Goal: Download file/media

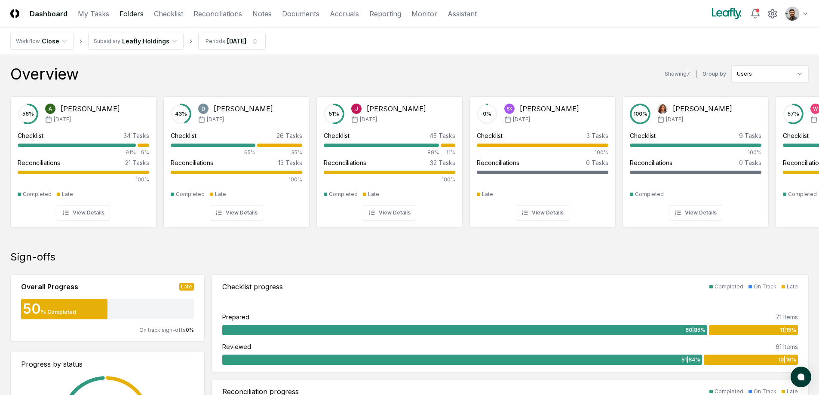
click at [134, 15] on link "Folders" at bounding box center [131, 14] width 24 height 10
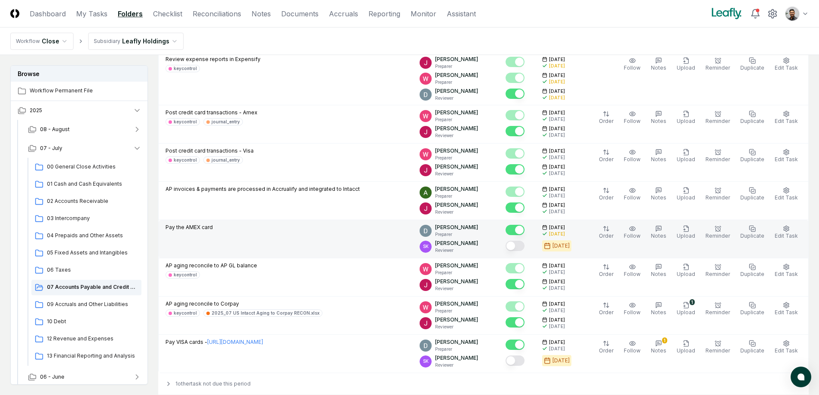
scroll to position [590, 0]
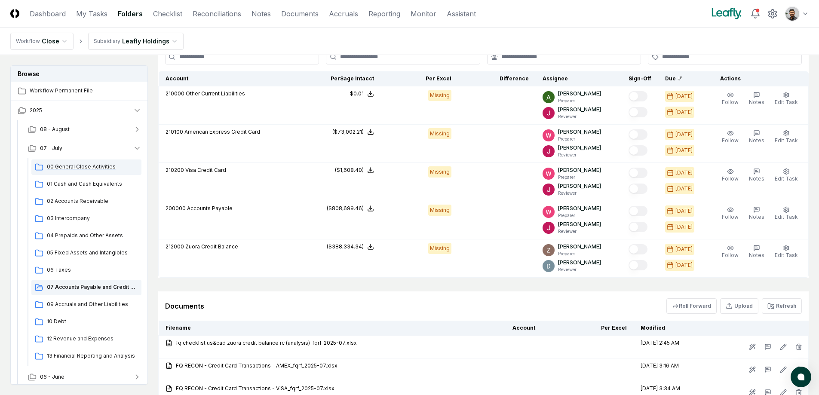
click at [100, 170] on span "00 General Close Activities" at bounding box center [92, 167] width 91 height 8
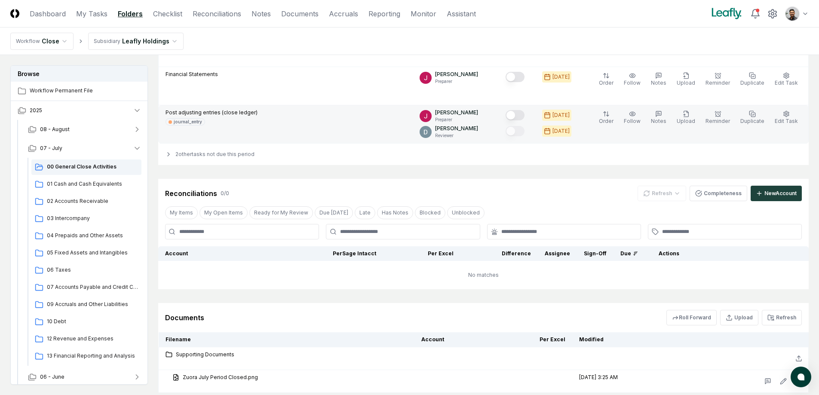
scroll to position [346, 0]
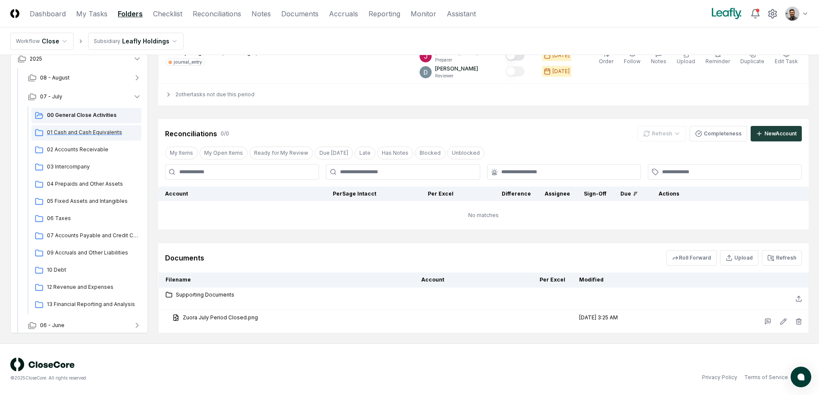
click at [107, 135] on span "01 Cash and Cash Equivalents" at bounding box center [92, 132] width 91 height 8
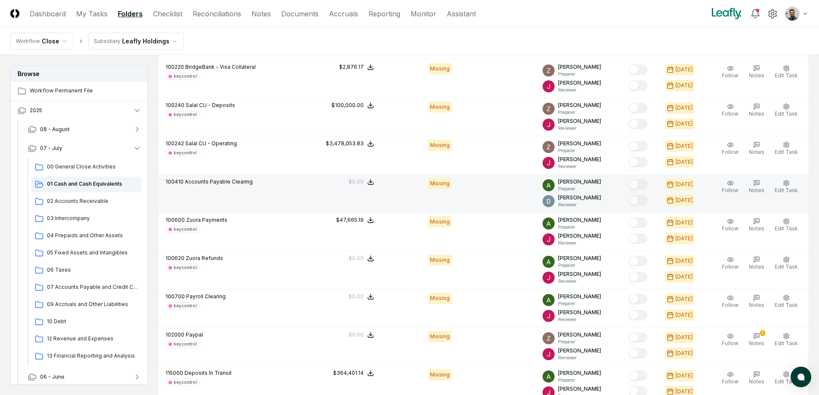
scroll to position [339, 0]
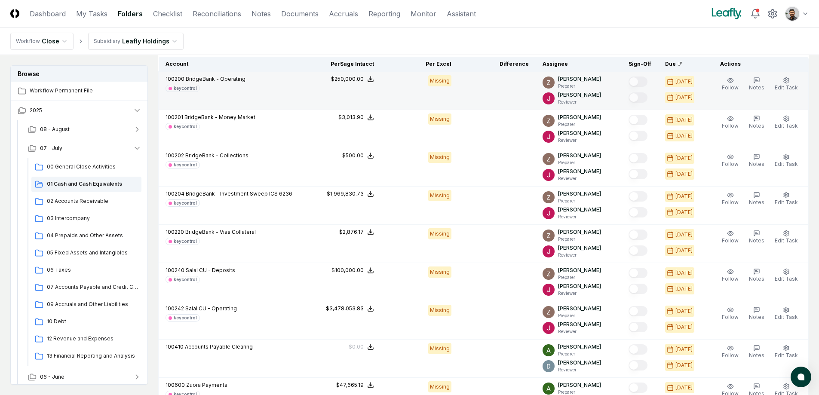
click at [177, 79] on span "100200" at bounding box center [174, 79] width 19 height 6
copy span "100200"
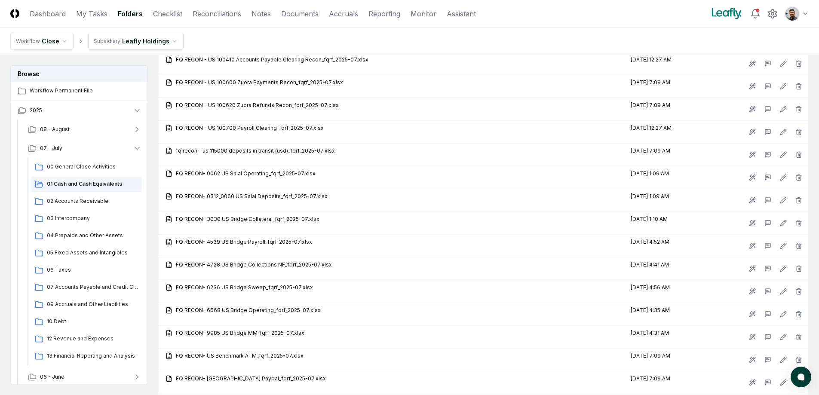
scroll to position [780, 0]
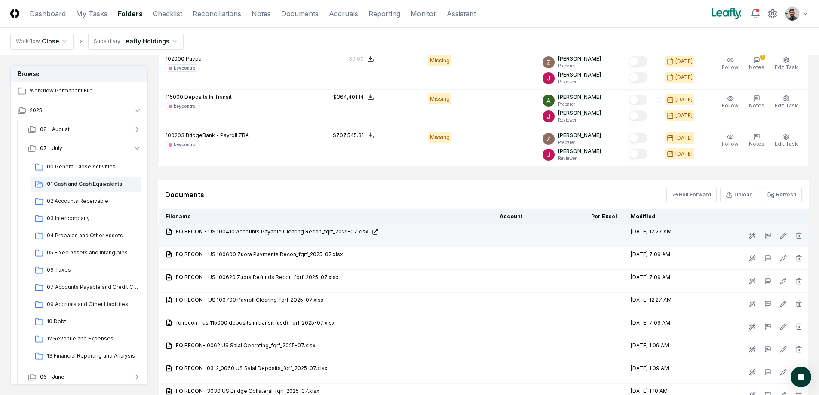
click at [301, 232] on link "FQ RECON - US 100410 Accounts Payable Clearing Recon_fqrf_2025-07.xlsx" at bounding box center [325, 232] width 320 height 8
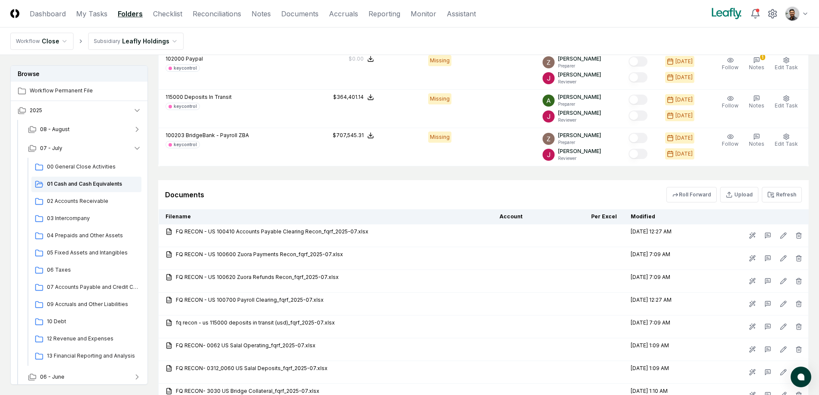
click at [247, 26] on header "CloseCore Dashboard My Tasks Folders Checklist Reconciliations Notes Documents …" at bounding box center [409, 14] width 819 height 28
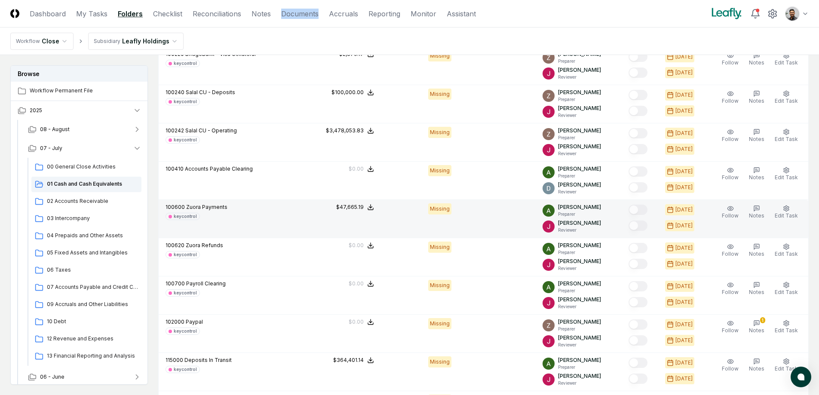
scroll to position [518, 0]
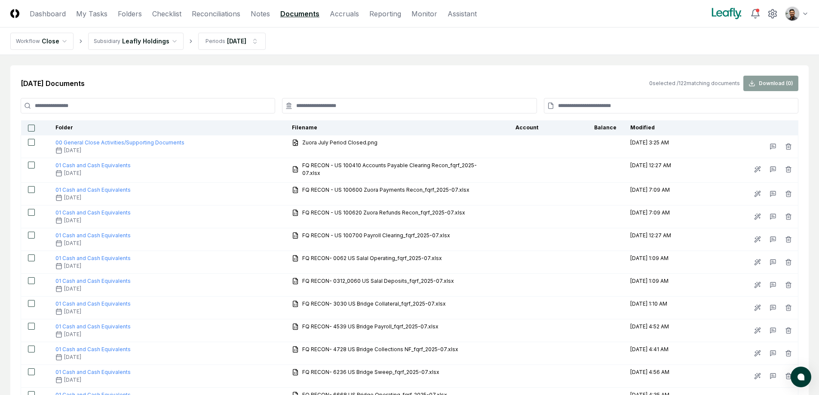
click at [160, 107] on input at bounding box center [148, 105] width 254 height 15
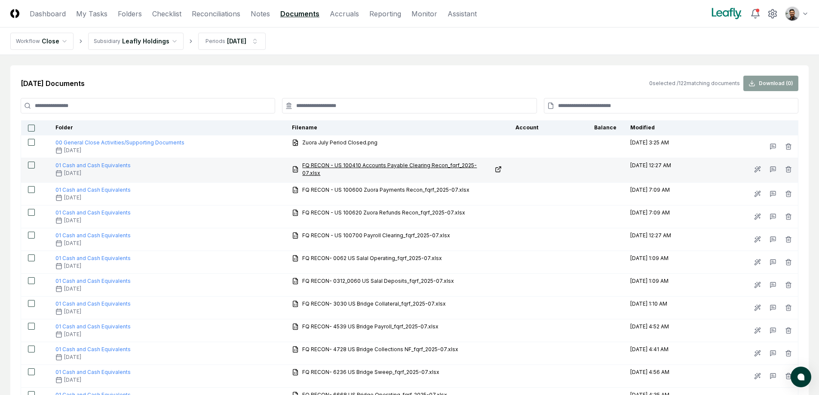
click at [417, 167] on span "FQ RECON - US 100410 Accounts Payable Clearing Recon_fqrf_2025-07.xlsx" at bounding box center [396, 169] width 189 height 15
click at [33, 166] on button "button" at bounding box center [31, 165] width 7 height 7
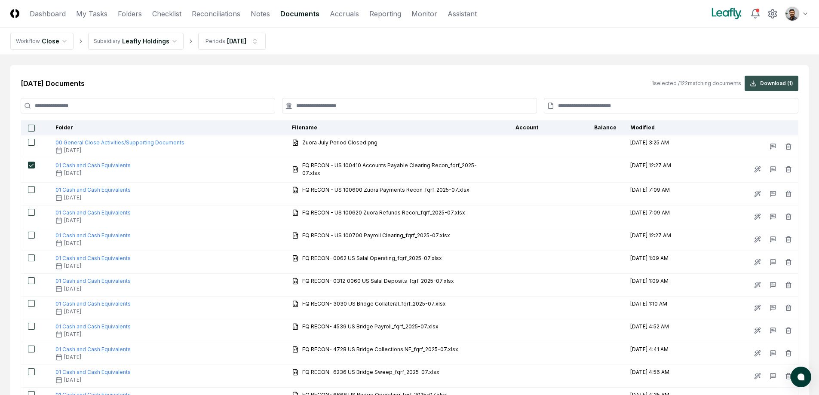
click at [773, 77] on button "Download ( 1 )" at bounding box center [771, 83] width 54 height 15
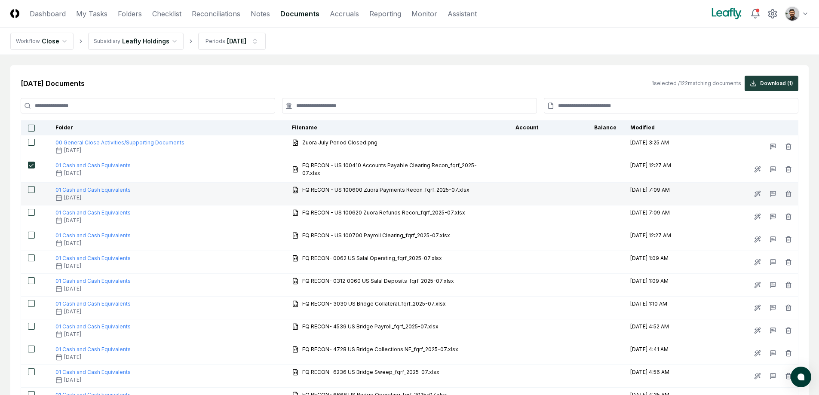
click at [34, 186] on button "button" at bounding box center [31, 189] width 7 height 7
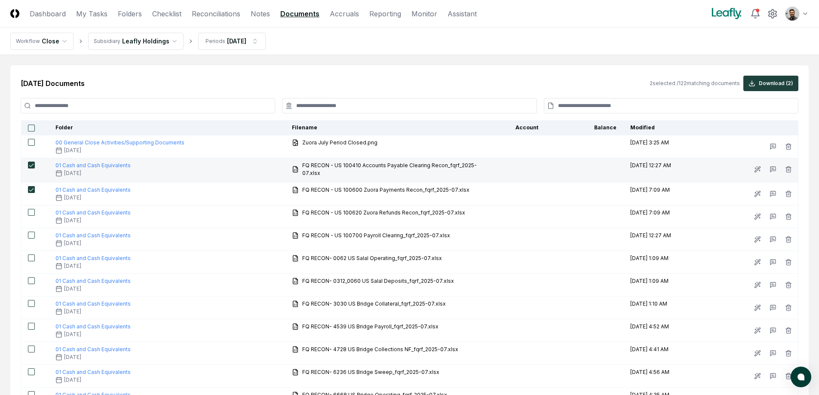
click at [33, 166] on button "button" at bounding box center [31, 165] width 7 height 7
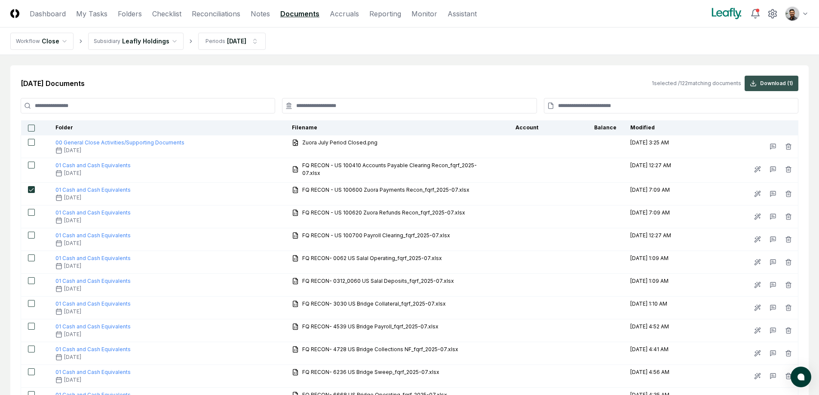
click at [787, 87] on button "Download ( 1 )" at bounding box center [771, 83] width 54 height 15
click at [124, 14] on link "Folders" at bounding box center [130, 14] width 24 height 10
click at [122, 13] on link "Folders" at bounding box center [130, 14] width 24 height 10
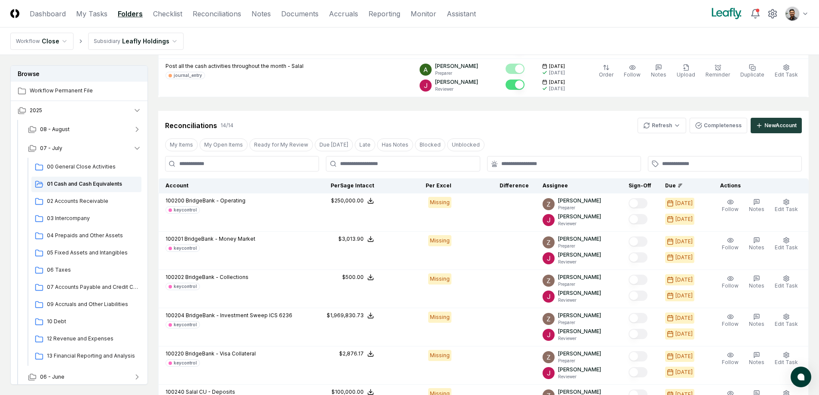
scroll to position [275, 0]
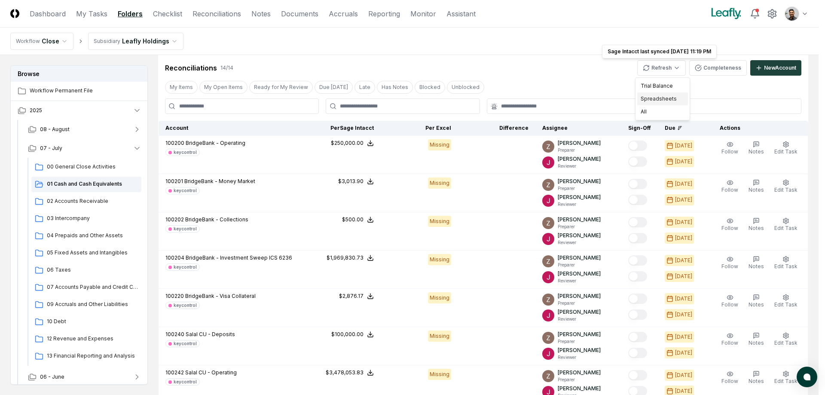
click at [673, 99] on div "Spreadsheets" at bounding box center [662, 98] width 51 height 13
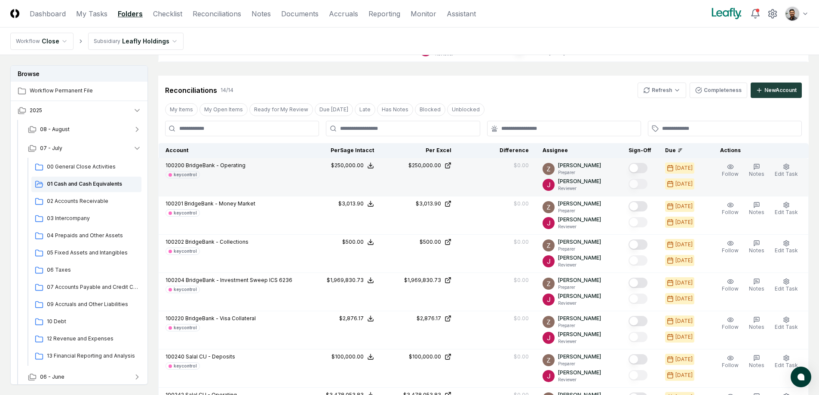
scroll to position [244, 0]
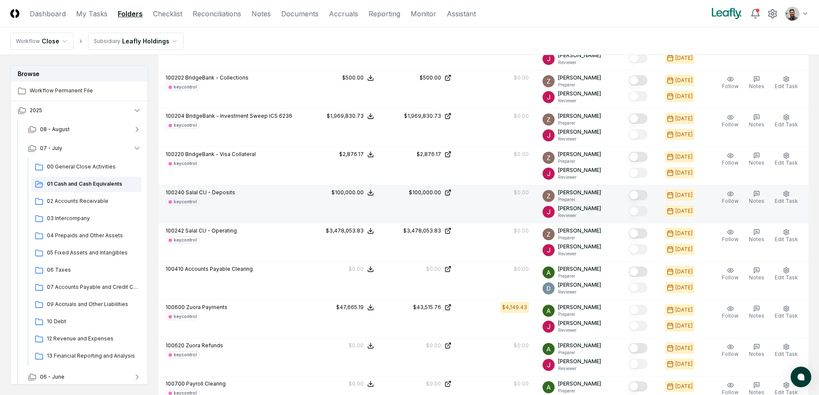
scroll to position [432, 0]
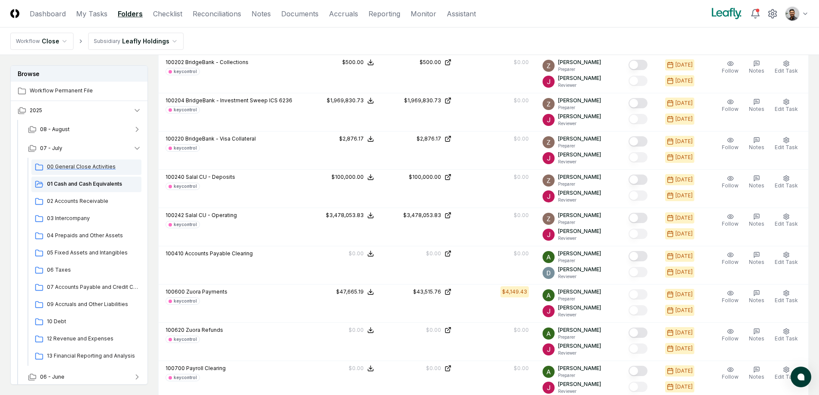
click at [91, 171] on div "00 General Close Activities" at bounding box center [86, 166] width 110 height 15
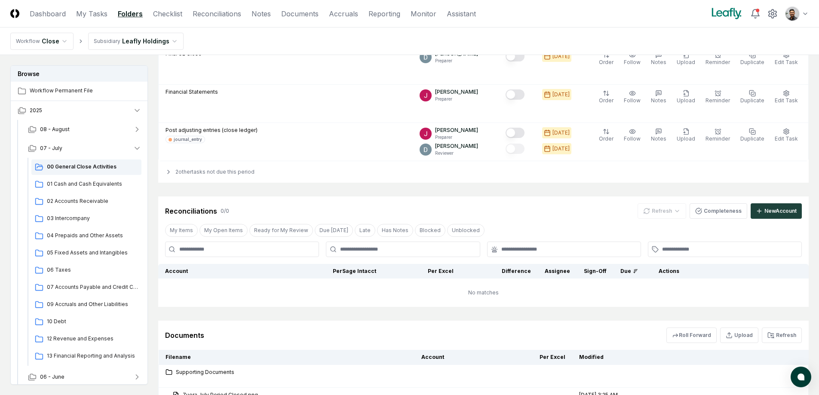
scroll to position [346, 0]
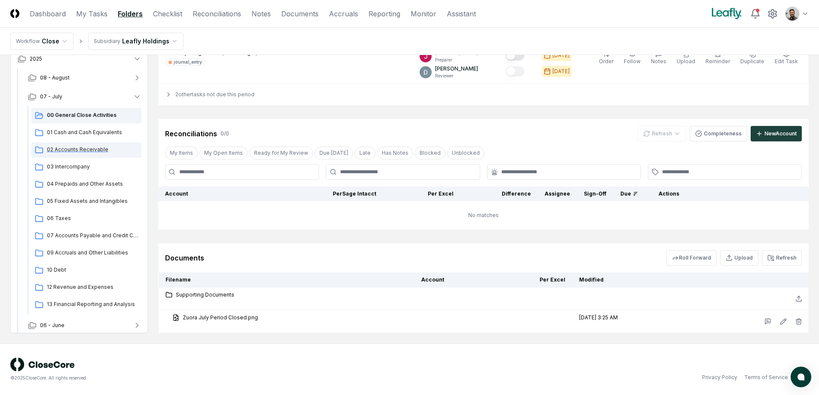
click at [86, 150] on span "02 Accounts Receivable" at bounding box center [92, 150] width 91 height 8
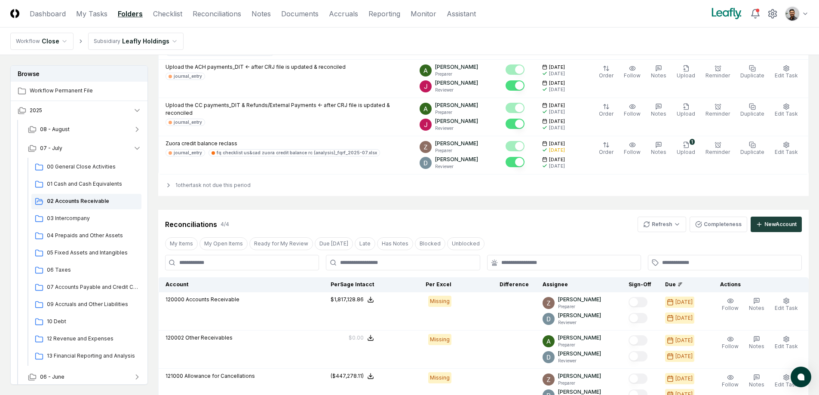
scroll to position [325, 0]
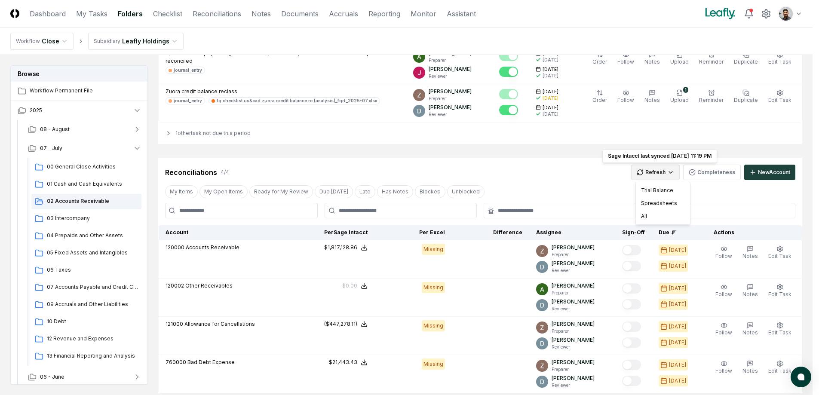
click at [677, 179] on html "CloseCore Dashboard My Tasks Folders Checklist Reconciliations Notes Documents …" at bounding box center [409, 333] width 819 height 1316
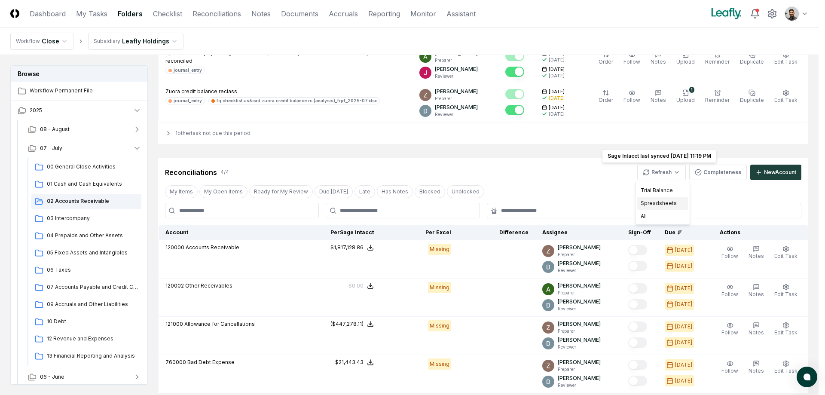
click at [670, 200] on div "Spreadsheets" at bounding box center [662, 203] width 51 height 13
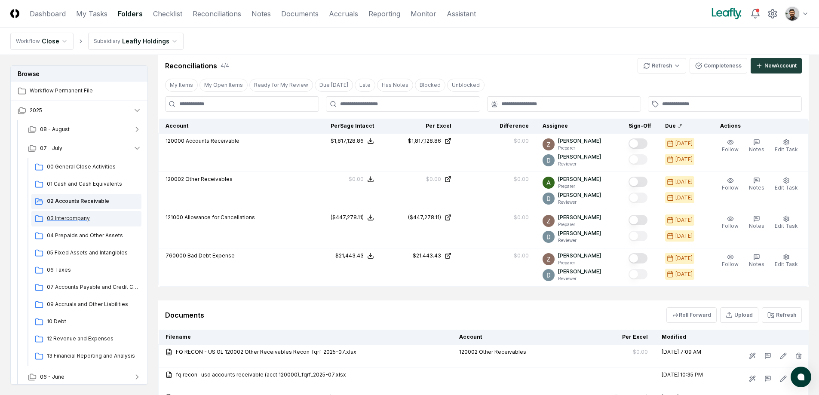
scroll to position [440, 0]
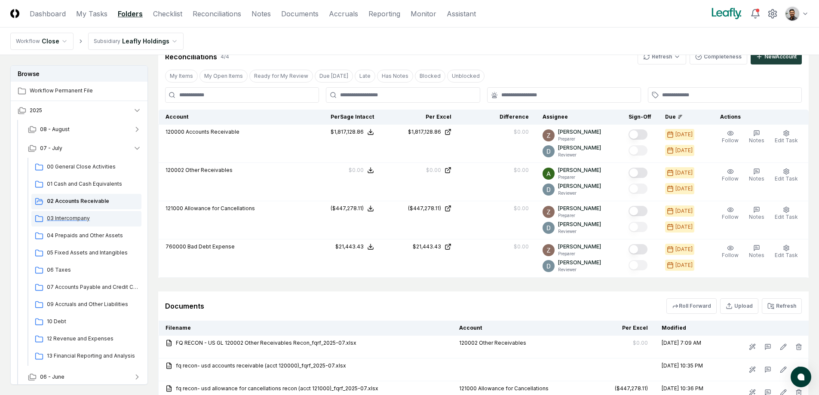
click at [77, 217] on span "03 Intercompany" at bounding box center [92, 218] width 91 height 8
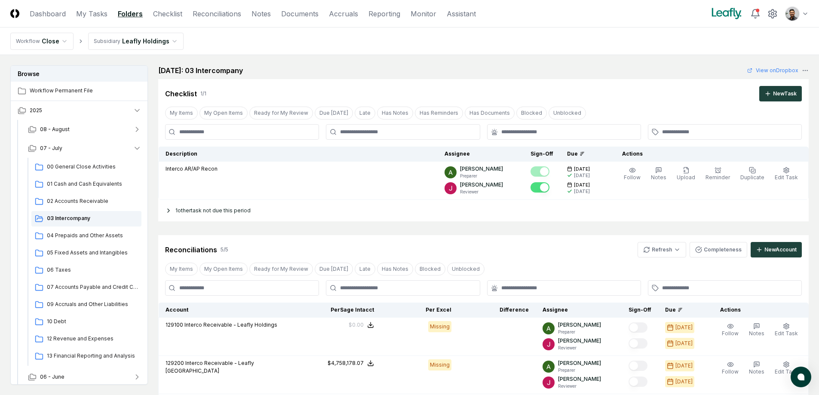
scroll to position [82, 0]
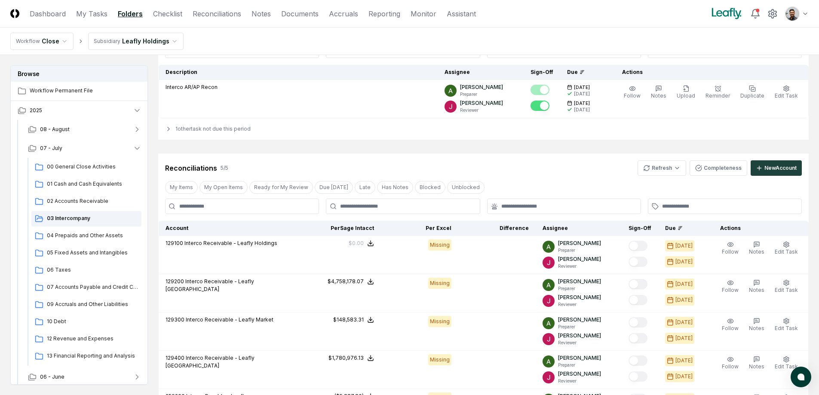
click at [667, 176] on div "Reconciliations 5 / 5 Refresh Completeness New Account My Items My Open Items R…" at bounding box center [483, 290] width 650 height 274
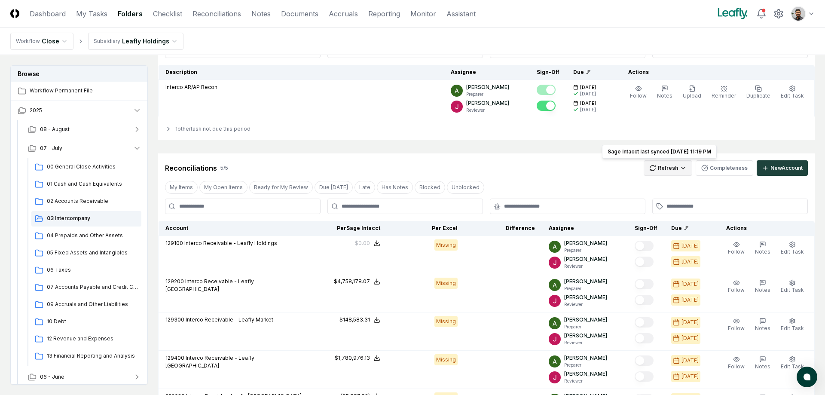
click at [667, 173] on html "CloseCore Dashboard My Tasks Folders Checklist Reconciliations Notes Documents …" at bounding box center [412, 243] width 825 height 651
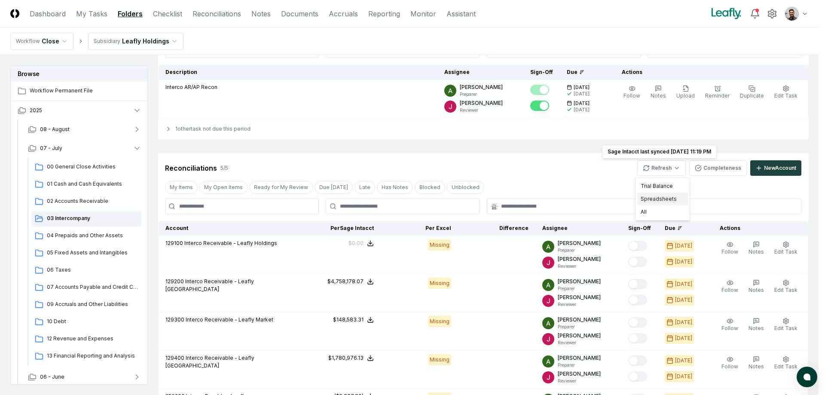
click at [656, 196] on div "Spreadsheets" at bounding box center [662, 199] width 51 height 13
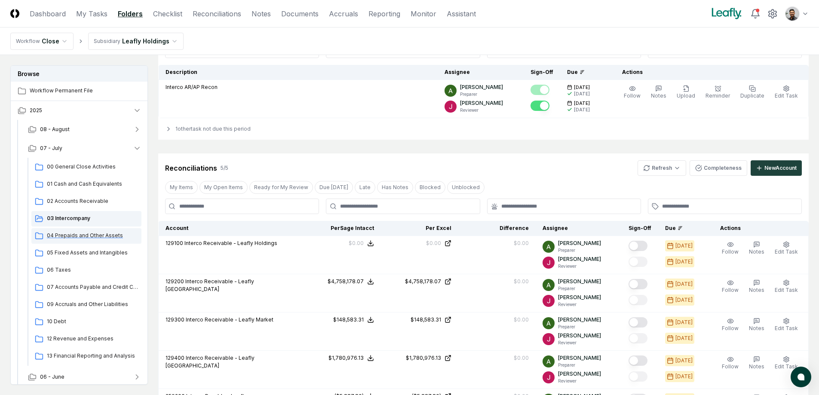
click at [96, 239] on span "04 Prepaids and Other Assets" at bounding box center [92, 236] width 91 height 8
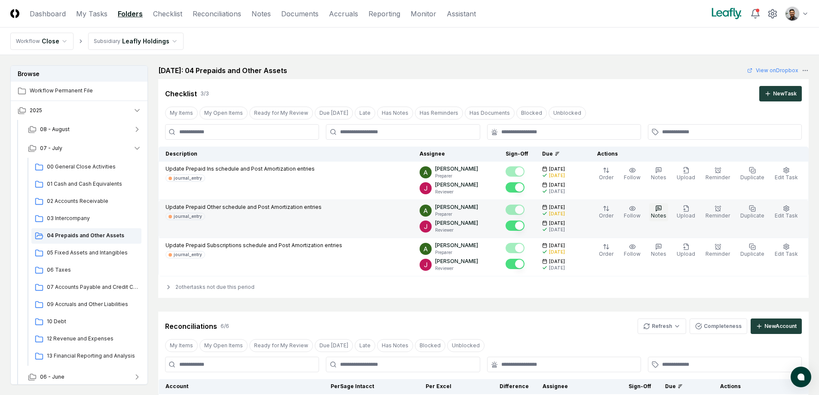
scroll to position [151, 0]
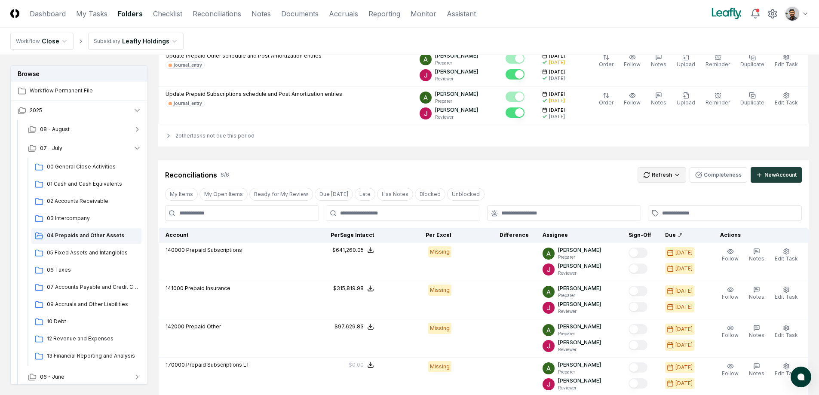
click at [664, 182] on html "CloseCore Dashboard My Tasks Folders Checklist Reconciliations Notes Documents …" at bounding box center [409, 346] width 819 height 994
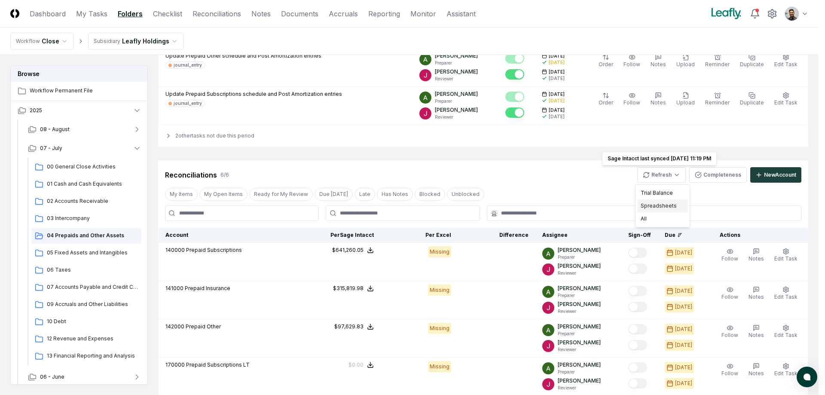
click at [665, 209] on div "Spreadsheets" at bounding box center [662, 205] width 51 height 13
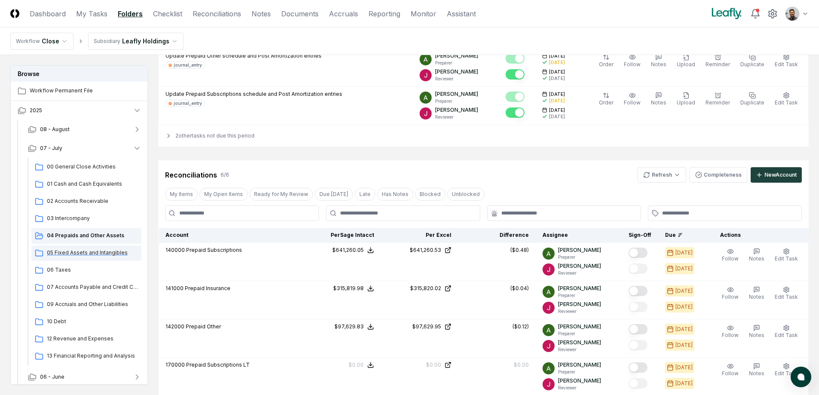
click at [109, 254] on span "05 Fixed Assets and Intangibles" at bounding box center [92, 253] width 91 height 8
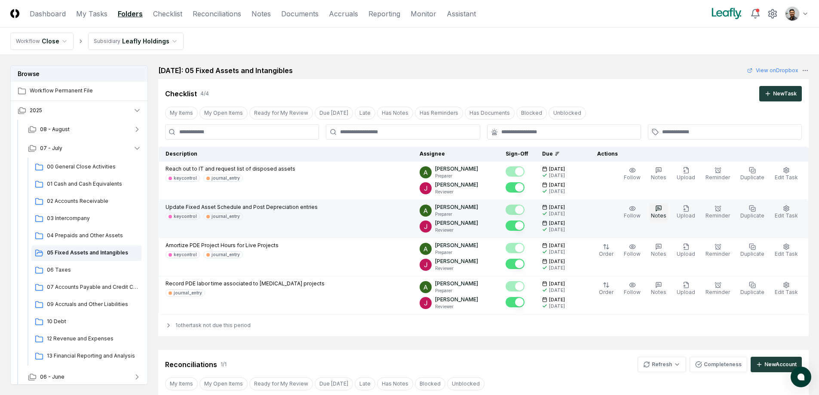
scroll to position [278, 0]
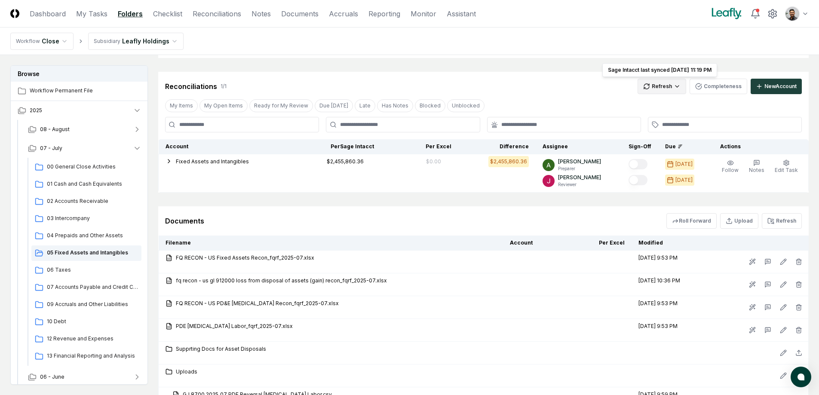
click at [679, 87] on html "CloseCore Dashboard My Tasks Folders Checklist Reconciliations Notes Documents …" at bounding box center [409, 131] width 819 height 818
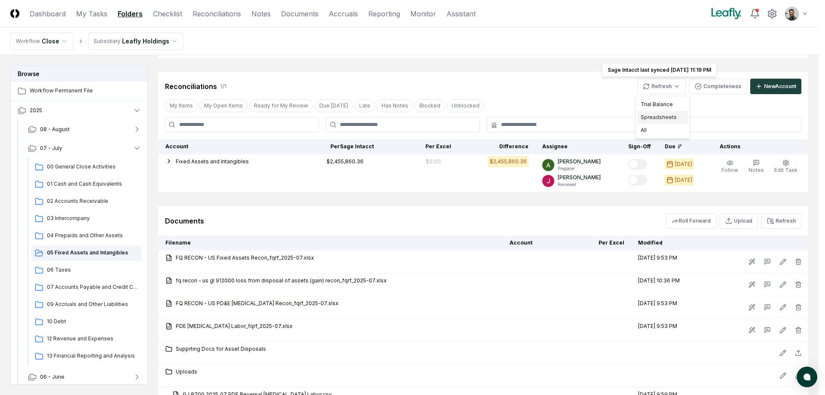
click at [665, 116] on div "Spreadsheets" at bounding box center [662, 117] width 51 height 13
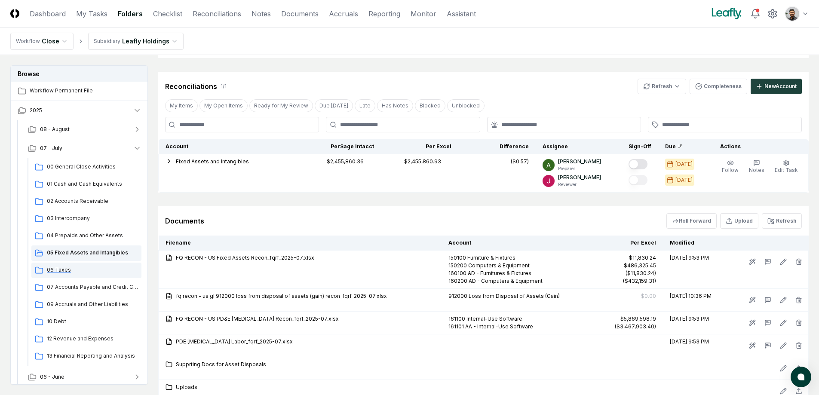
click at [62, 272] on span "06 Taxes" at bounding box center [92, 270] width 91 height 8
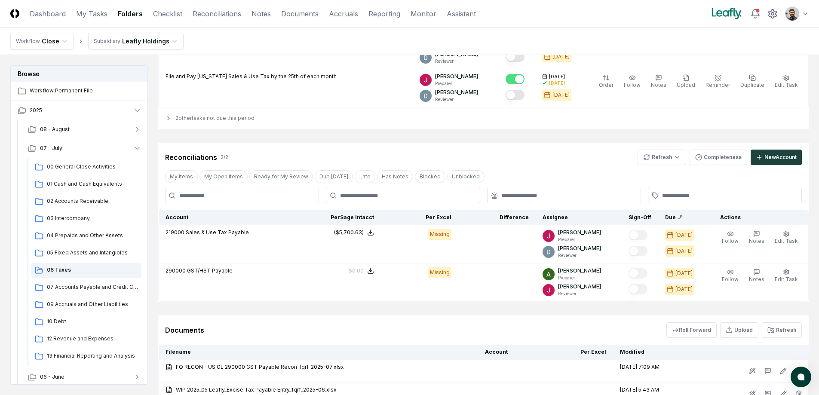
scroll to position [169, 0]
click at [669, 159] on html "CloseCore Dashboard My Tasks Folders Checklist Reconciliations Notes Documents …" at bounding box center [409, 172] width 819 height 682
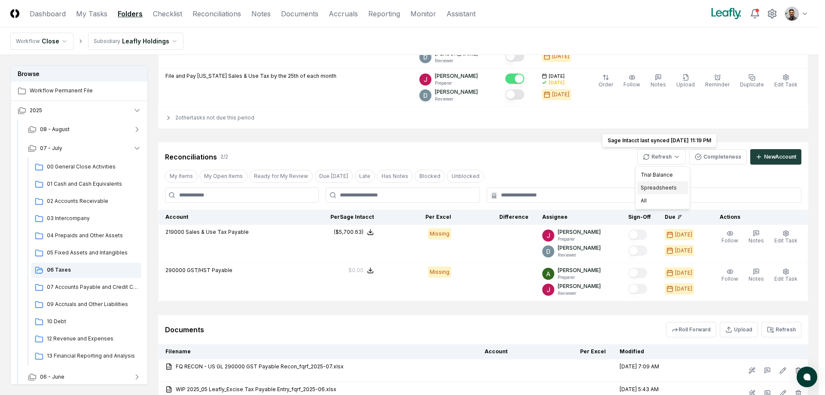
click at [658, 183] on div "Spreadsheets" at bounding box center [662, 187] width 51 height 13
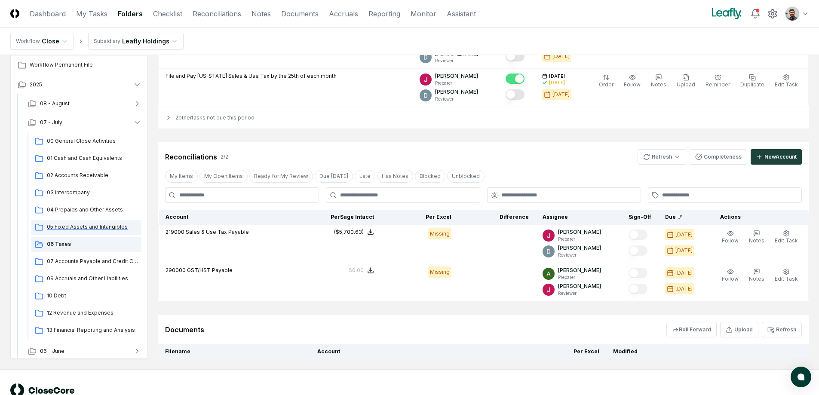
scroll to position [13, 0]
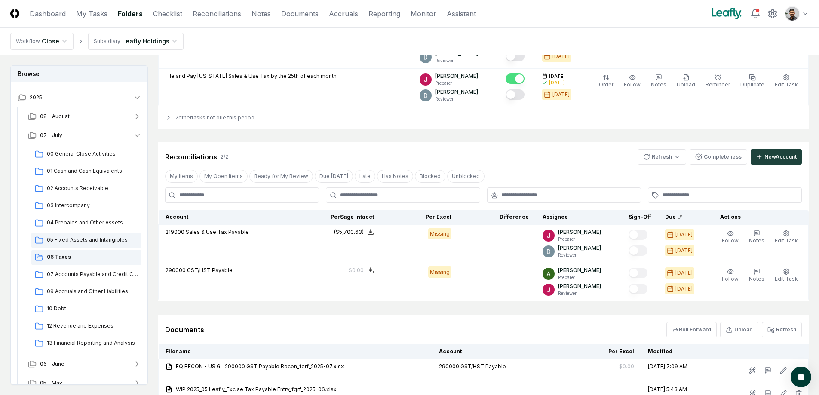
click at [91, 245] on div "05 Fixed Assets and Intangibles" at bounding box center [86, 239] width 110 height 15
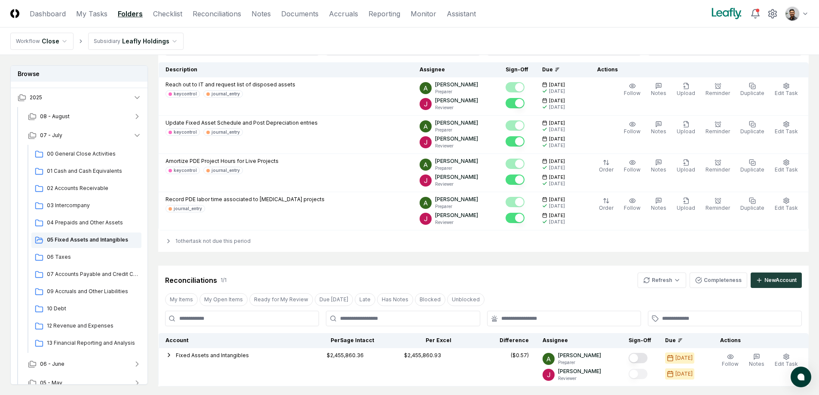
scroll to position [169, 0]
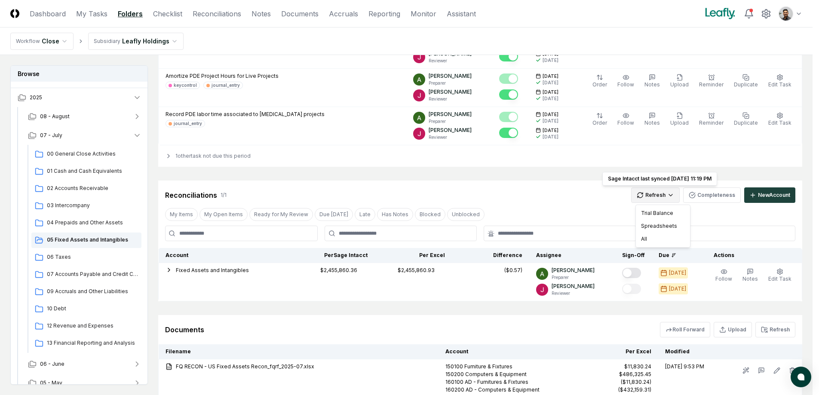
click at [674, 195] on html "CloseCore Dashboard My Tasks Folders Checklist Reconciliations Notes Documents …" at bounding box center [409, 248] width 819 height 834
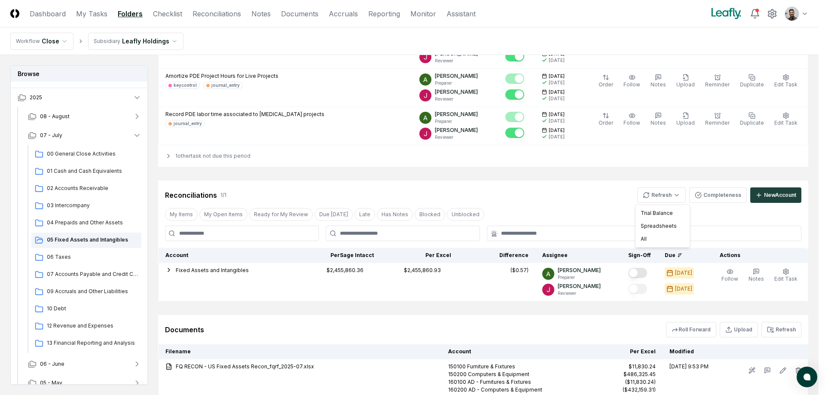
click at [537, 198] on html "CloseCore Dashboard My Tasks Folders Checklist Reconciliations Notes Documents …" at bounding box center [412, 248] width 825 height 834
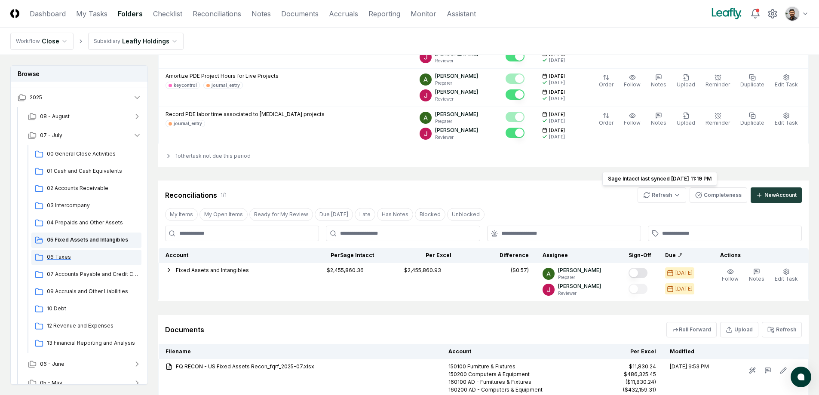
click at [63, 251] on div "06 Taxes" at bounding box center [86, 257] width 110 height 15
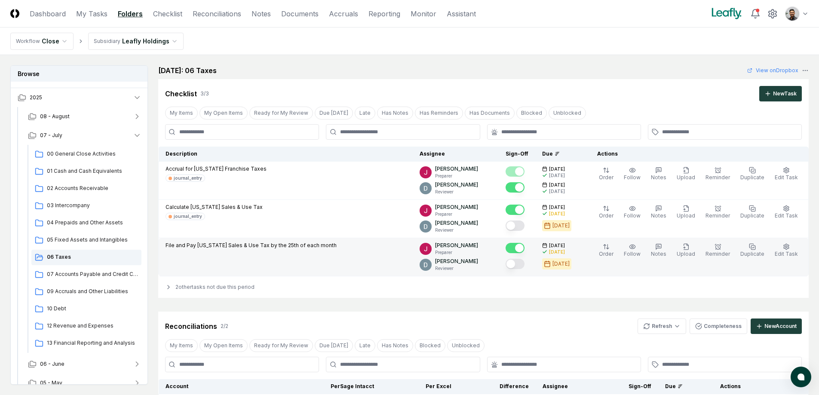
scroll to position [161, 0]
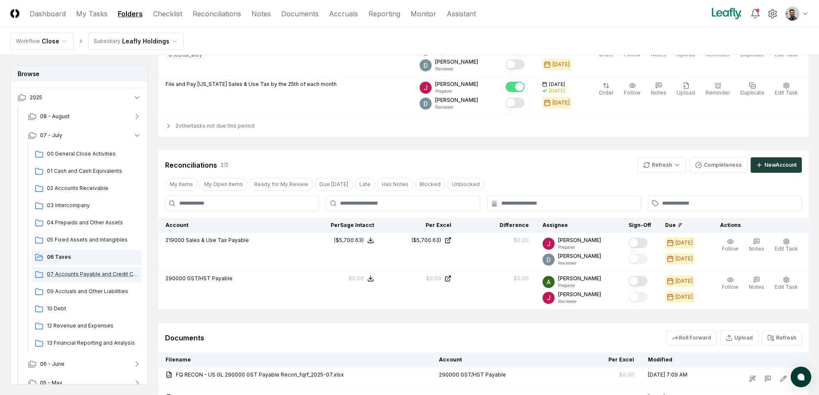
click at [84, 274] on span "07 Accounts Payable and Credit Cards" at bounding box center [92, 274] width 91 height 8
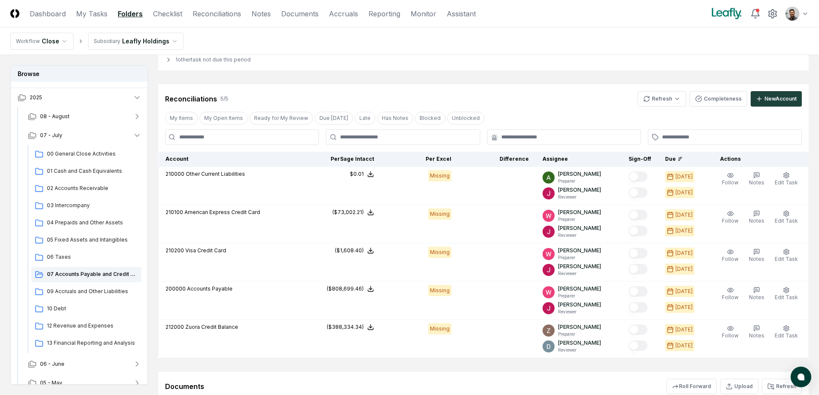
scroll to position [514, 0]
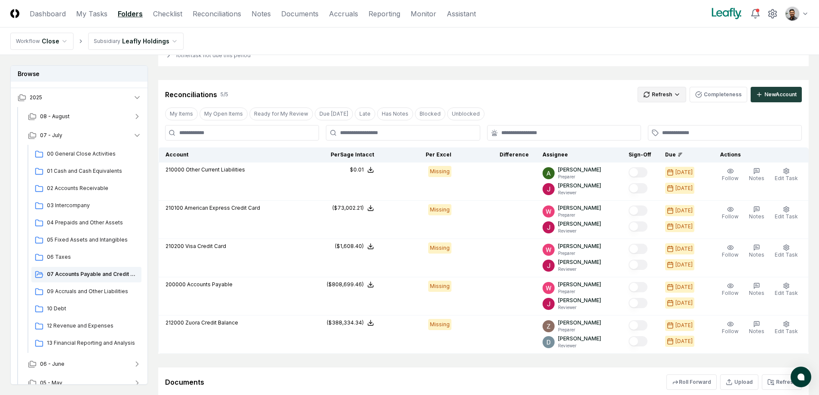
click at [653, 97] on html "CloseCore Dashboard My Tasks Folders Checklist Reconciliations Notes Documents …" at bounding box center [409, 230] width 819 height 1489
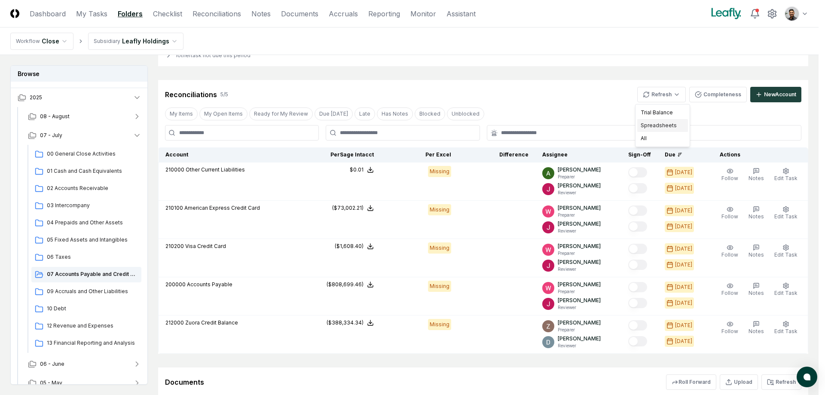
click at [663, 122] on div "Spreadsheets" at bounding box center [662, 125] width 51 height 13
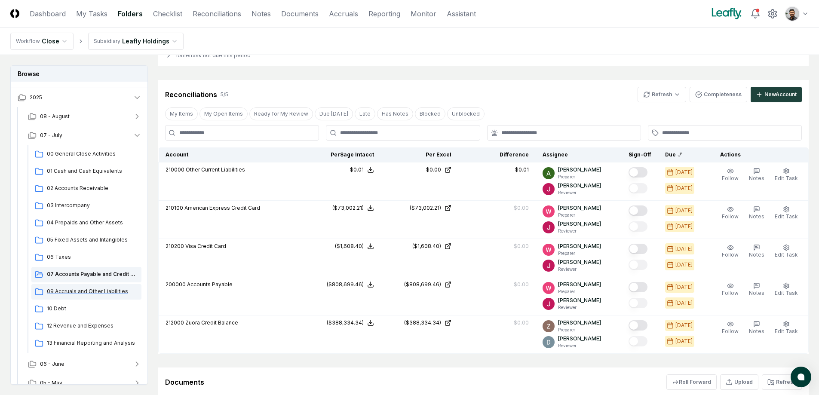
click at [95, 290] on span "09 Accruals and Other Liabilities" at bounding box center [92, 292] width 91 height 8
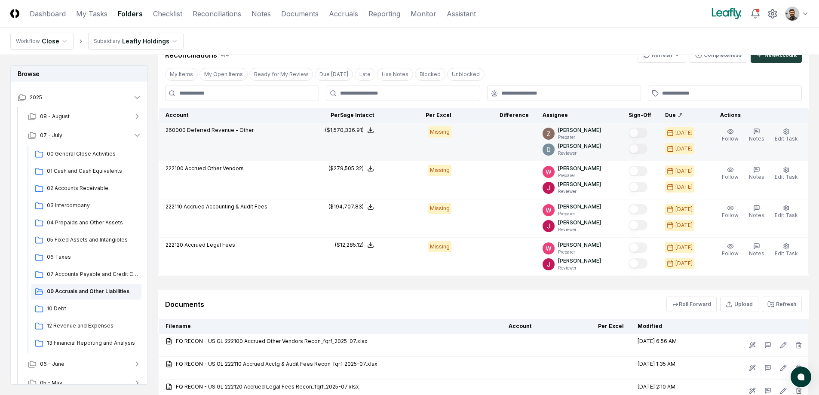
scroll to position [364, 0]
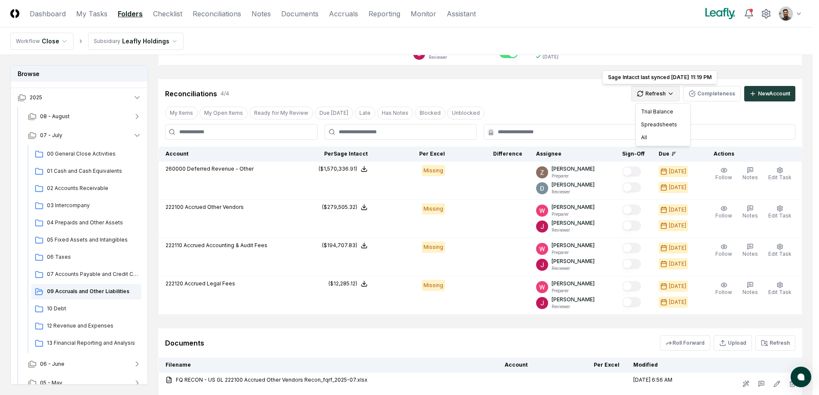
click at [667, 94] on html "CloseCore Dashboard My Tasks Folders Checklist Reconciliations Notes Documents …" at bounding box center [409, 274] width 819 height 1277
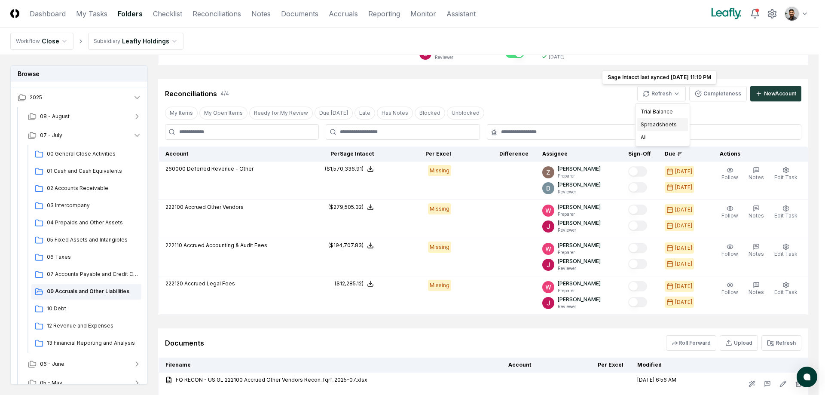
click at [665, 125] on div "Spreadsheets" at bounding box center [662, 124] width 51 height 13
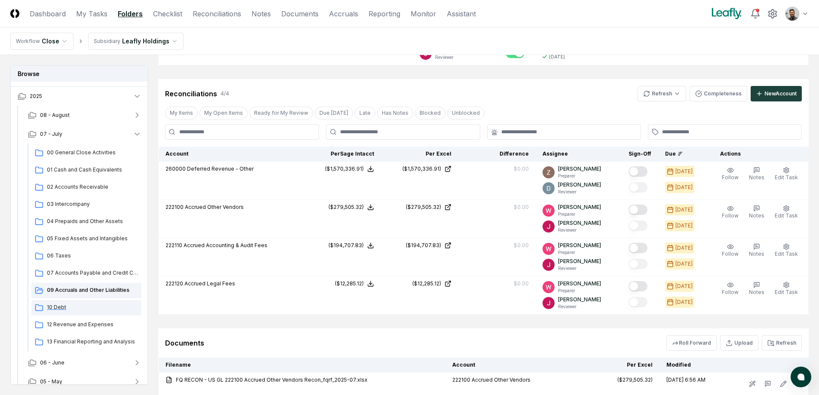
scroll to position [15, 0]
click at [104, 307] on span "10 Debt" at bounding box center [92, 307] width 91 height 8
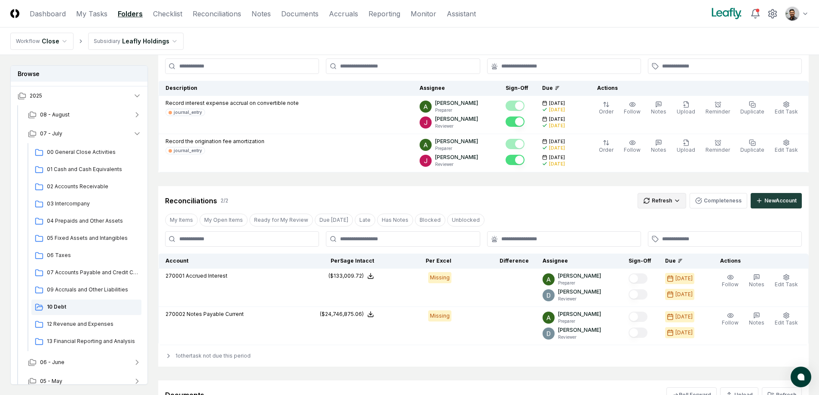
scroll to position [66, 0]
click at [647, 202] on html "CloseCore Dashboard My Tasks Folders Checklist Reconciliations Notes Documents …" at bounding box center [409, 233] width 819 height 598
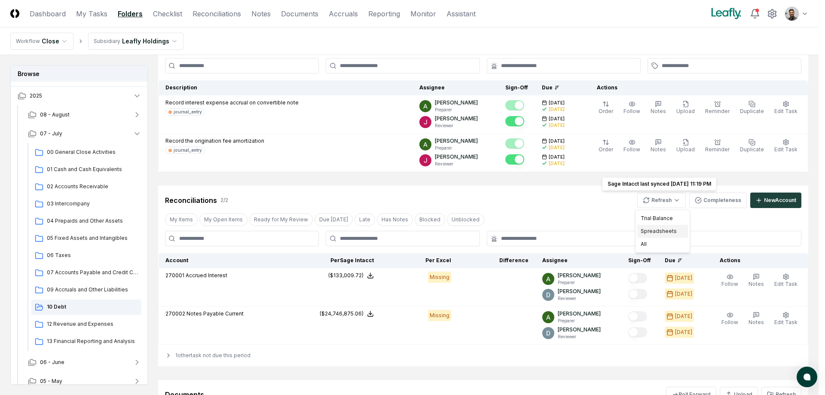
click at [662, 229] on div "Spreadsheets" at bounding box center [662, 231] width 51 height 13
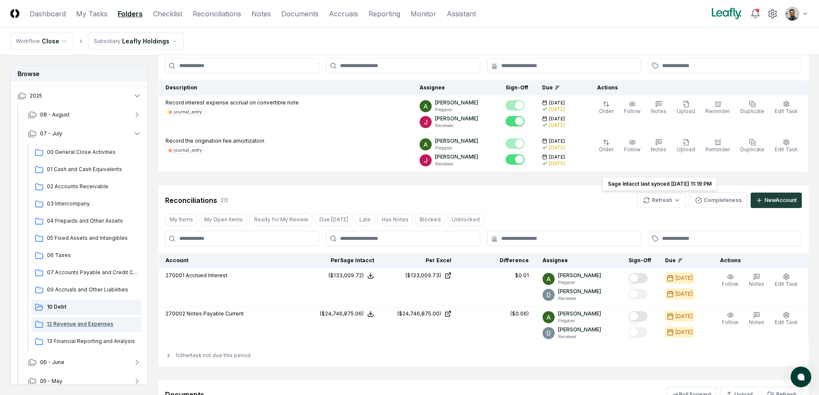
click at [91, 326] on span "12 Revenue and Expenses" at bounding box center [92, 324] width 91 height 8
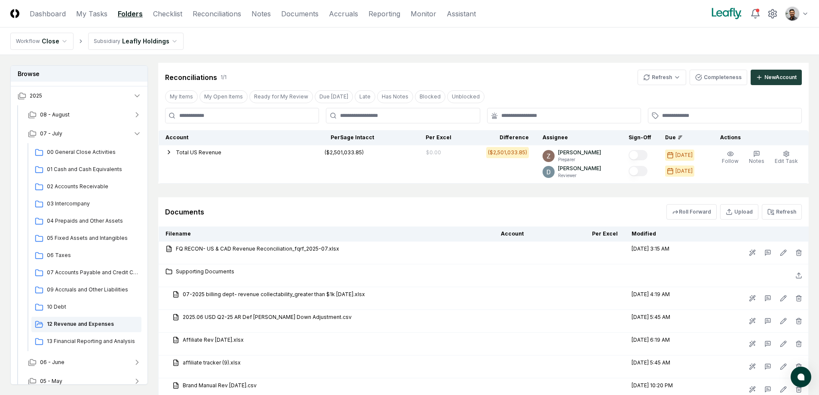
scroll to position [713, 0]
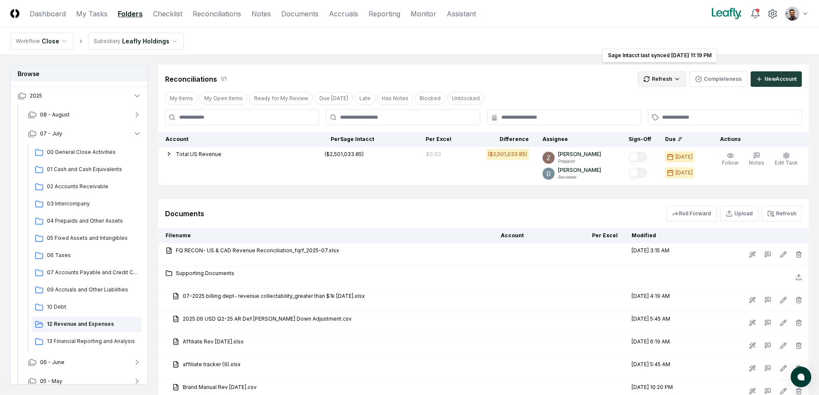
click at [675, 70] on html "CloseCore Dashboard My Tasks Folders Checklist Reconciliations Notes Documents …" at bounding box center [409, 46] width 819 height 1519
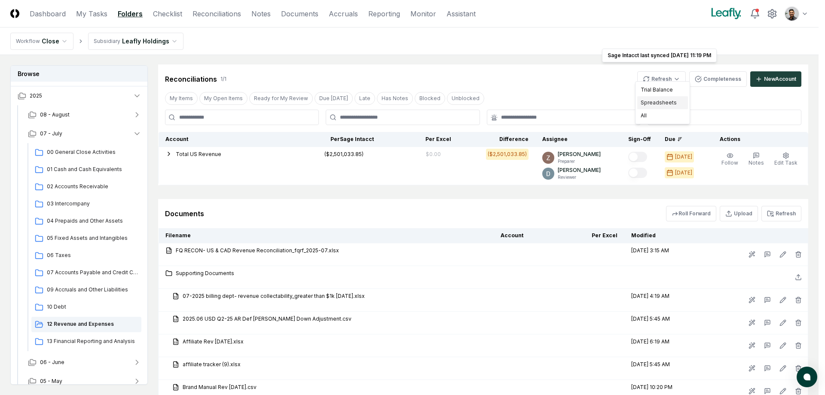
click at [670, 99] on div "Spreadsheets" at bounding box center [662, 102] width 51 height 13
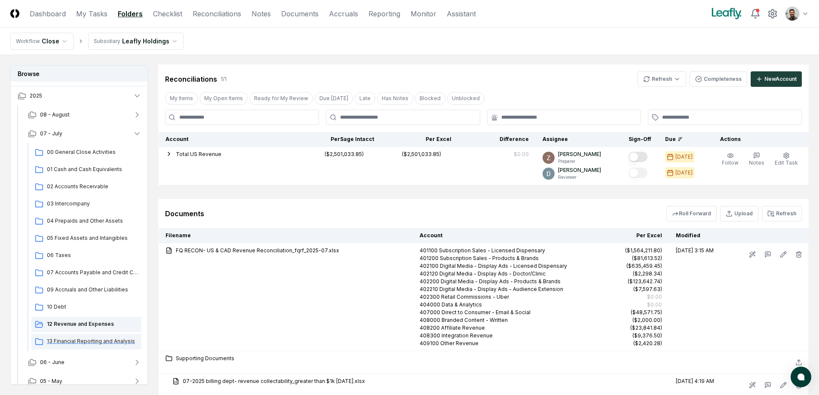
click at [96, 344] on span "13 Financial Reporting and Analysis" at bounding box center [92, 341] width 91 height 8
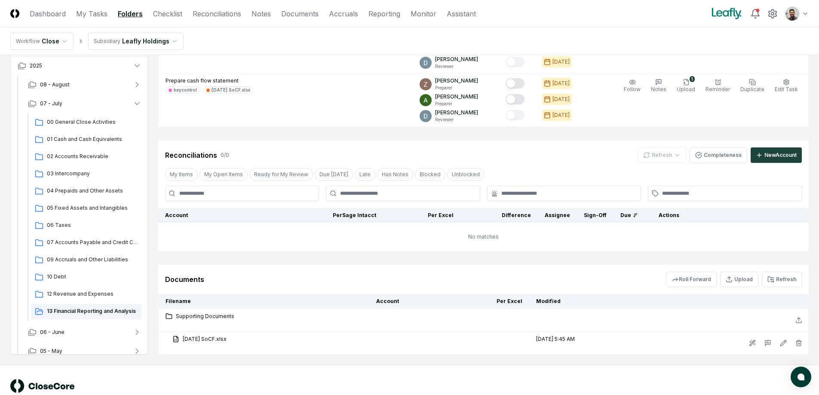
scroll to position [234, 0]
click at [147, 43] on html "CloseCore Dashboard My Tasks Folders Checklist Reconciliations Notes Documents …" at bounding box center [409, 90] width 819 height 649
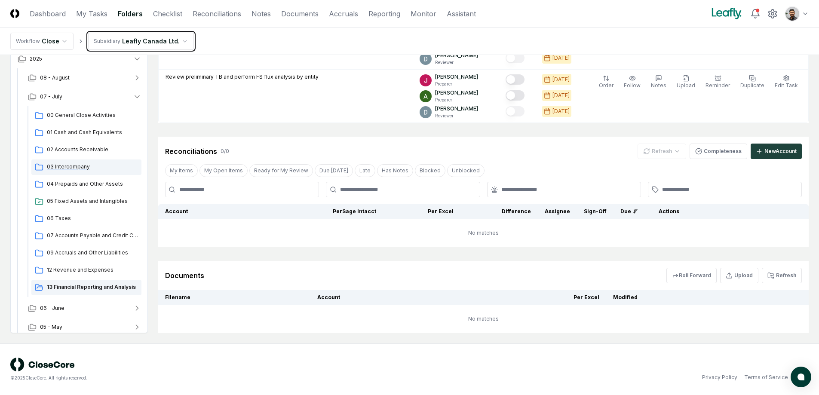
scroll to position [184, 0]
click at [96, 171] on div "03 Intercompany" at bounding box center [86, 166] width 110 height 15
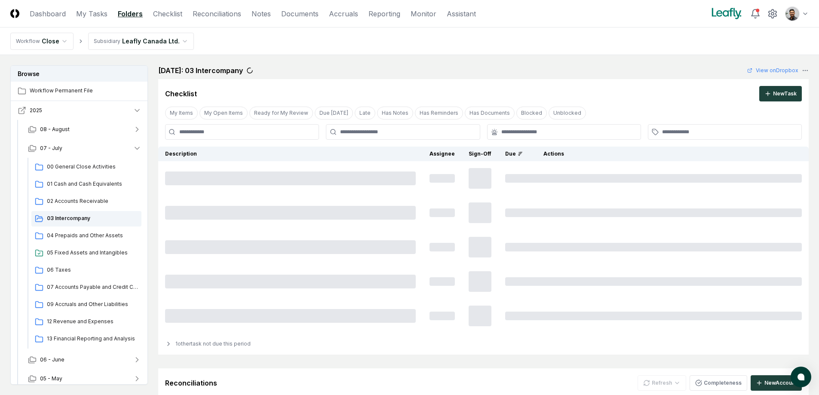
click at [97, 117] on button "2025" at bounding box center [80, 110] width 138 height 19
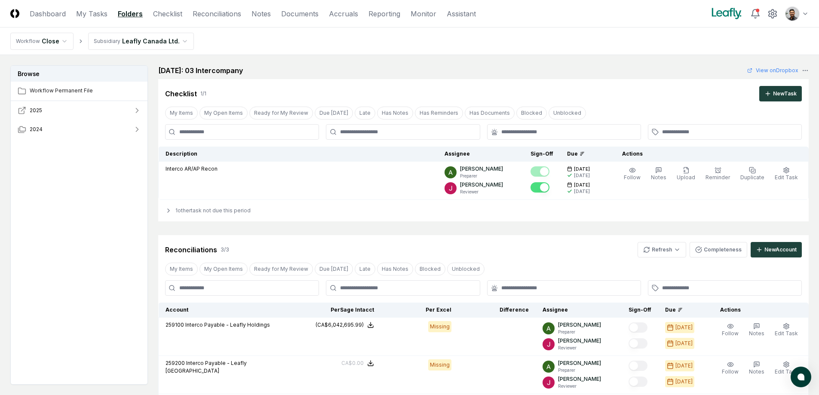
click at [98, 101] on button "2025" at bounding box center [80, 110] width 138 height 19
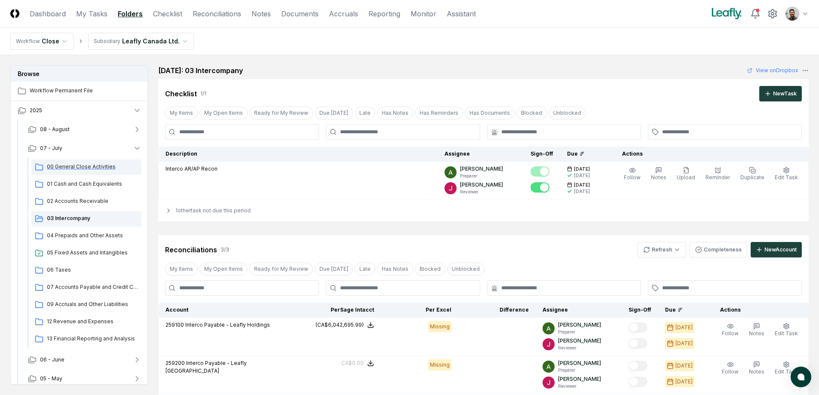
drag, startPoint x: 83, startPoint y: 182, endPoint x: 91, endPoint y: 171, distance: 13.6
click at [84, 182] on span "01 Cash and Cash Equivalents" at bounding box center [92, 184] width 91 height 8
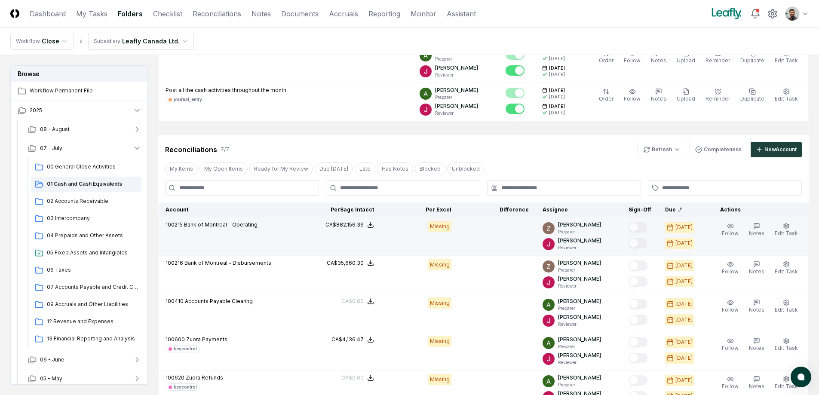
scroll to position [141, 0]
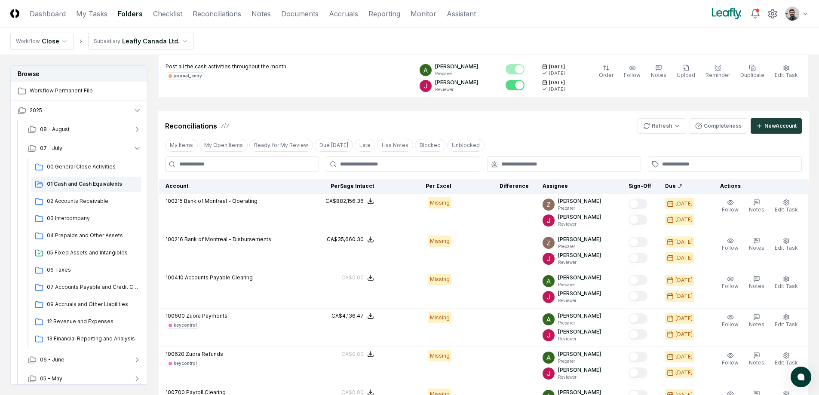
drag, startPoint x: 716, startPoint y: 130, endPoint x: 674, endPoint y: 142, distance: 43.7
click at [677, 152] on div "Reconciliations 7 / 7 Refresh Completeness New Account My Items My Open Items R…" at bounding box center [483, 286] width 650 height 350
click at [671, 129] on html "CloseCore Dashboard My Tasks Folders Checklist Reconciliations Notes Documents …" at bounding box center [409, 334] width 819 height 950
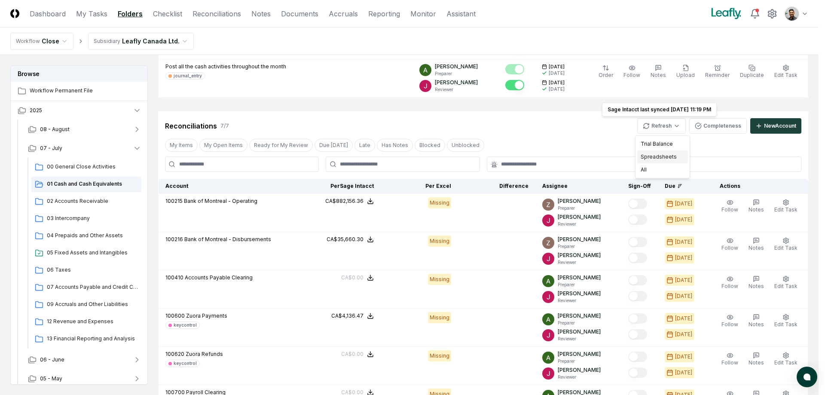
click at [664, 159] on div "Spreadsheets" at bounding box center [662, 156] width 51 height 13
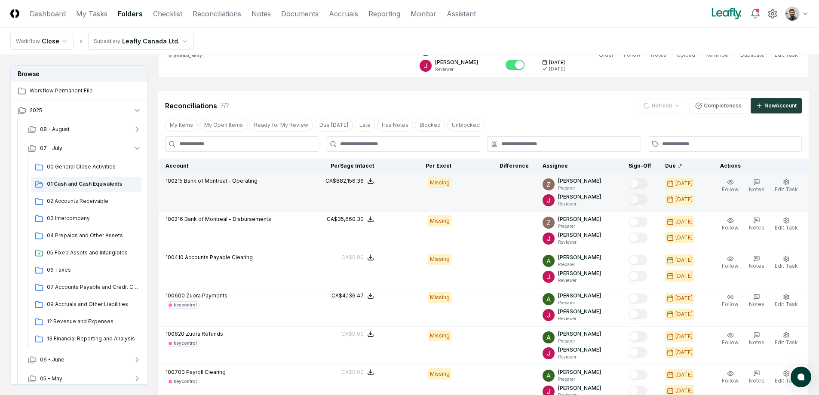
scroll to position [173, 0]
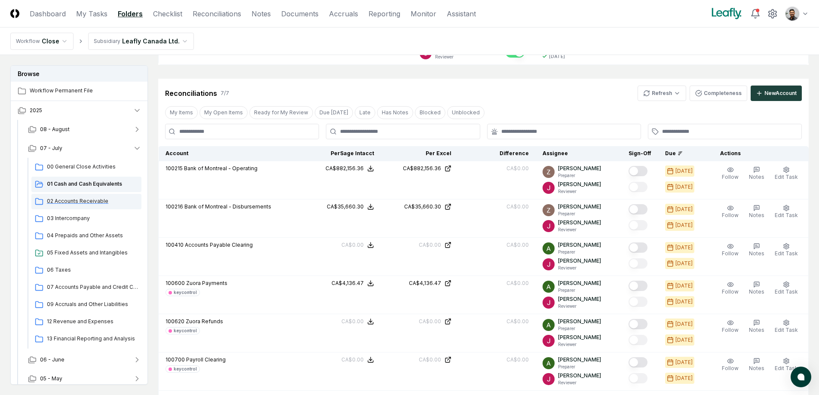
click at [106, 195] on div "02 Accounts Receivable" at bounding box center [86, 201] width 110 height 15
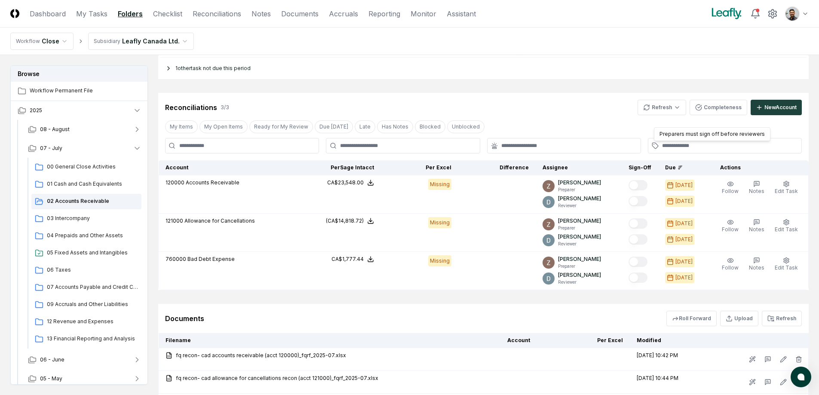
scroll to position [292, 0]
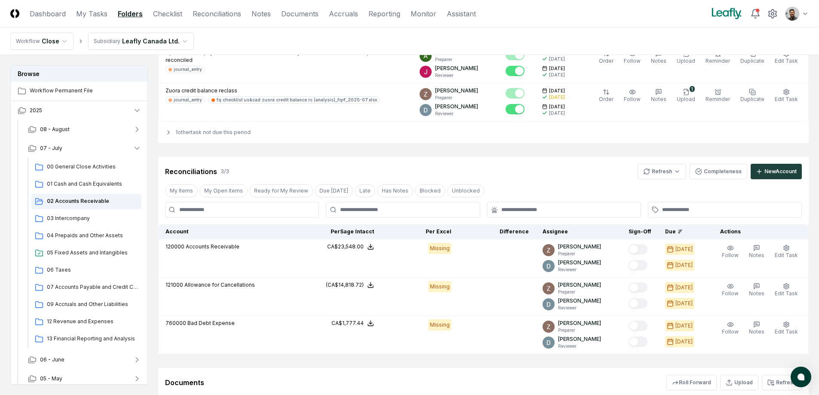
click at [658, 158] on div "Reconciliations 3 / 3 Refresh Completeness New Account" at bounding box center [483, 168] width 650 height 22
click at [660, 174] on html "CloseCore Dashboard My Tasks Folders Checklist Reconciliations Notes Documents …" at bounding box center [409, 330] width 819 height 1244
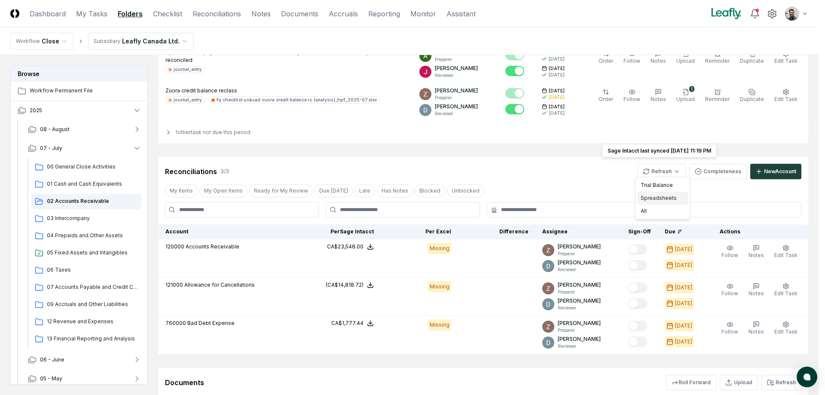
click at [655, 199] on div "Spreadsheets" at bounding box center [662, 198] width 51 height 13
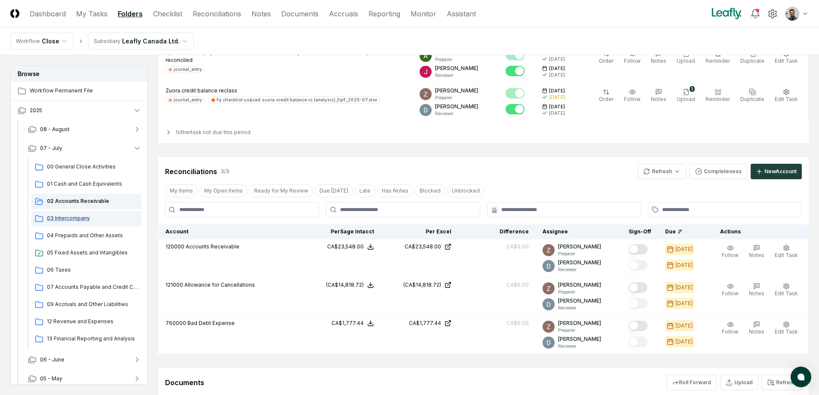
click at [113, 216] on span "03 Intercompany" at bounding box center [92, 218] width 91 height 8
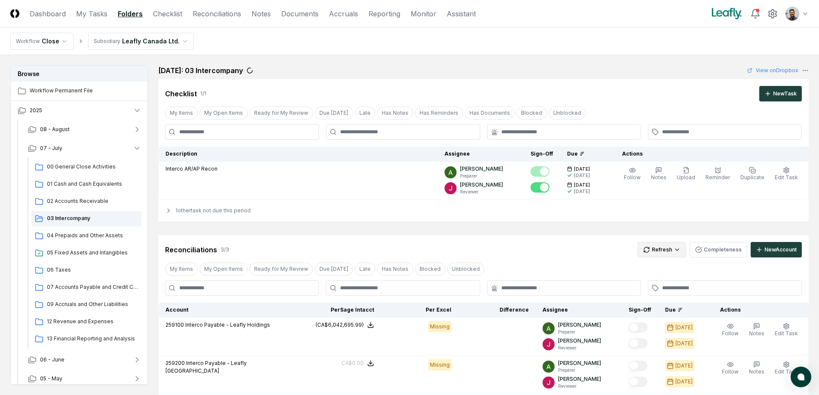
click at [673, 255] on html "CloseCore Dashboard My Tasks Folders Checklist Reconciliations Notes Documents …" at bounding box center [409, 287] width 819 height 575
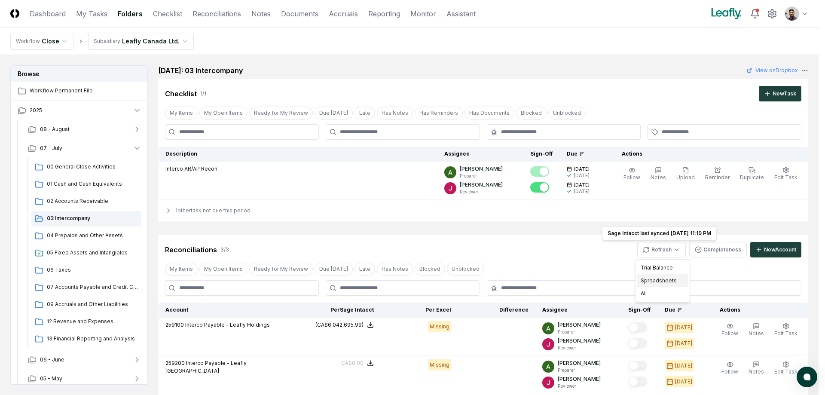
click at [669, 279] on div "Spreadsheets" at bounding box center [662, 280] width 51 height 13
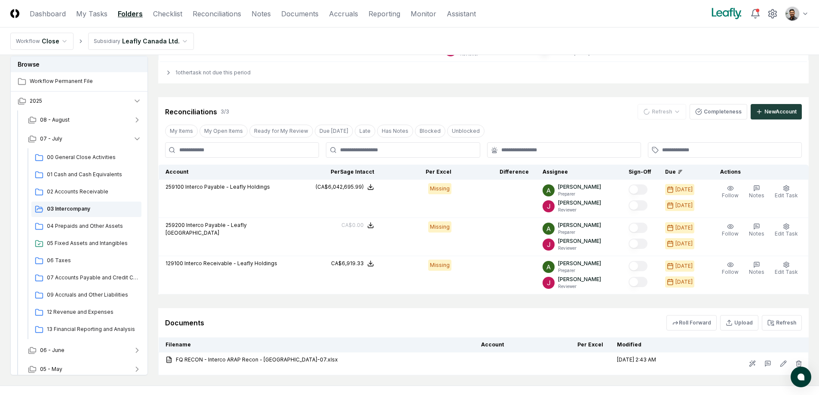
scroll to position [146, 0]
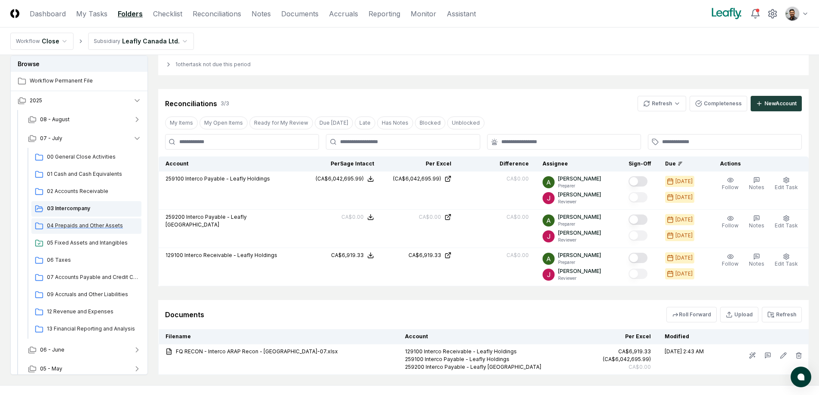
click at [109, 231] on div "04 Prepaids and Other Assets" at bounding box center [86, 225] width 110 height 15
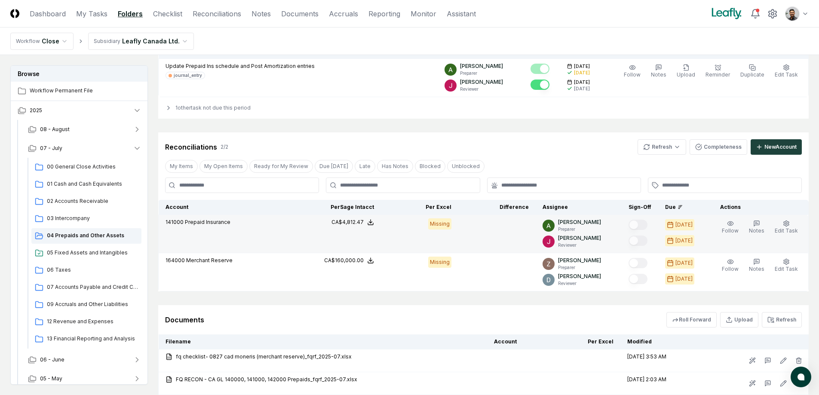
scroll to position [103, 0]
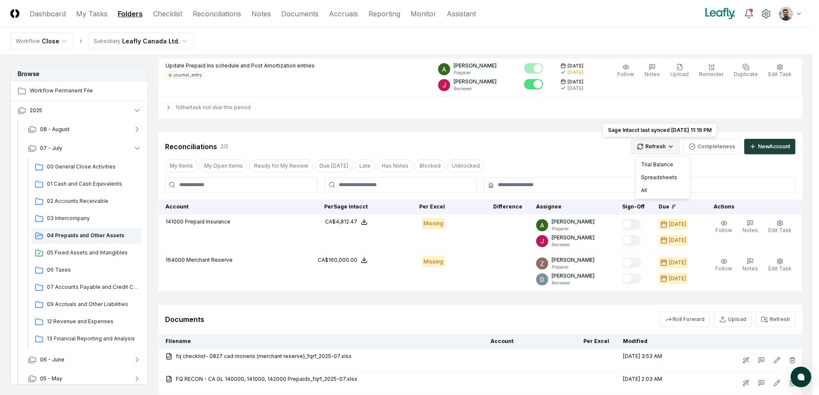
click at [679, 151] on html "CloseCore Dashboard My Tasks Folders Checklist Reconciliations Notes Documents …" at bounding box center [409, 199] width 819 height 605
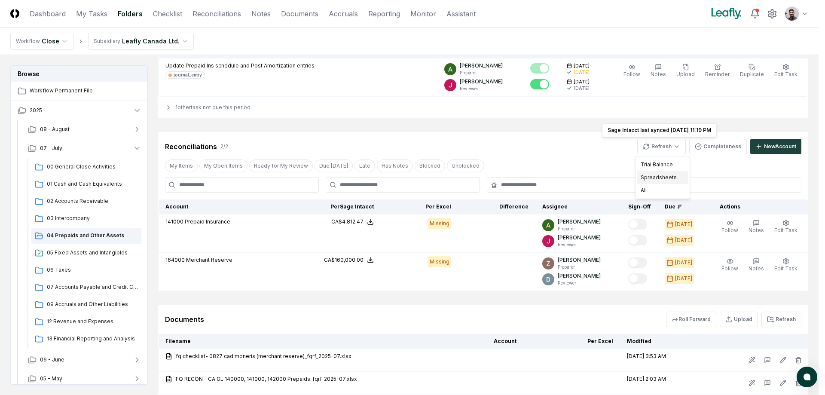
click at [673, 177] on div "Spreadsheets" at bounding box center [662, 177] width 51 height 13
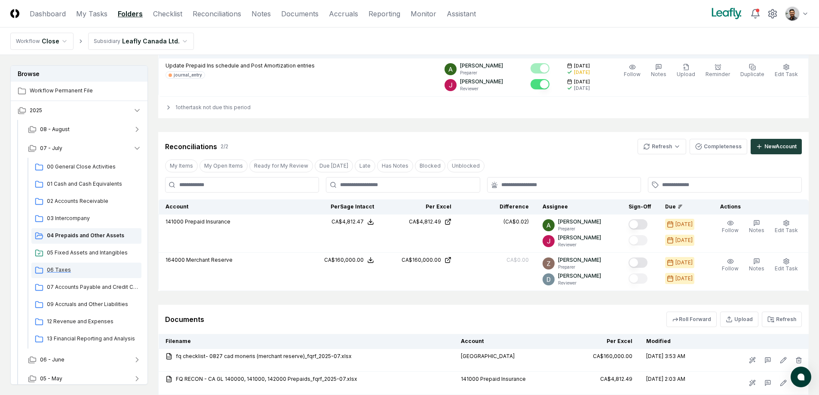
click at [89, 273] on span "06 Taxes" at bounding box center [92, 270] width 91 height 8
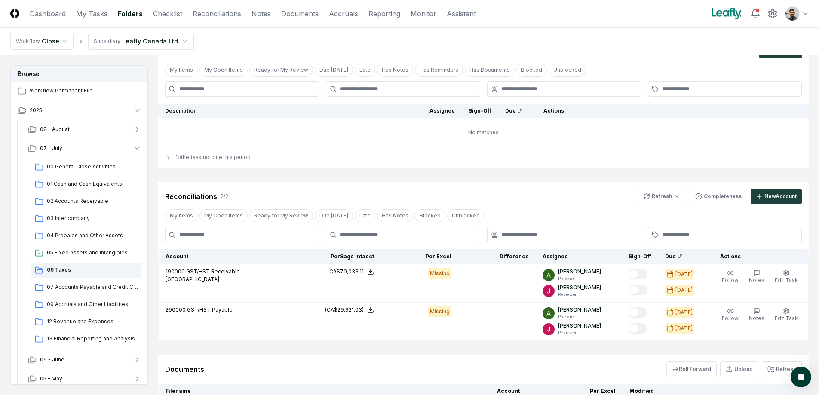
scroll to position [50, 0]
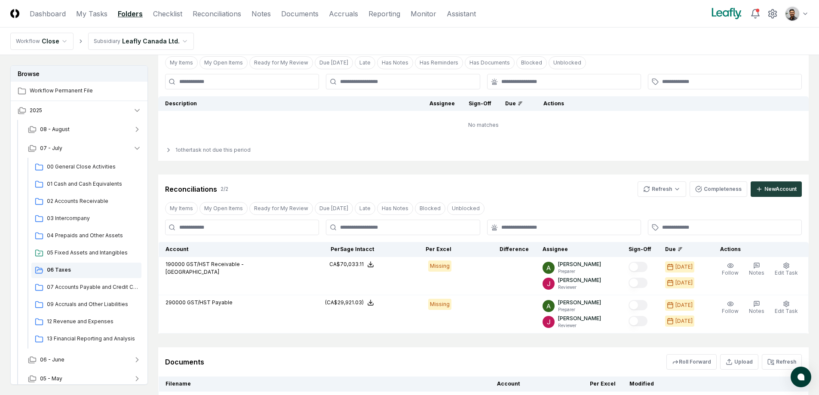
click at [664, 198] on div "Reconciliations 2 / 2 Refresh Completeness New Account My Items My Open Items R…" at bounding box center [483, 253] width 650 height 159
click at [667, 193] on html "CloseCore Dashboard My Tasks Folders Checklist Reconciliations Notes Documents …" at bounding box center [409, 213] width 819 height 526
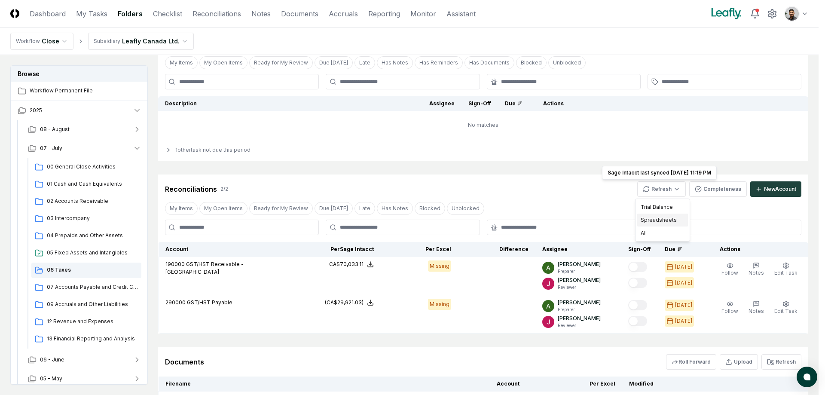
click at [668, 216] on div "Spreadsheets" at bounding box center [662, 220] width 51 height 13
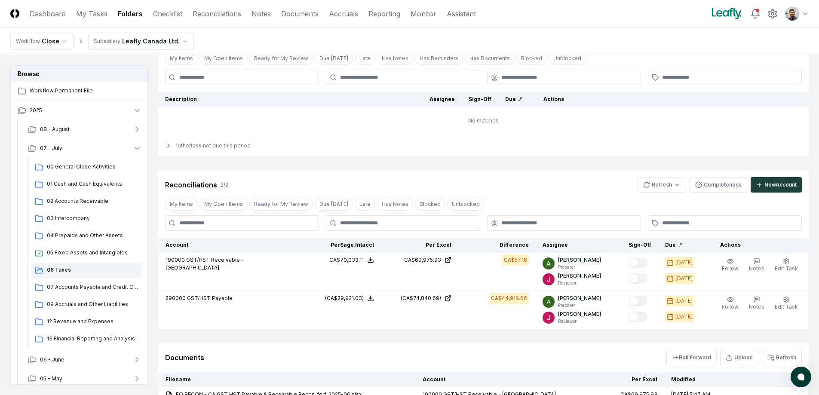
scroll to position [58, 0]
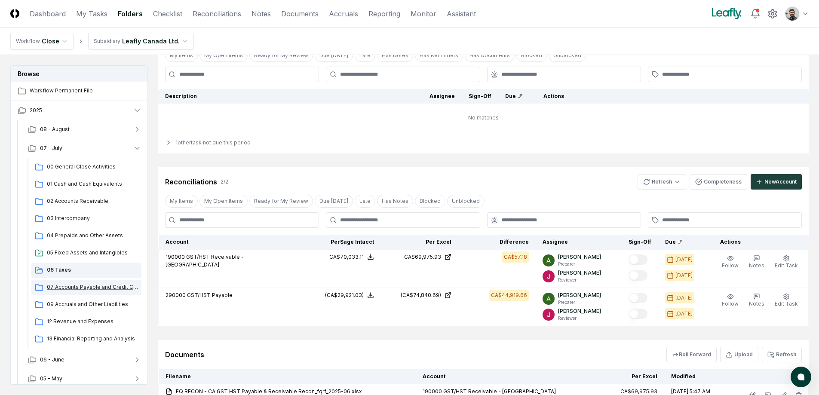
click at [104, 292] on div "07 Accounts Payable and Credit Cards" at bounding box center [86, 287] width 110 height 15
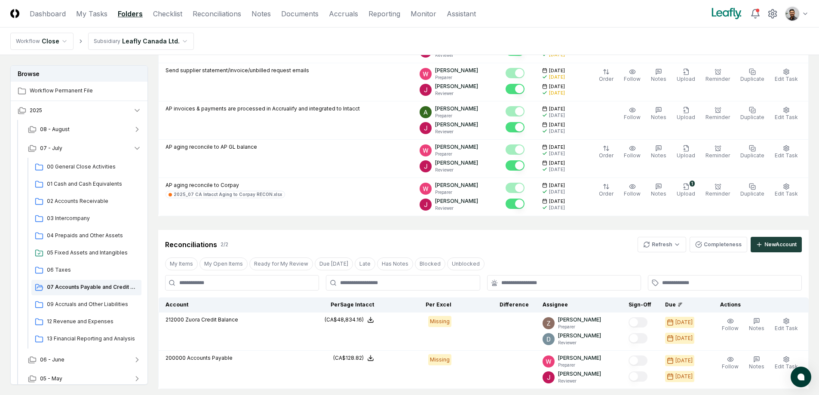
scroll to position [177, 0]
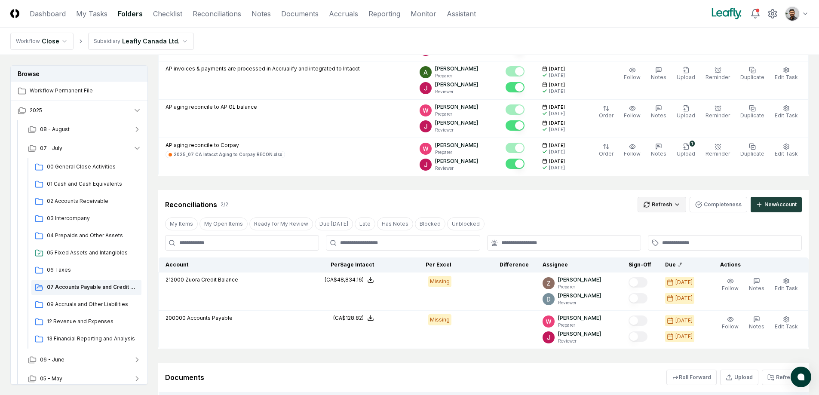
click at [677, 207] on html "CloseCore Dashboard My Tasks Folders Checklist Reconciliations Notes Documents …" at bounding box center [409, 202] width 819 height 759
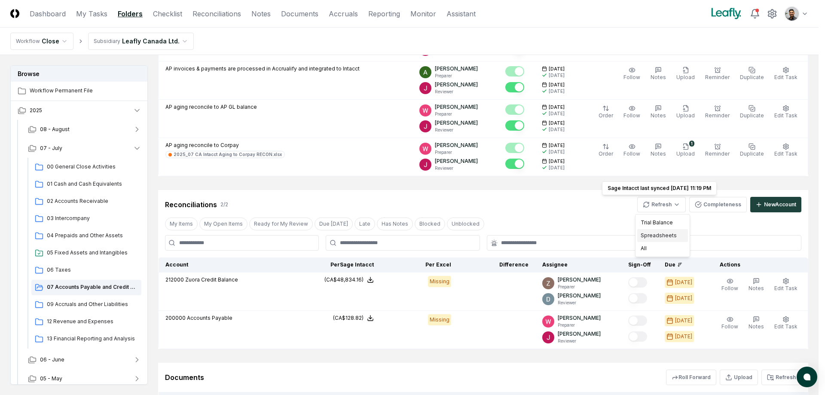
click at [674, 233] on div "Spreadsheets" at bounding box center [662, 235] width 51 height 13
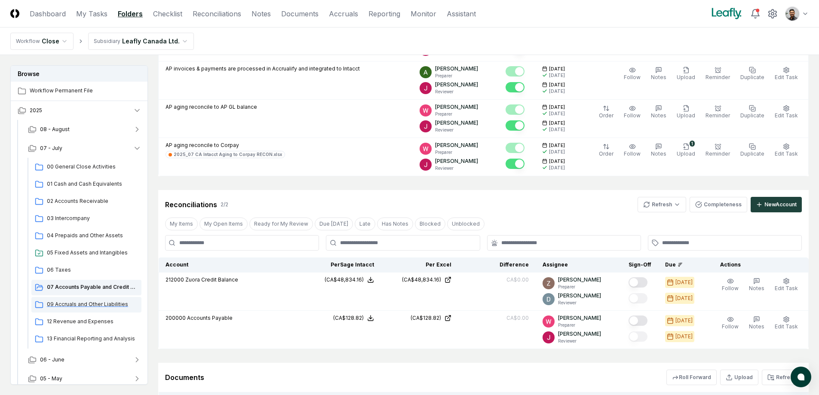
click at [105, 301] on span "09 Accruals and Other Liabilities" at bounding box center [92, 304] width 91 height 8
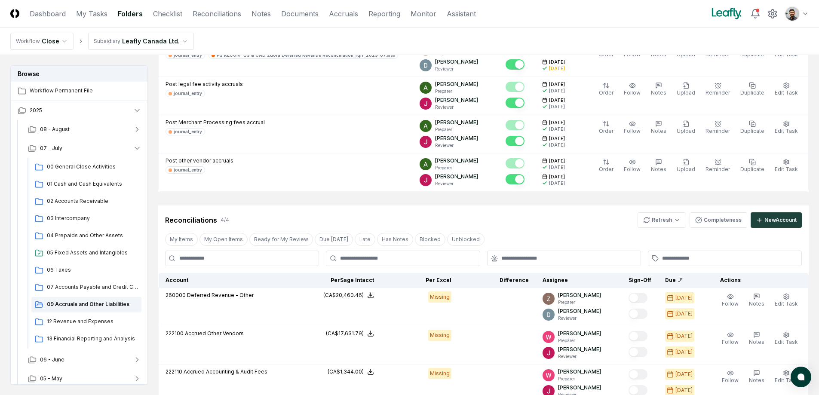
scroll to position [200, 0]
click at [682, 222] on html "CloseCore Dashboard My Tasks Folders Checklist Reconciliations Notes Documents …" at bounding box center [409, 317] width 819 height 1034
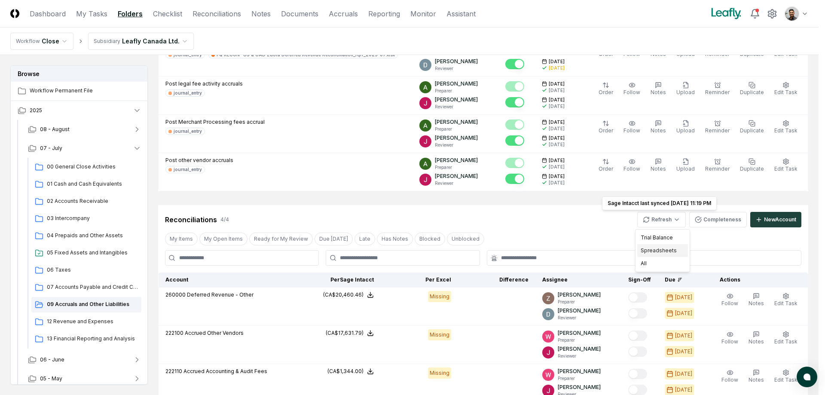
click at [667, 254] on div "Spreadsheets" at bounding box center [662, 250] width 51 height 13
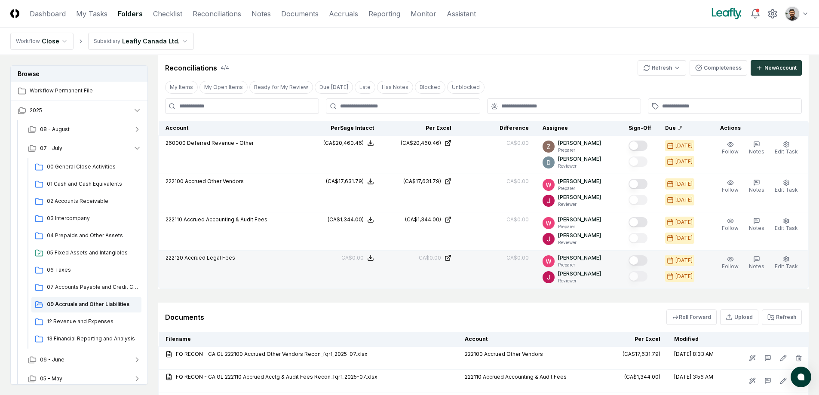
scroll to position [352, 0]
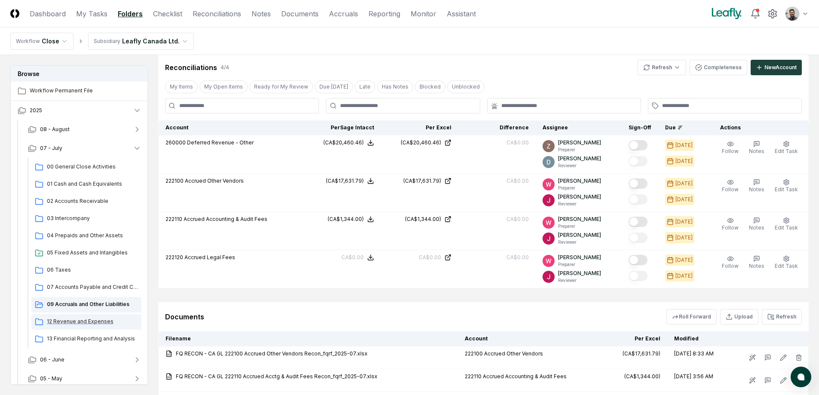
click at [88, 322] on span "12 Revenue and Expenses" at bounding box center [92, 322] width 91 height 8
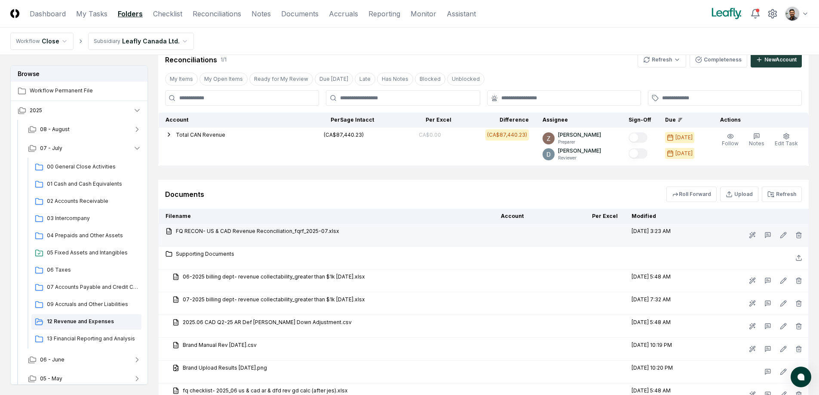
scroll to position [404, 0]
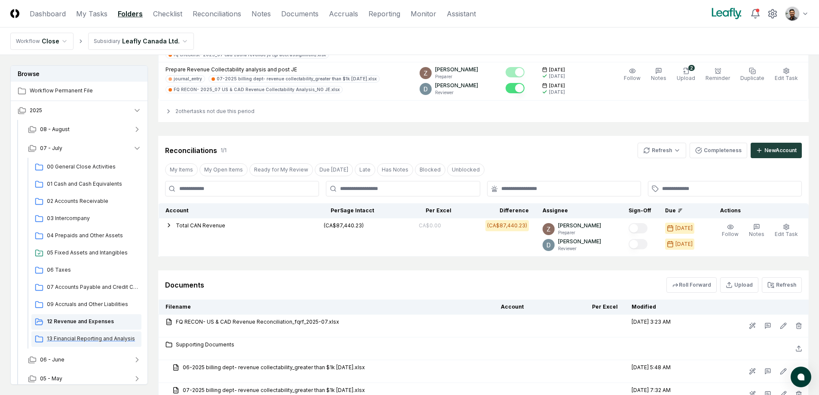
click at [93, 333] on div "13 Financial Reporting and Analysis" at bounding box center [86, 338] width 110 height 15
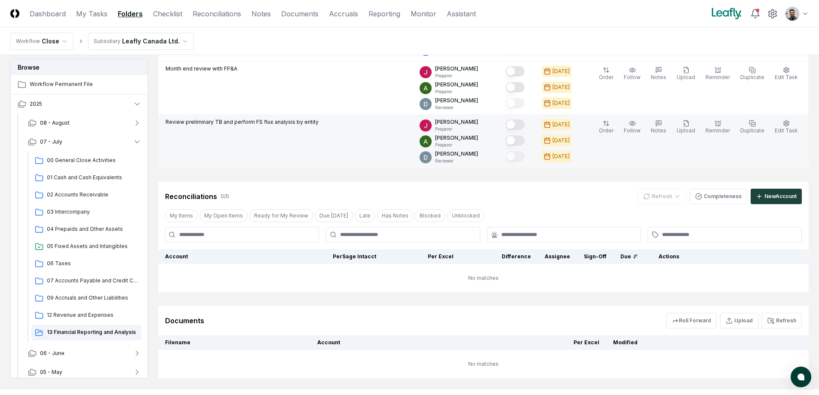
scroll to position [140, 0]
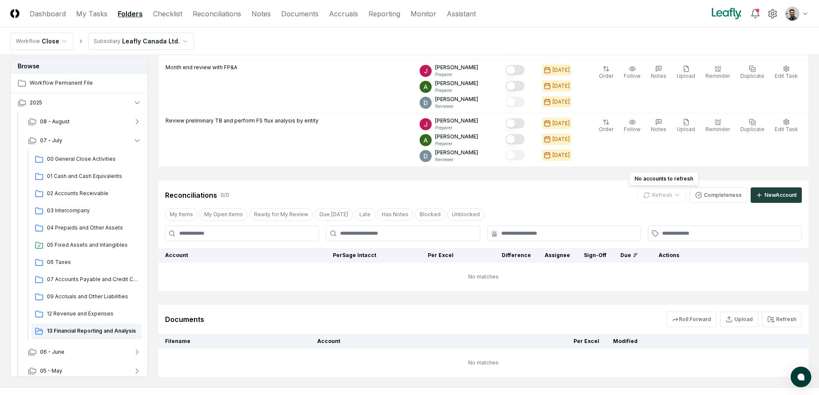
click at [660, 196] on div "Refresh" at bounding box center [661, 194] width 49 height 15
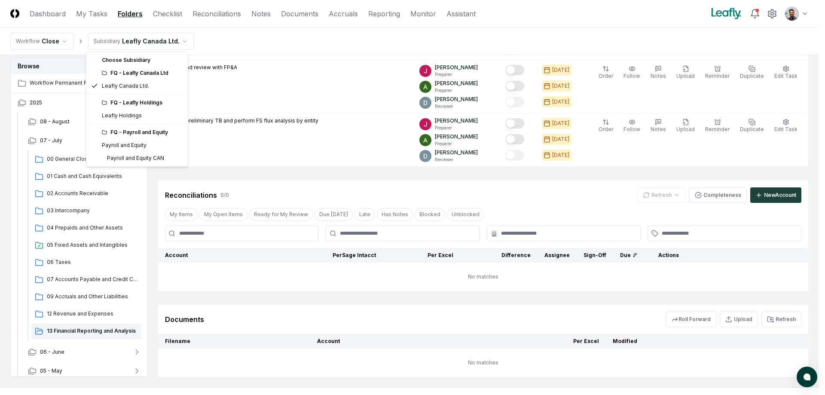
click at [122, 36] on html "CloseCore Dashboard My Tasks Folders Checklist Reconciliations Notes Documents …" at bounding box center [412, 149] width 825 height 578
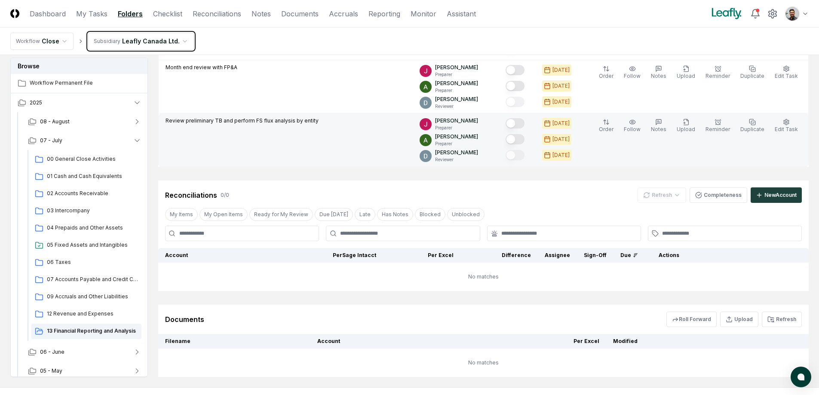
scroll to position [52, 0]
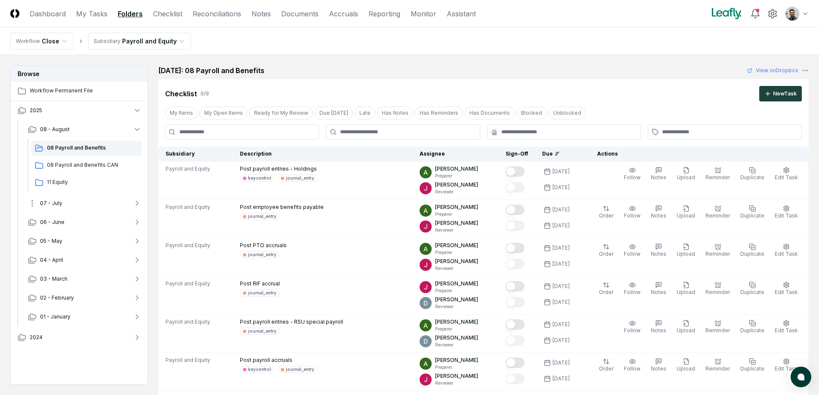
click at [100, 202] on button "07 - July" at bounding box center [84, 203] width 127 height 19
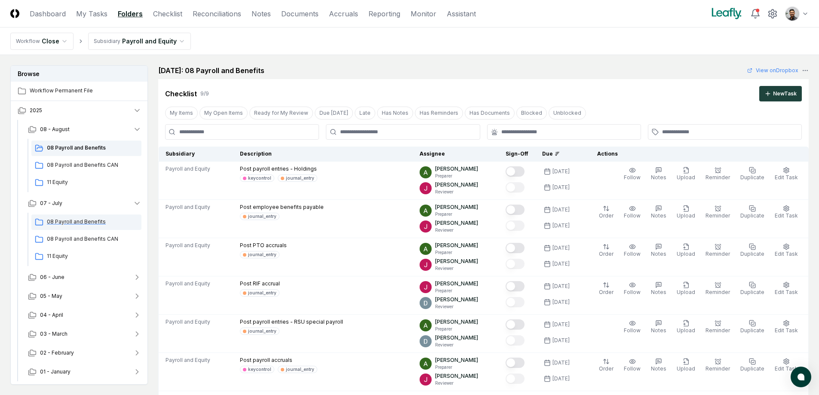
click at [92, 219] on span "08 Payroll and Benefits" at bounding box center [92, 222] width 91 height 8
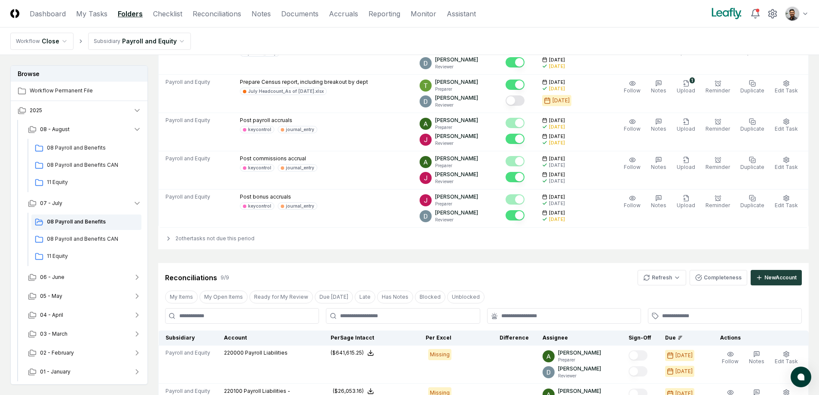
scroll to position [358, 0]
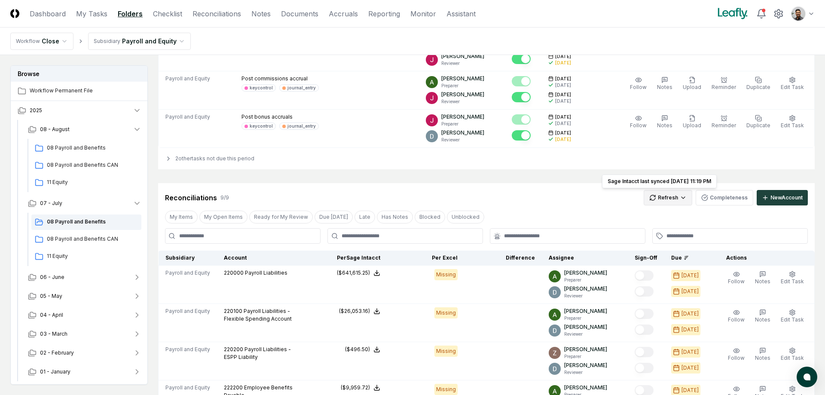
click at [668, 202] on html "CloseCore Dashboard My Tasks Folders Checklist Reconciliations Notes Documents …" at bounding box center [412, 322] width 825 height 1361
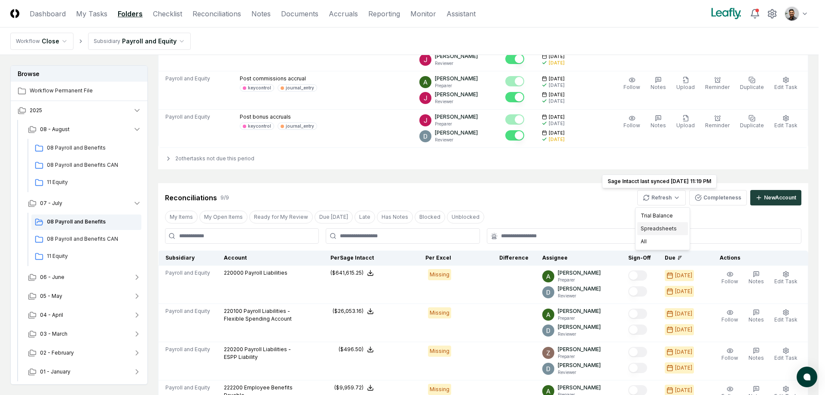
click at [666, 226] on div "Spreadsheets" at bounding box center [662, 228] width 51 height 13
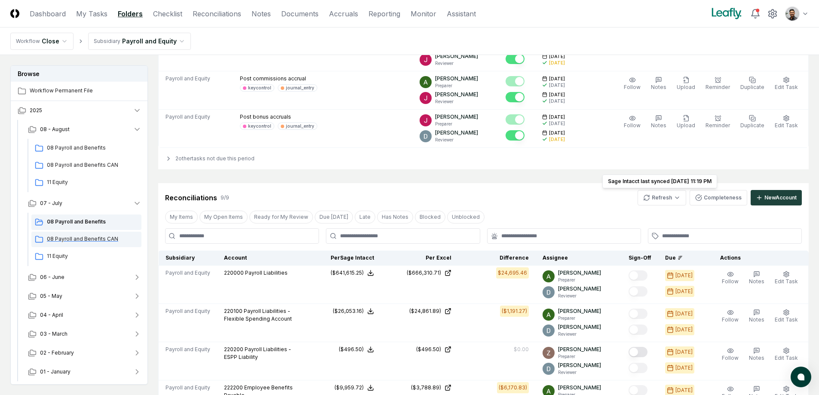
click at [96, 242] on span "08 Payroll and Benefits CAN" at bounding box center [92, 239] width 91 height 8
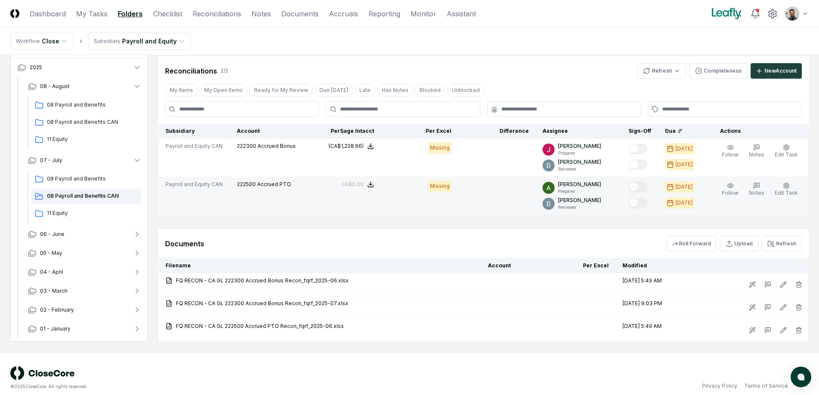
scroll to position [159, 0]
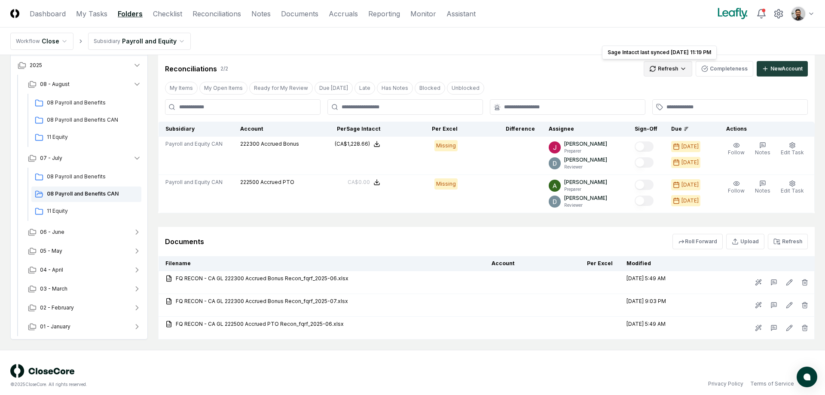
click at [667, 70] on html "CloseCore Dashboard My Tasks Folders Checklist Reconciliations Notes Documents …" at bounding box center [412, 121] width 825 height 561
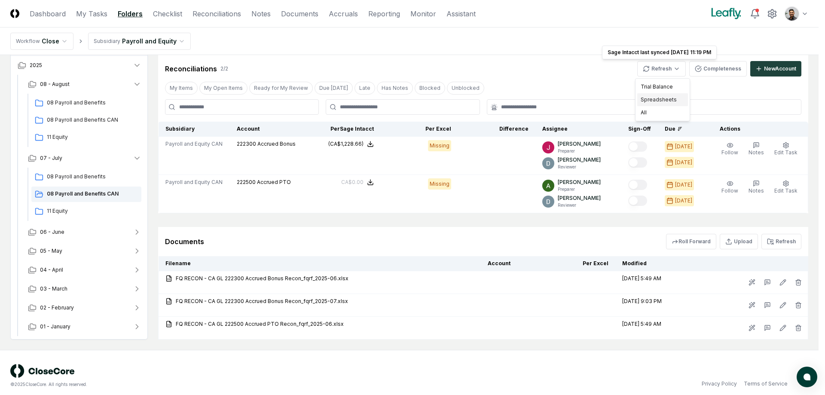
click at [661, 101] on div "Spreadsheets" at bounding box center [662, 99] width 51 height 13
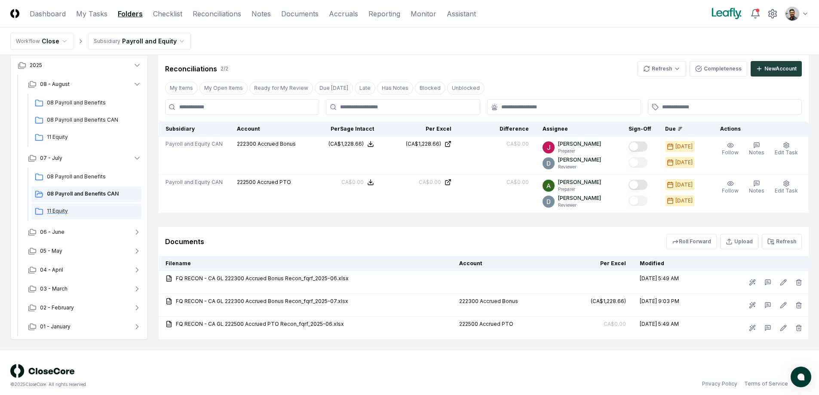
click at [69, 211] on span "11 Equity" at bounding box center [92, 211] width 91 height 8
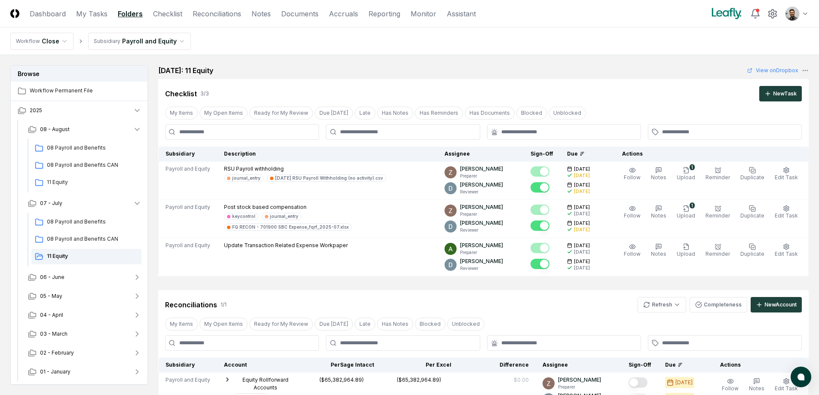
scroll to position [169, 0]
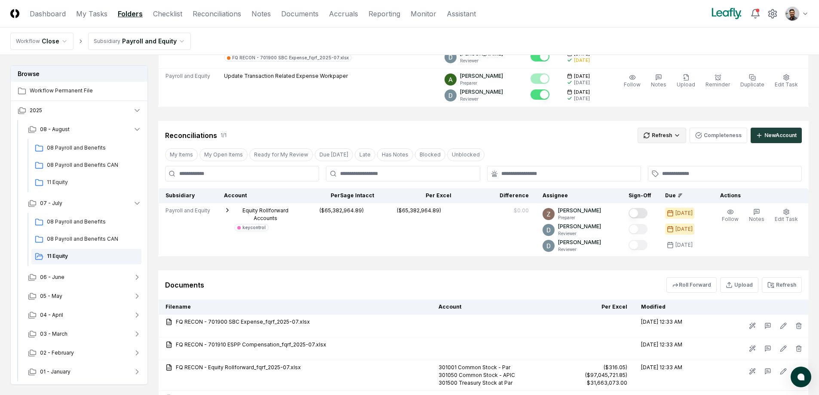
click at [667, 135] on html "CloseCore Dashboard My Tasks Folders Checklist Reconciliations Notes Documents …" at bounding box center [409, 199] width 819 height 736
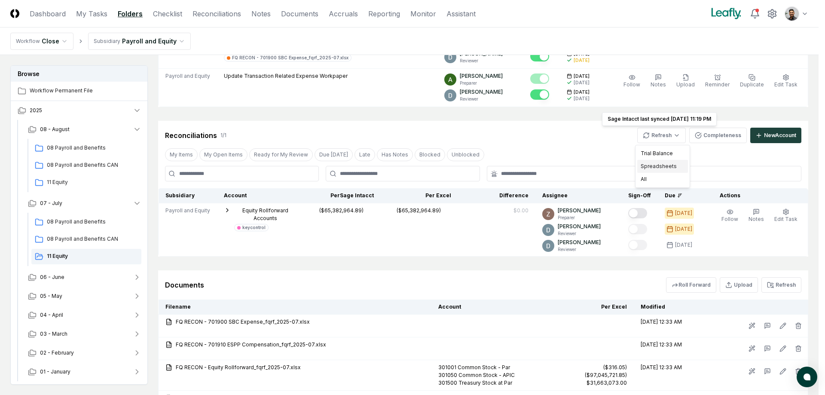
click at [668, 168] on div "Spreadsheets" at bounding box center [662, 166] width 51 height 13
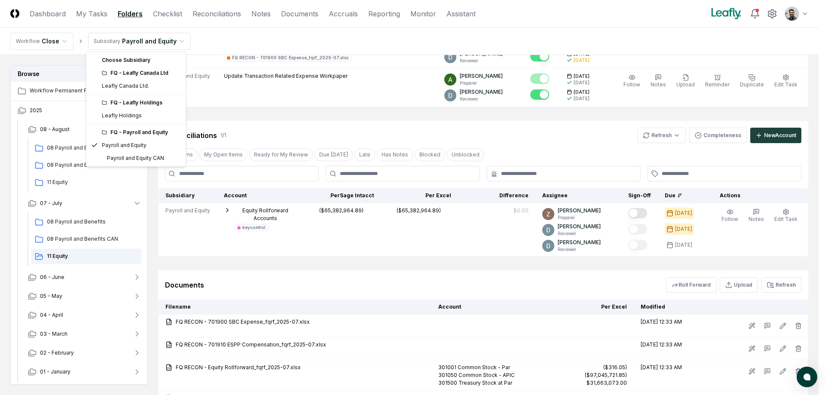
click at [154, 37] on html "CloseCore Dashboard My Tasks Folders Checklist Reconciliations Notes Documents …" at bounding box center [412, 199] width 825 height 736
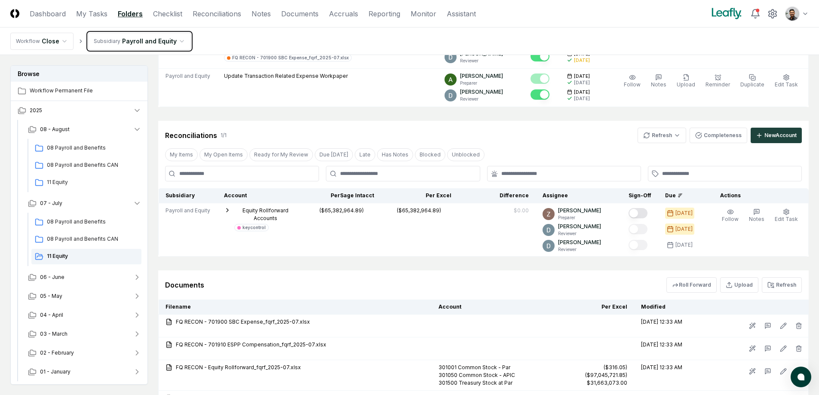
click at [218, 46] on html "CloseCore Dashboard My Tasks Folders Checklist Reconciliations Notes Documents …" at bounding box center [409, 199] width 819 height 736
click at [114, 283] on button "06 - June" at bounding box center [84, 277] width 127 height 19
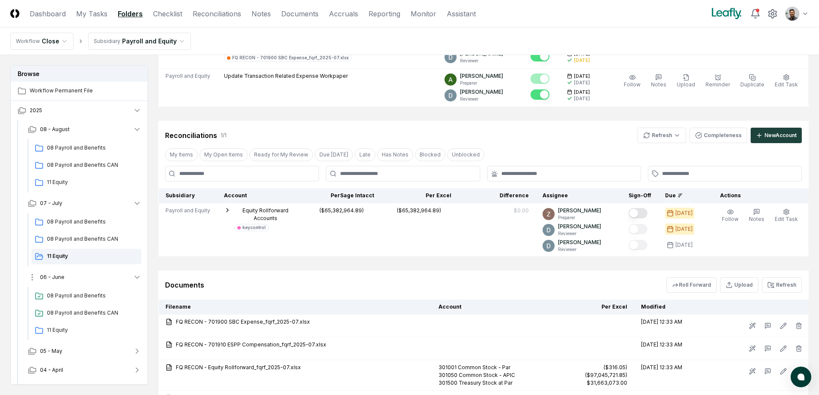
click at [114, 278] on button "06 - June" at bounding box center [84, 277] width 127 height 19
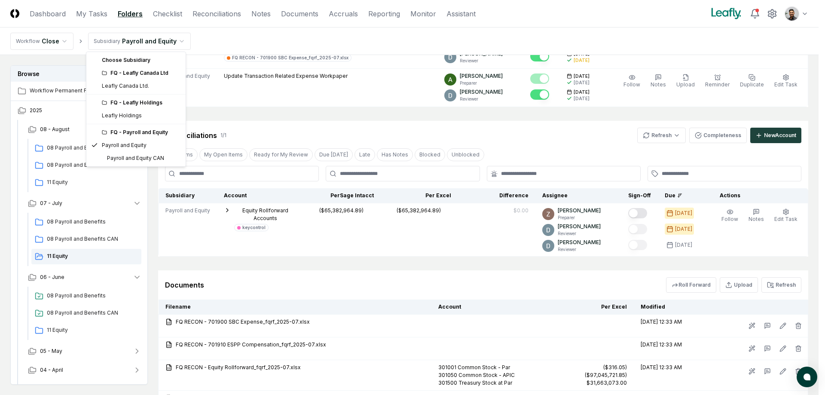
click at [150, 36] on html "CloseCore Dashboard My Tasks Folders Checklist Reconciliations Notes Documents …" at bounding box center [412, 199] width 825 height 736
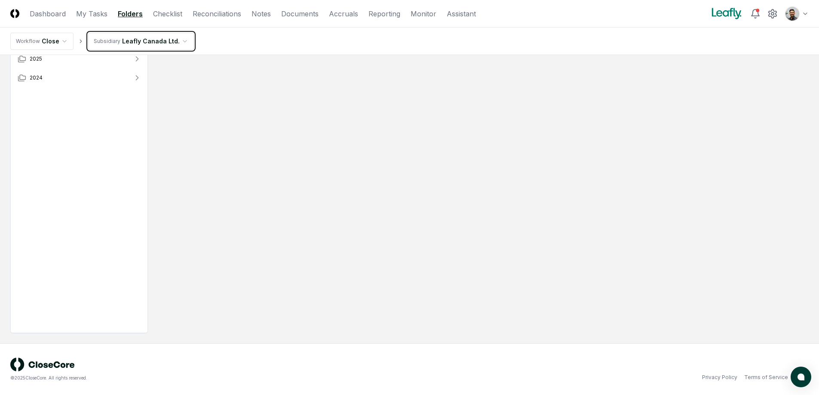
scroll to position [52, 0]
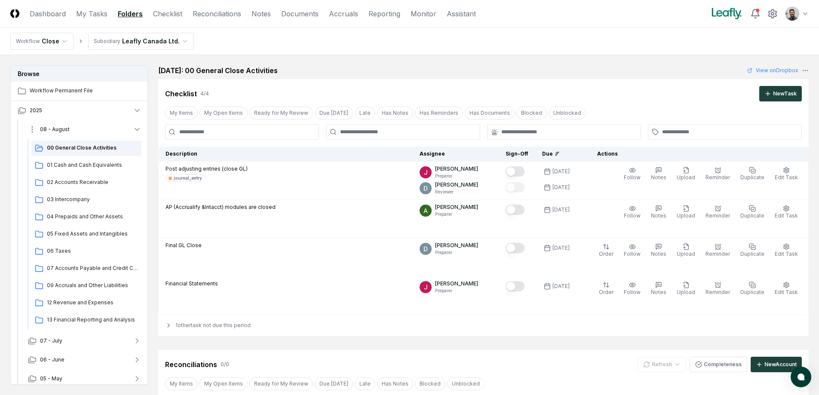
click at [92, 128] on button "08 - August" at bounding box center [84, 129] width 127 height 19
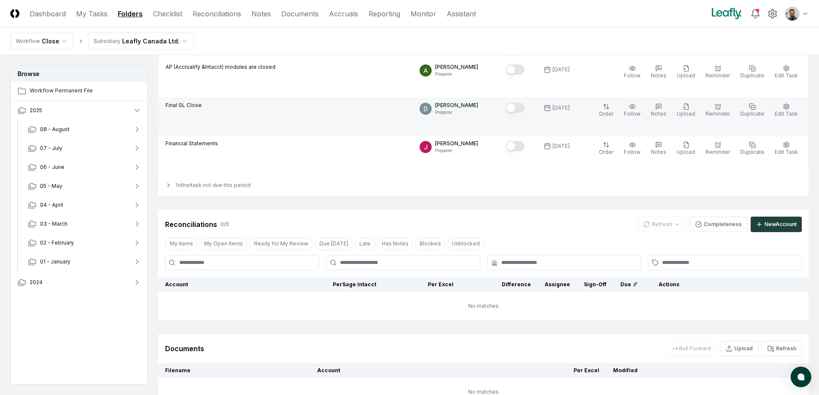
scroll to position [213, 0]
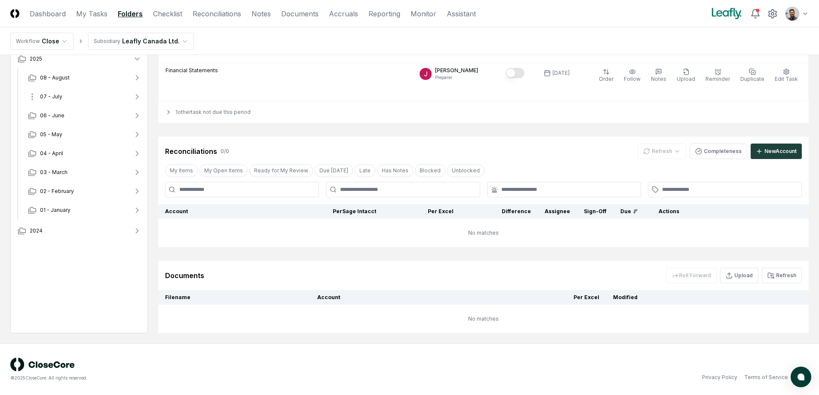
click at [95, 96] on button "07 - July" at bounding box center [84, 96] width 127 height 19
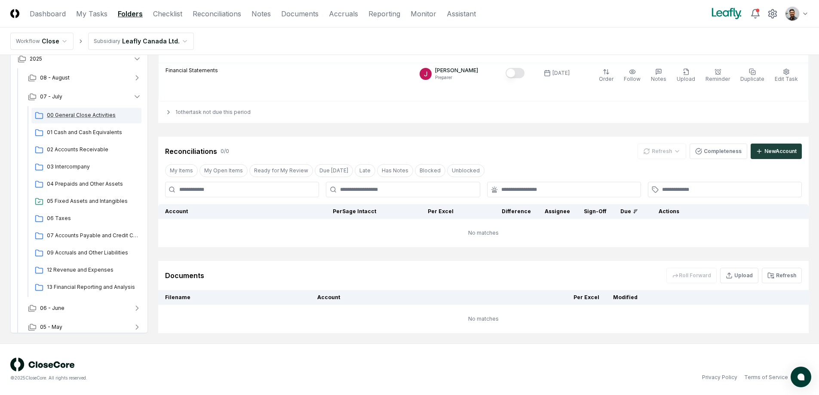
click at [98, 119] on span "00 General Close Activities" at bounding box center [92, 115] width 91 height 8
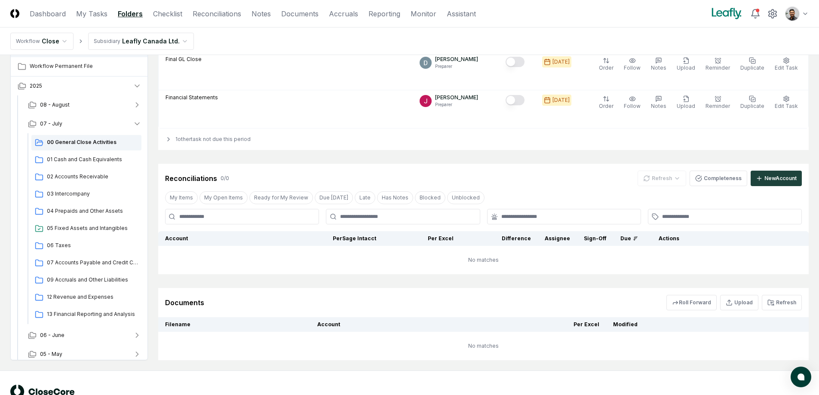
scroll to position [187, 0]
click at [90, 160] on span "01 Cash and Cash Equivalents" at bounding box center [92, 159] width 91 height 8
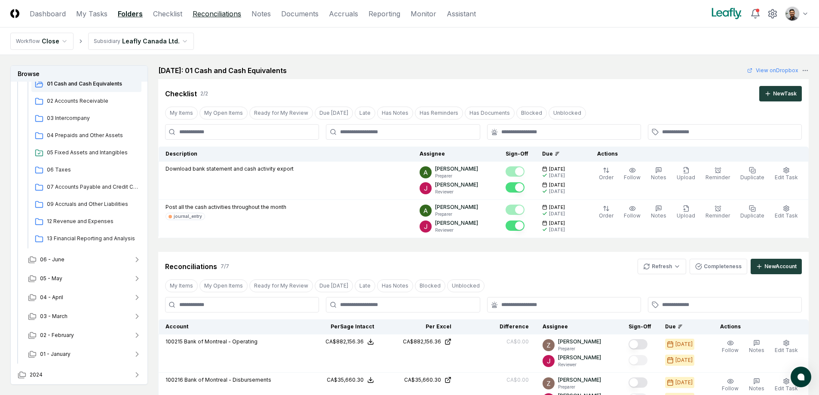
click at [229, 15] on link "Reconciliations" at bounding box center [217, 14] width 49 height 10
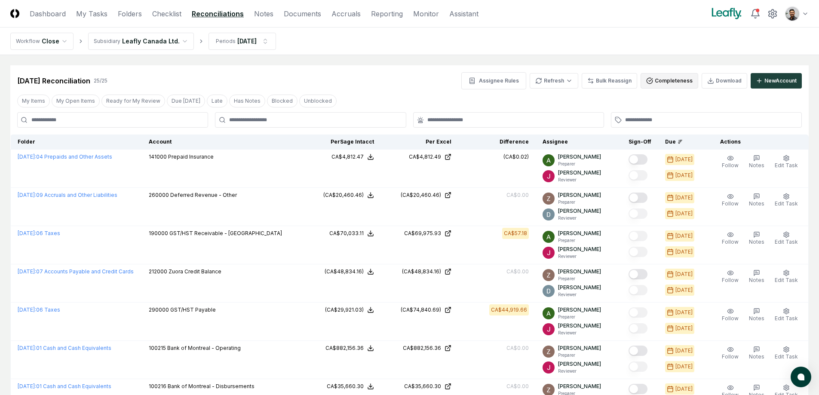
click at [647, 84] on button "Completeness" at bounding box center [669, 80] width 58 height 15
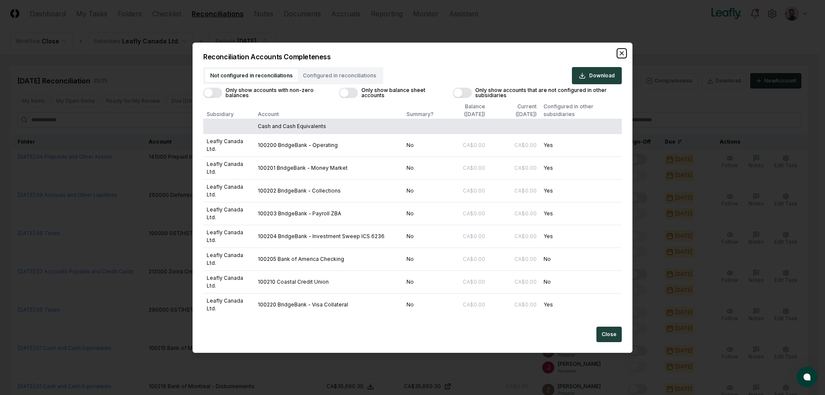
click at [624, 52] on icon "button" at bounding box center [621, 53] width 7 height 7
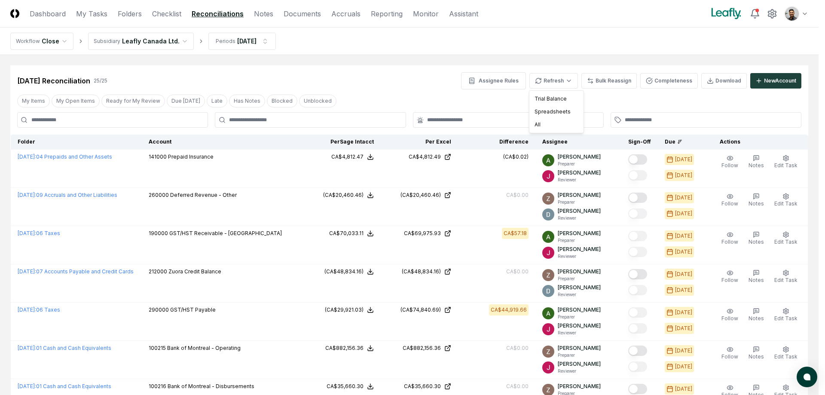
click at [545, 110] on div "Spreadsheets" at bounding box center [556, 111] width 51 height 13
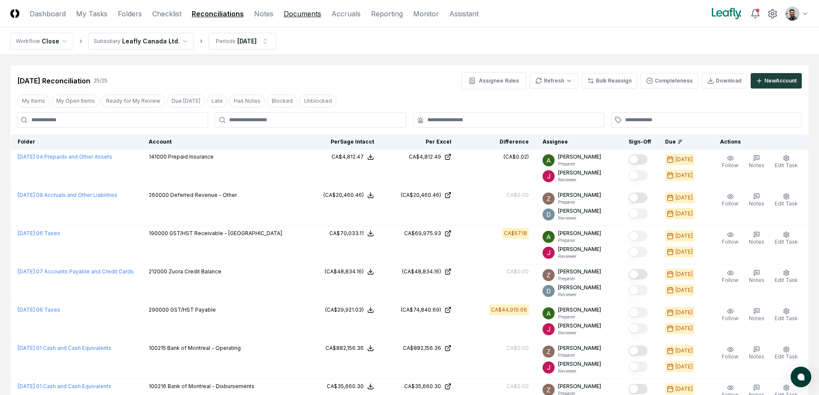
click at [289, 15] on link "Documents" at bounding box center [302, 14] width 37 height 10
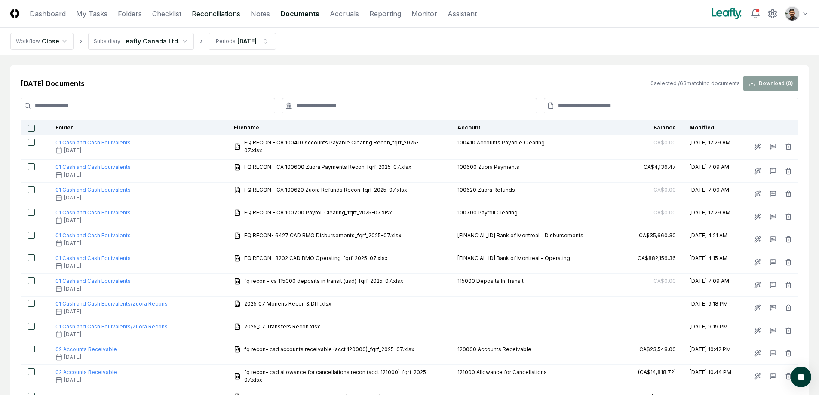
click at [221, 15] on link "Reconciliations" at bounding box center [216, 14] width 49 height 10
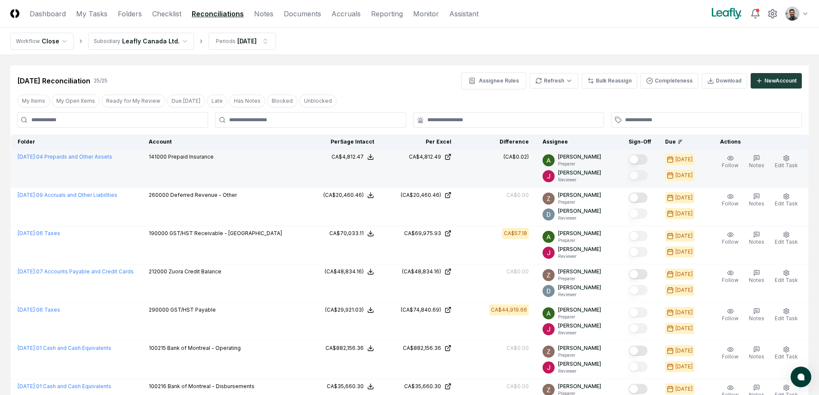
drag, startPoint x: 570, startPoint y: 156, endPoint x: 602, endPoint y: 159, distance: 31.9
click at [601, 159] on p "Annie Khederlarian" at bounding box center [579, 157] width 43 height 8
click at [601, 158] on p "Annie Khederlarian" at bounding box center [579, 157] width 43 height 8
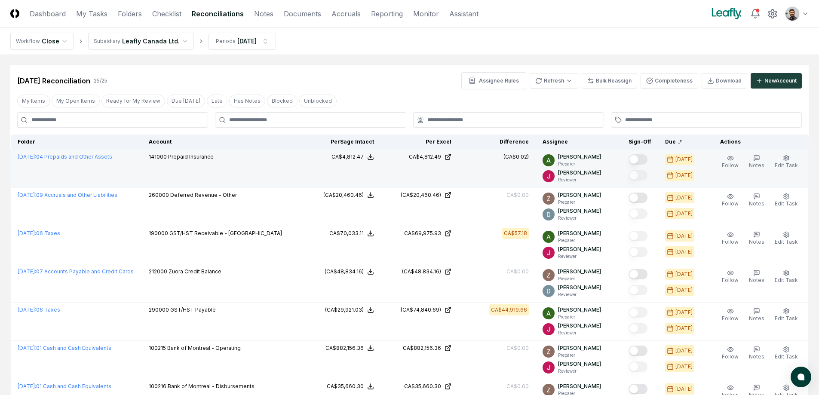
click at [599, 159] on p "Annie Khederlarian" at bounding box center [579, 157] width 43 height 8
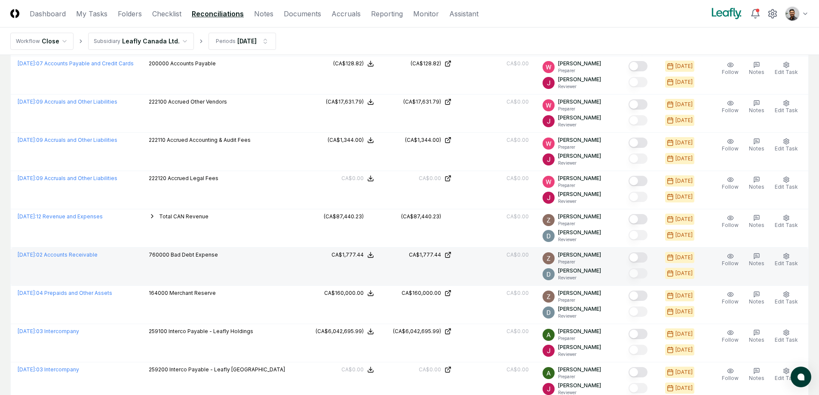
scroll to position [747, 0]
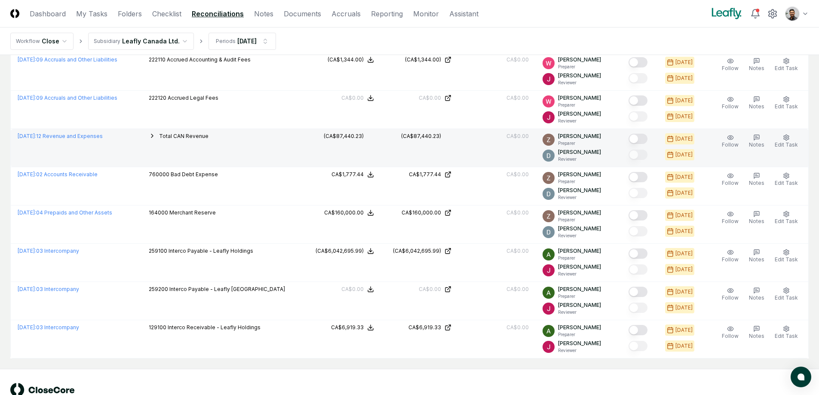
click at [156, 135] on icon "button" at bounding box center [152, 135] width 7 height 7
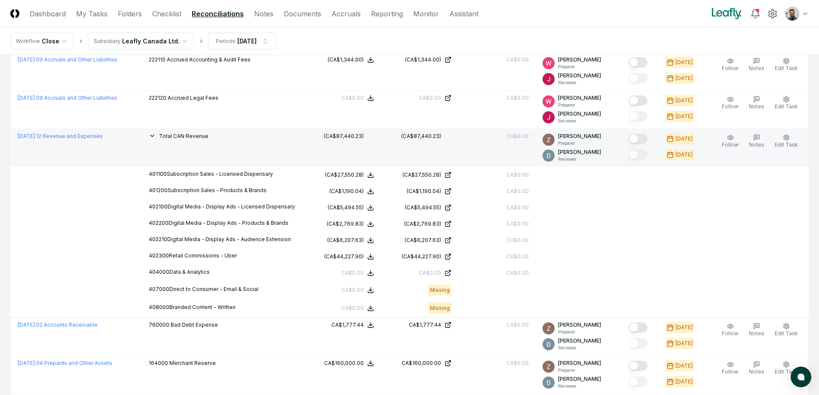
click at [156, 135] on button "button" at bounding box center [152, 135] width 7 height 7
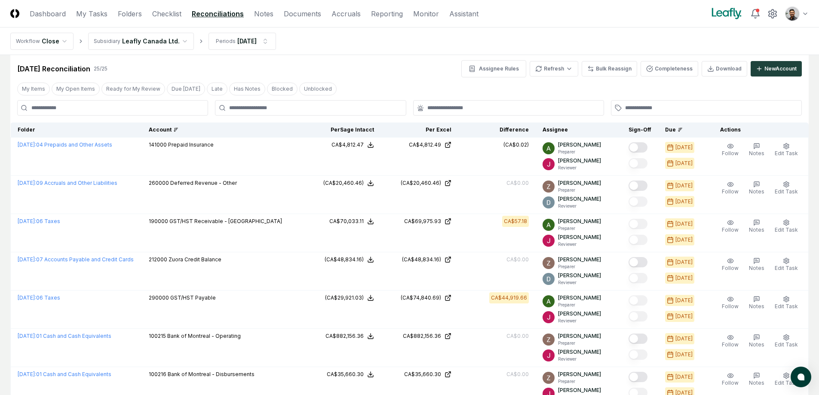
scroll to position [0, 0]
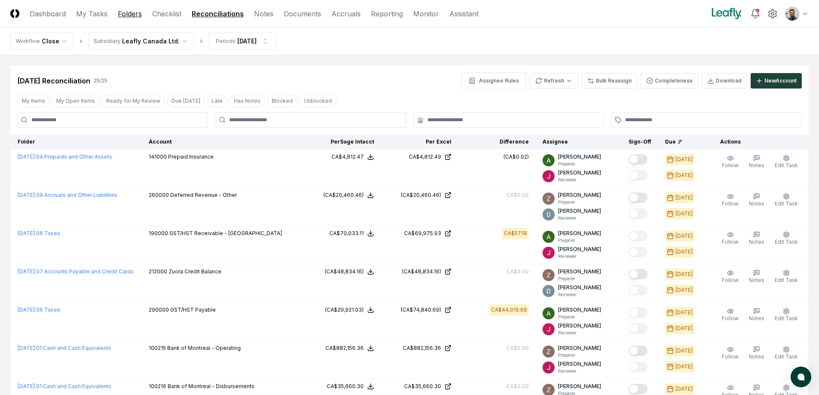
click at [130, 15] on link "Folders" at bounding box center [130, 14] width 24 height 10
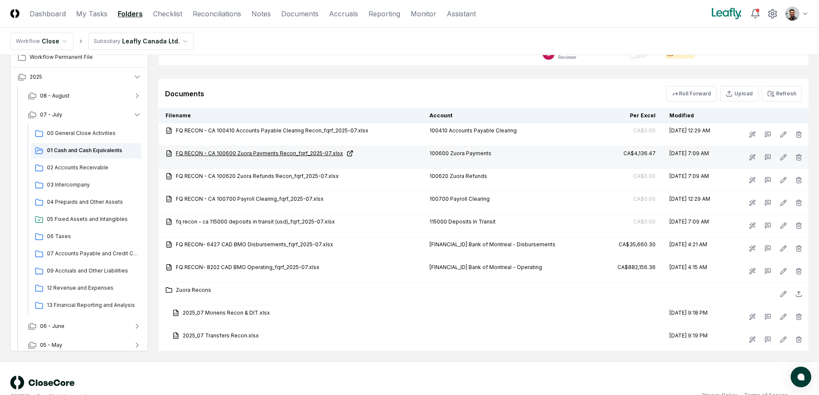
scroll to position [538, 0]
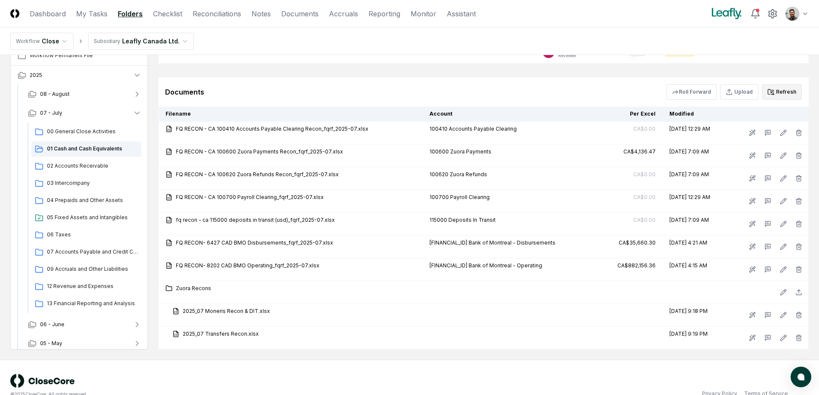
click at [775, 95] on button "Refresh" at bounding box center [782, 91] width 40 height 15
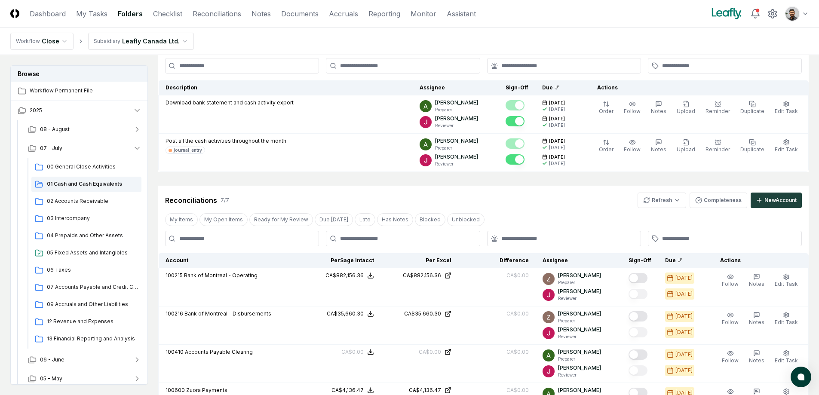
scroll to position [555, 0]
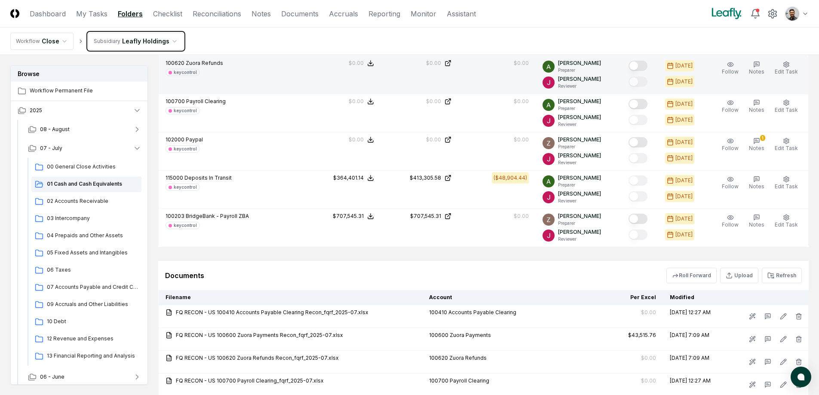
scroll to position [896, 0]
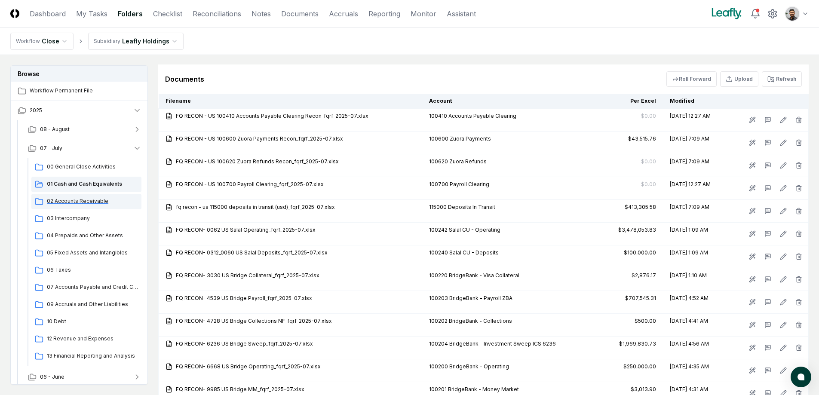
click at [102, 204] on span "02 Accounts Receivable" at bounding box center [92, 201] width 91 height 8
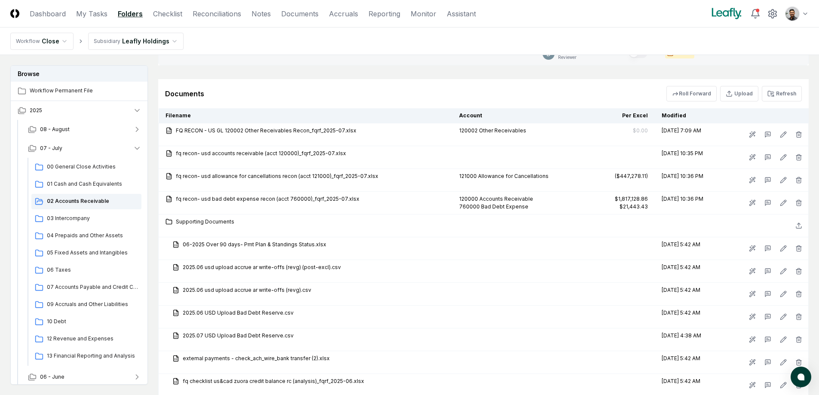
scroll to position [655, 0]
click at [103, 186] on span "01 Cash and Cash Equivalents" at bounding box center [92, 184] width 91 height 8
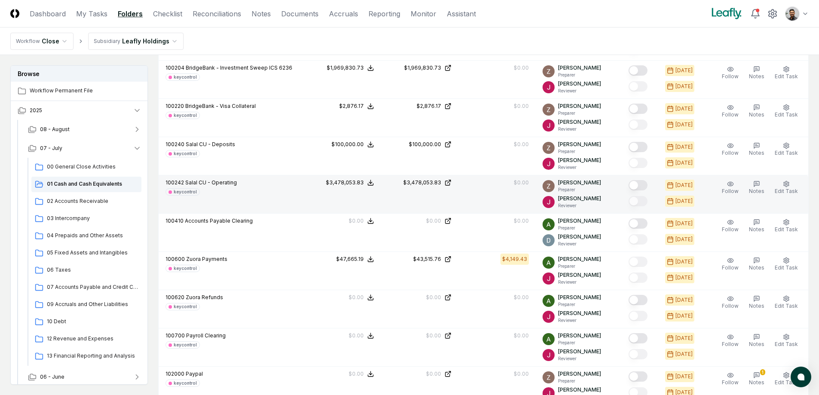
scroll to position [460, 0]
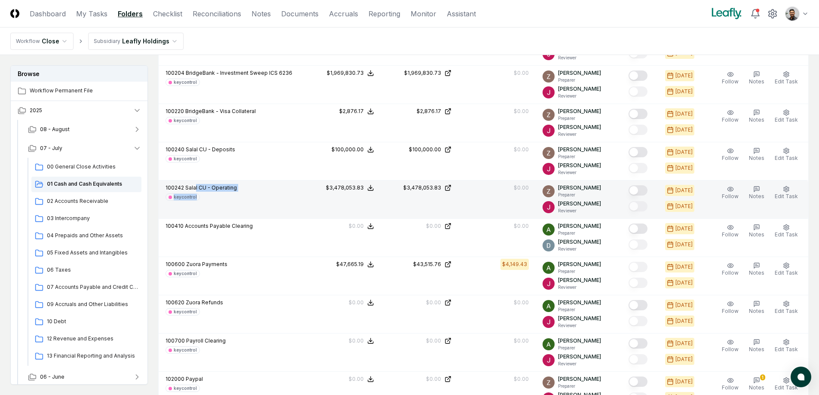
drag, startPoint x: 236, startPoint y: 197, endPoint x: 196, endPoint y: 188, distance: 41.4
click at [196, 188] on div "100242 Salal CU - Operating keycontrol" at bounding box center [230, 192] width 131 height 17
click at [196, 188] on span "Salal CU - Operating" at bounding box center [211, 187] width 52 height 6
drag, startPoint x: 196, startPoint y: 188, endPoint x: 202, endPoint y: 196, distance: 9.9
click at [202, 196] on div "100242 Salal CU - Operating keycontrol" at bounding box center [200, 192] width 71 height 17
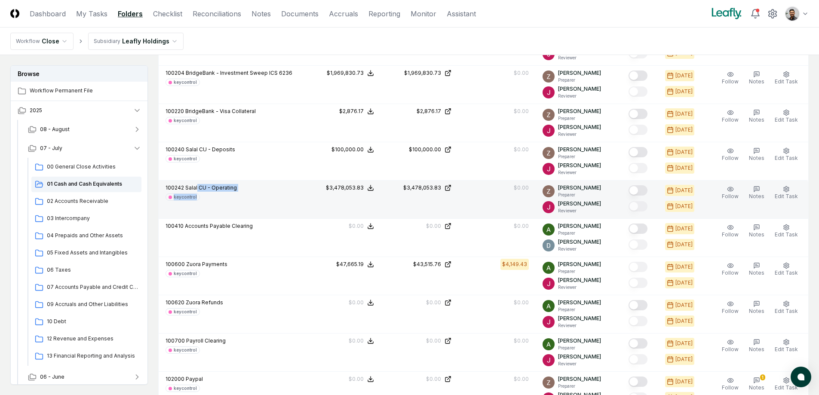
click at [202, 196] on div "keycontrol" at bounding box center [200, 196] width 71 height 7
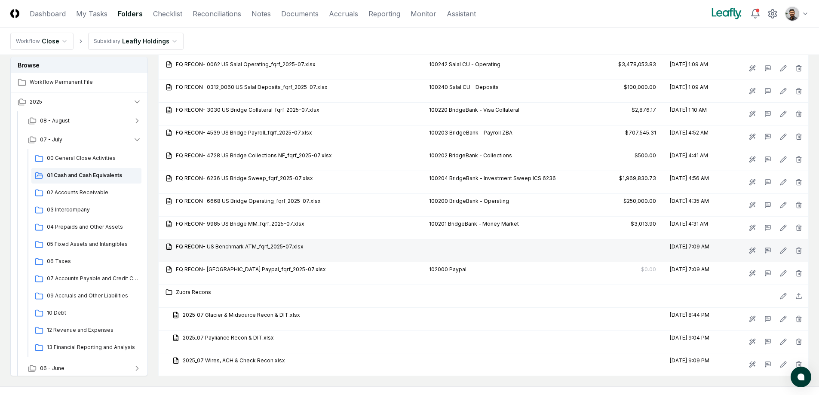
scroll to position [1066, 0]
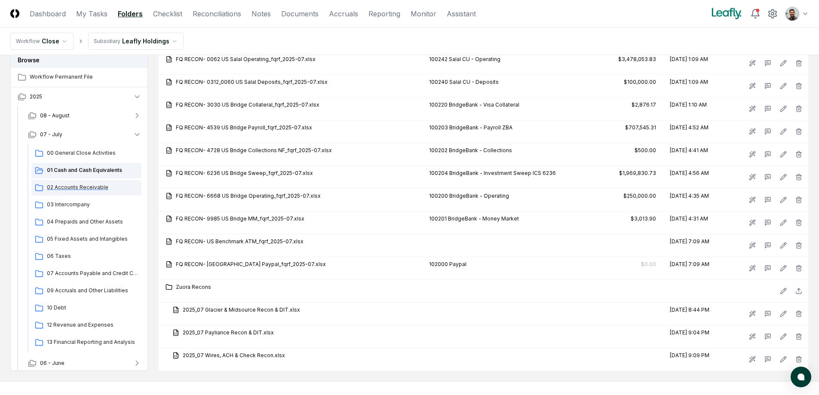
click at [98, 195] on div "02 Accounts Receivable" at bounding box center [86, 187] width 110 height 15
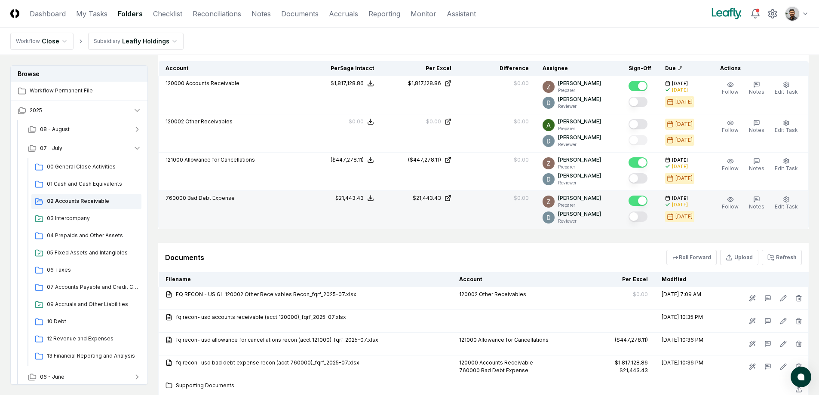
scroll to position [487, 0]
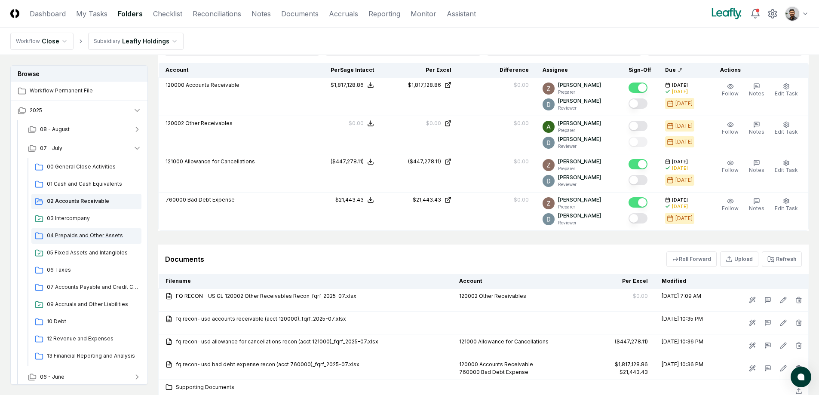
click at [77, 229] on div "04 Prepaids and Other Assets" at bounding box center [86, 235] width 110 height 15
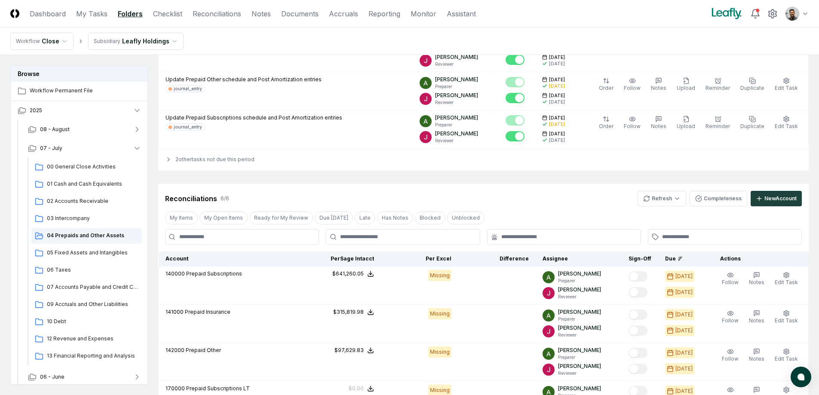
scroll to position [123, 0]
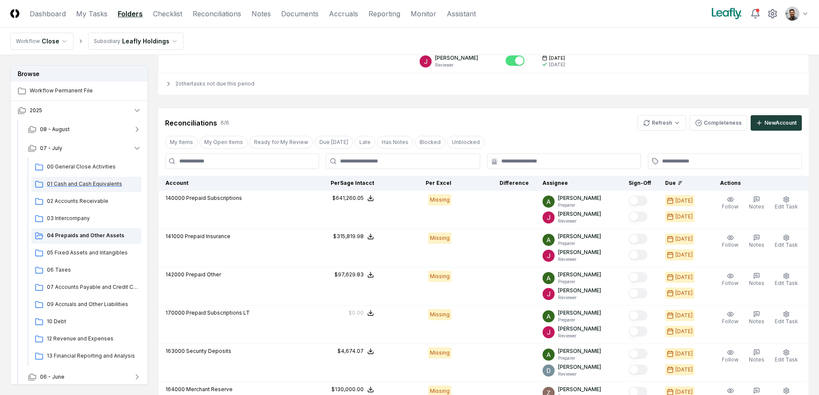
scroll to position [208, 0]
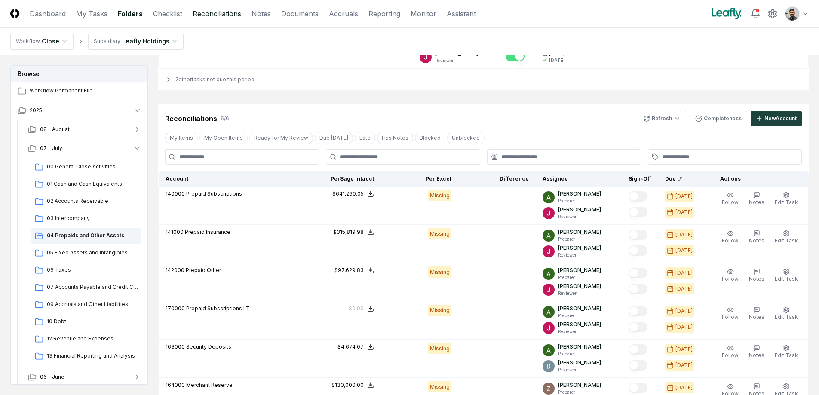
click at [198, 14] on link "Reconciliations" at bounding box center [217, 14] width 49 height 10
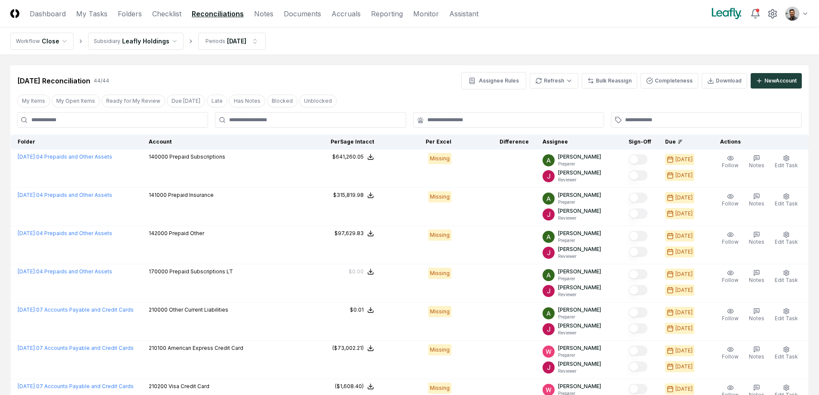
click at [533, 99] on div "My Items My Open Items Ready for My Review Due Today Late Has Notes Blocked Unb…" at bounding box center [409, 101] width 798 height 16
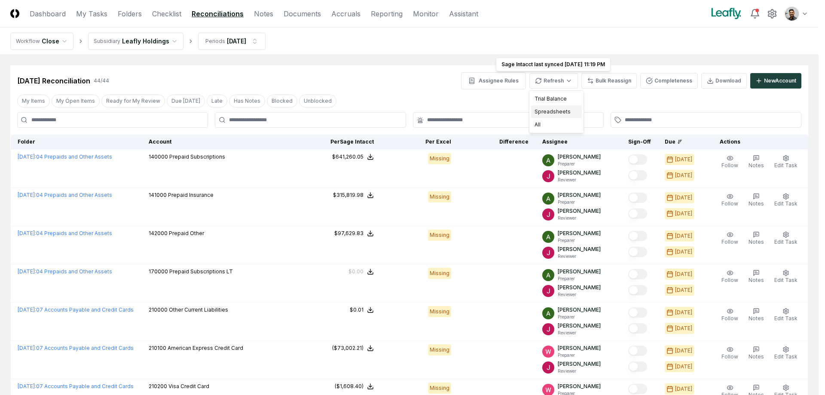
click at [569, 113] on div "Spreadsheets" at bounding box center [556, 111] width 51 height 13
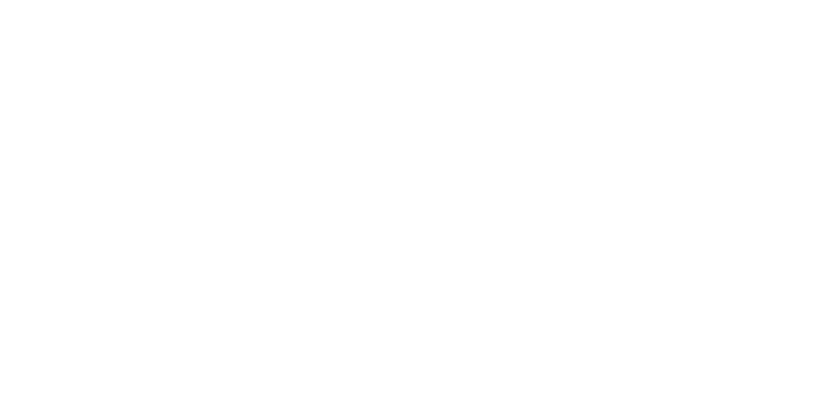
click at [566, 87] on body at bounding box center [412, 197] width 825 height 395
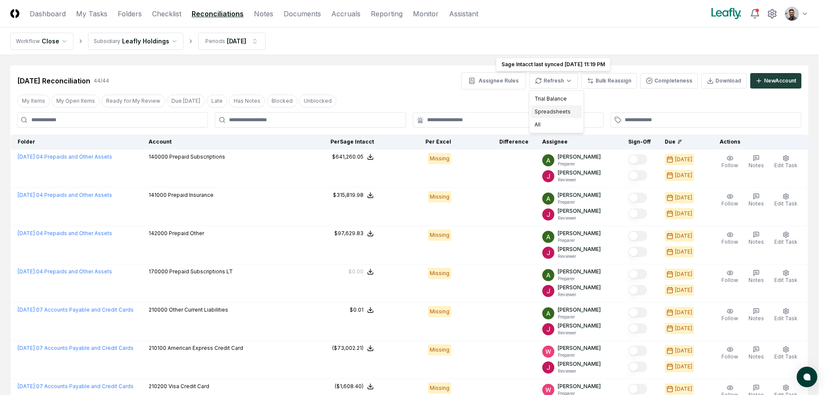
click at [566, 115] on div "Spreadsheets" at bounding box center [556, 111] width 51 height 13
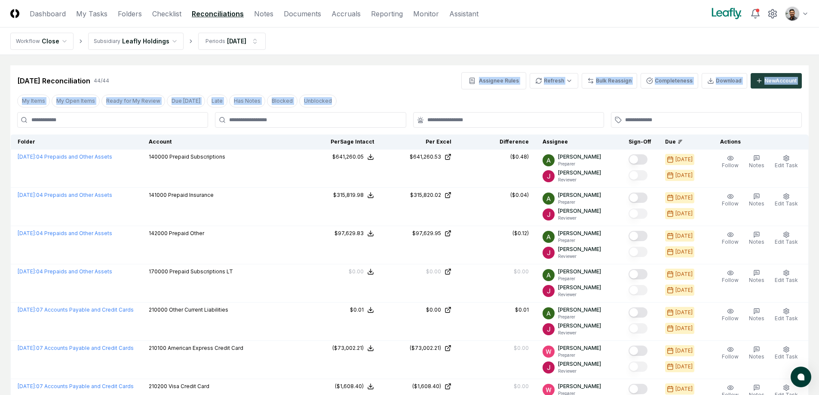
drag, startPoint x: 415, startPoint y: 101, endPoint x: 404, endPoint y: 80, distance: 22.7
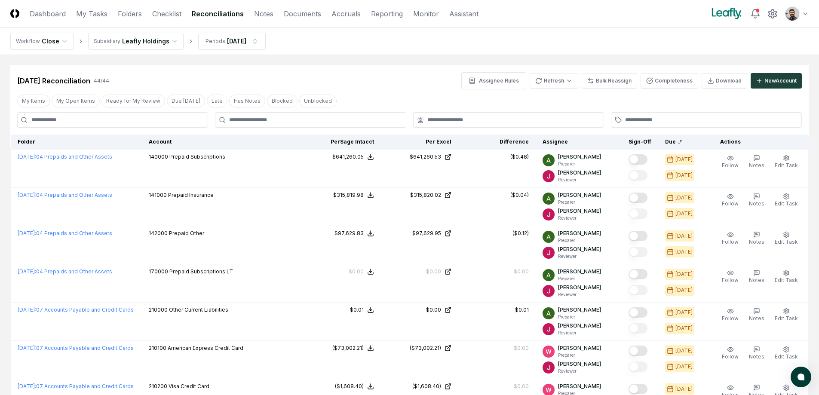
click at [404, 80] on div "Jul 2025 Reconciliation 44 / 44 Assignee Rules Refresh Bulk Reassign Completene…" at bounding box center [409, 80] width 784 height 17
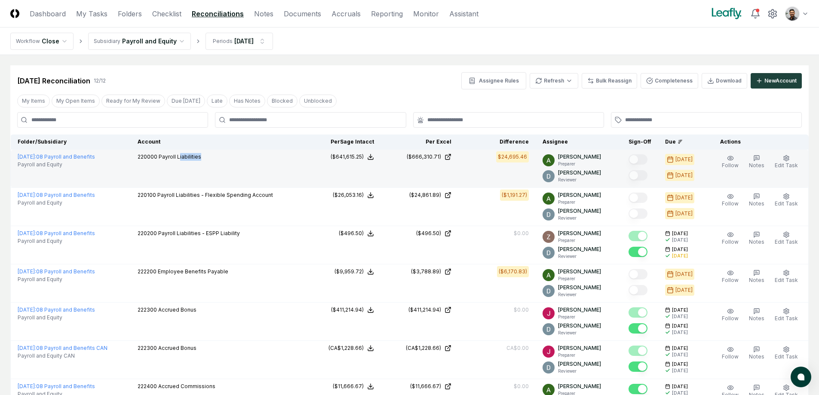
drag, startPoint x: 243, startPoint y: 156, endPoint x: 188, endPoint y: 158, distance: 54.6
click at [188, 158] on div "220000 Payroll Liabilities" at bounding box center [217, 157] width 159 height 9
click at [188, 158] on span "Payroll Liabilities" at bounding box center [180, 156] width 43 height 6
click at [199, 158] on span "Payroll Liabilities" at bounding box center [180, 156] width 43 height 6
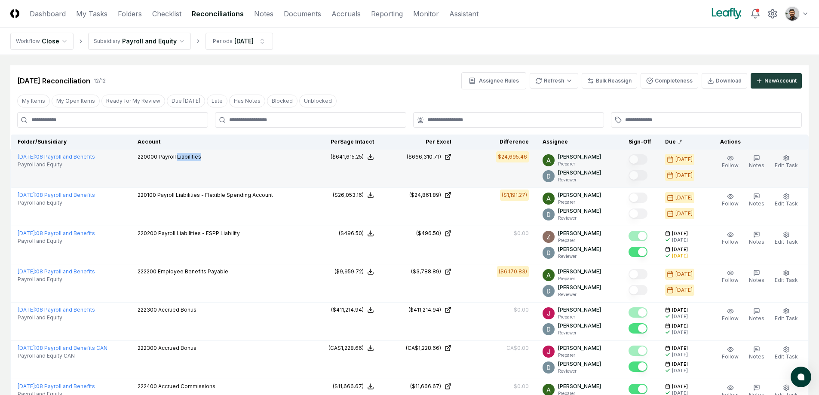
click at [199, 158] on span "Payroll Liabilities" at bounding box center [180, 156] width 43 height 6
click at [193, 158] on span "Payroll Liabilities" at bounding box center [180, 156] width 43 height 6
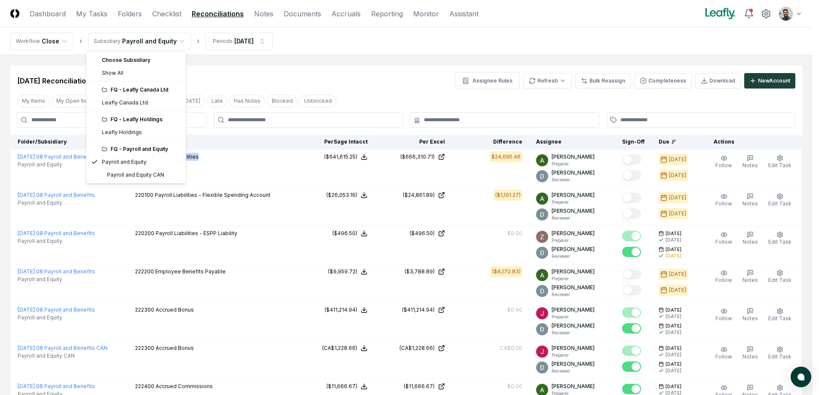
click at [159, 47] on html "CloseCore Dashboard My Tasks Folders Checklist Reconciliations Notes Documents …" at bounding box center [409, 342] width 819 height 685
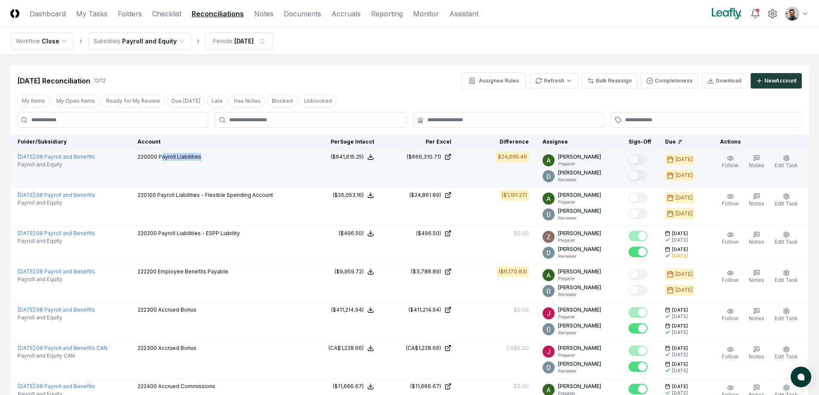
drag, startPoint x: 170, startPoint y: 158, endPoint x: 214, endPoint y: 161, distance: 44.4
click at [214, 161] on div "220000 Payroll Liabilities" at bounding box center [217, 157] width 159 height 9
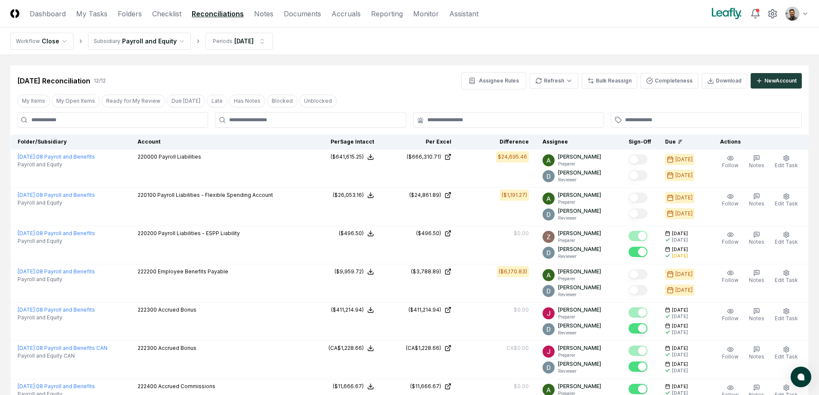
click at [511, 105] on div "My Items My Open Items Ready for My Review Due Today Late Has Notes Blocked Unb…" at bounding box center [409, 101] width 798 height 16
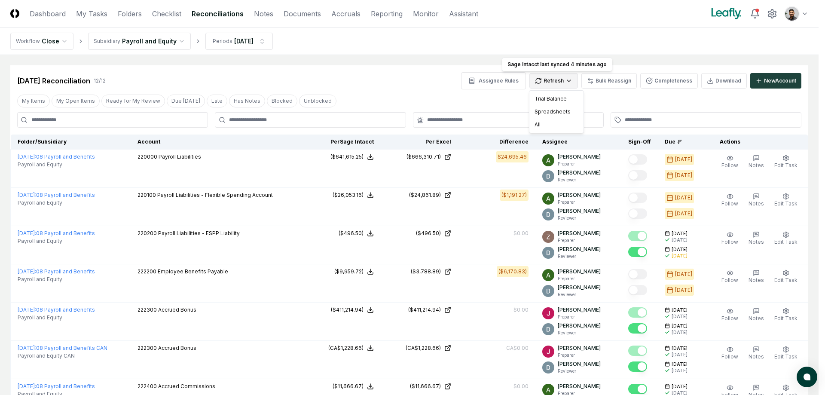
click at [556, 81] on html "CloseCore Dashboard My Tasks Folders Checklist Reconciliations Notes Documents …" at bounding box center [412, 342] width 825 height 685
click at [559, 54] on html "CloseCore Dashboard My Tasks Folders Checklist Reconciliations Notes Documents …" at bounding box center [412, 342] width 825 height 685
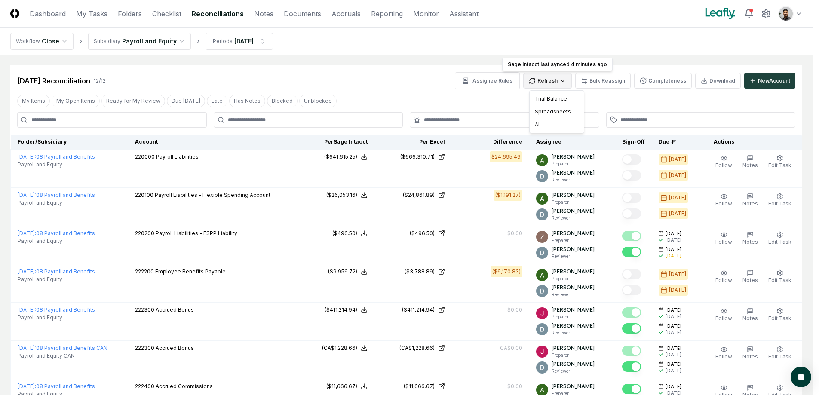
click at [555, 73] on html "CloseCore Dashboard My Tasks Folders Checklist Reconciliations Notes Documents …" at bounding box center [409, 342] width 819 height 685
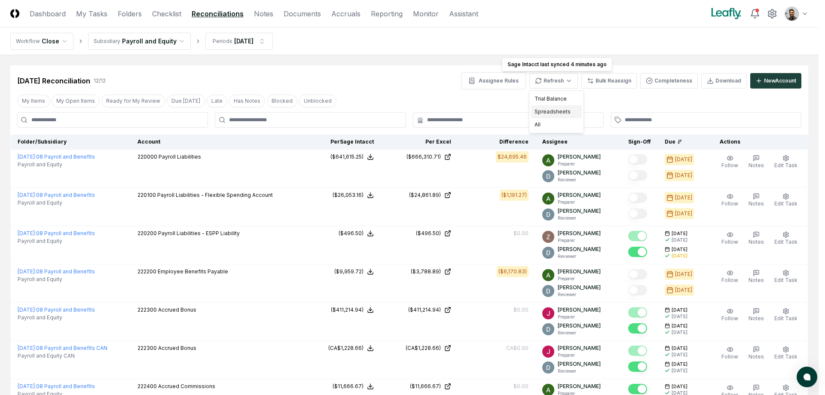
click at [551, 113] on div "Spreadsheets" at bounding box center [556, 111] width 51 height 13
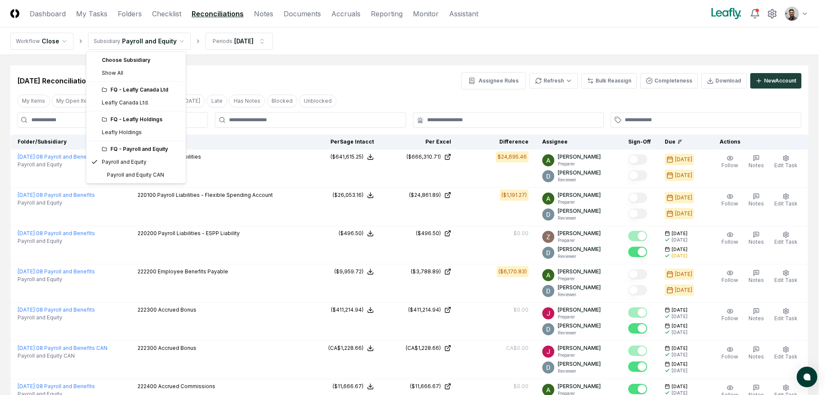
click at [154, 40] on html "CloseCore Dashboard My Tasks Folders Checklist Reconciliations Notes Documents …" at bounding box center [412, 342] width 825 height 685
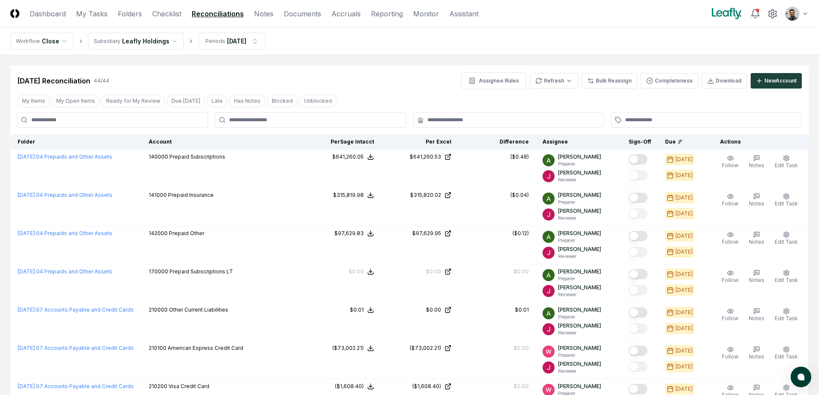
click at [143, 50] on nav "Workflow Close Subsidiary Leafly Holdings Periods Jul 2025" at bounding box center [409, 42] width 819 height 28
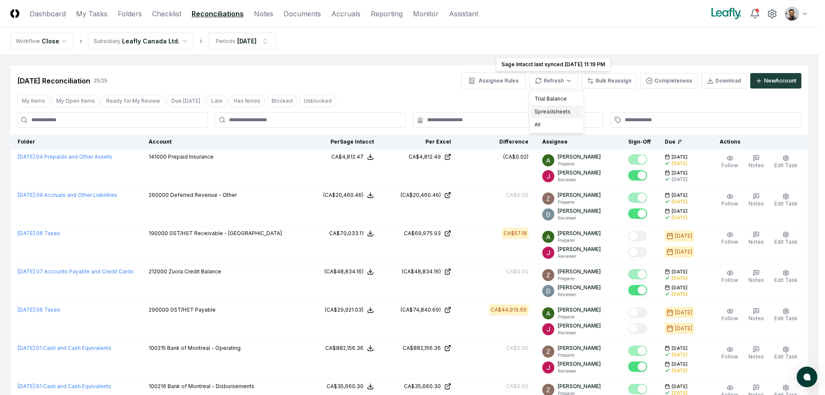
click at [560, 115] on div "Spreadsheets" at bounding box center [556, 111] width 51 height 13
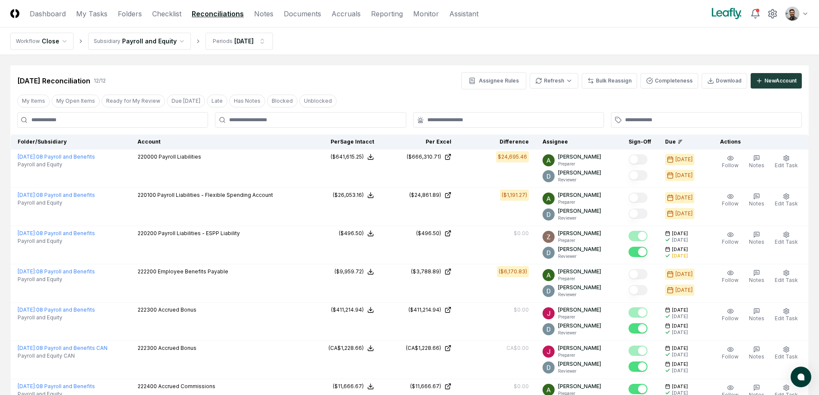
click at [172, 48] on html "CloseCore Dashboard My Tasks Folders Checklist Reconciliations Notes Documents …" at bounding box center [409, 342] width 819 height 685
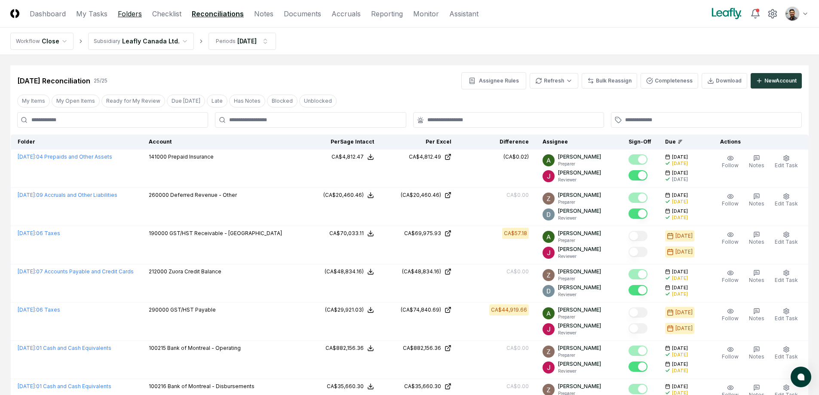
click at [132, 15] on link "Folders" at bounding box center [130, 14] width 24 height 10
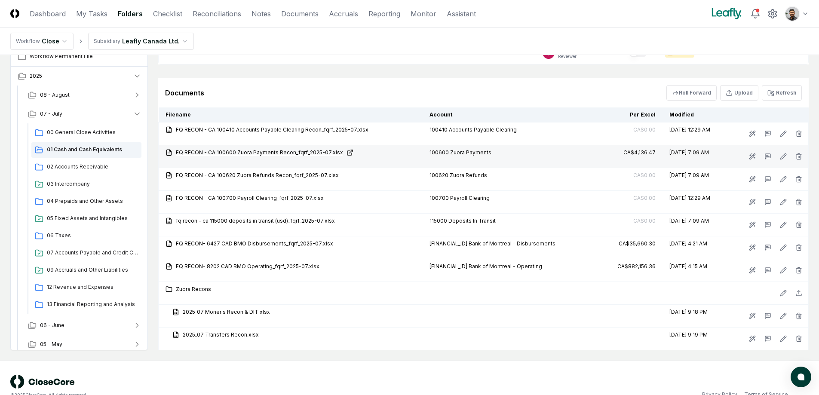
scroll to position [544, 0]
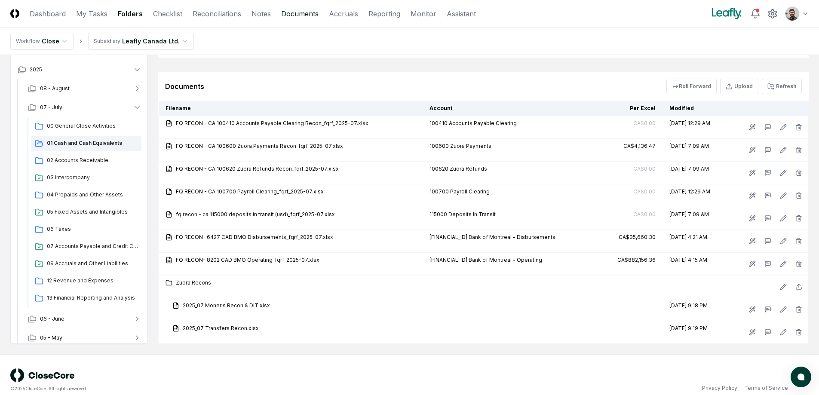
click at [312, 14] on link "Documents" at bounding box center [299, 14] width 37 height 10
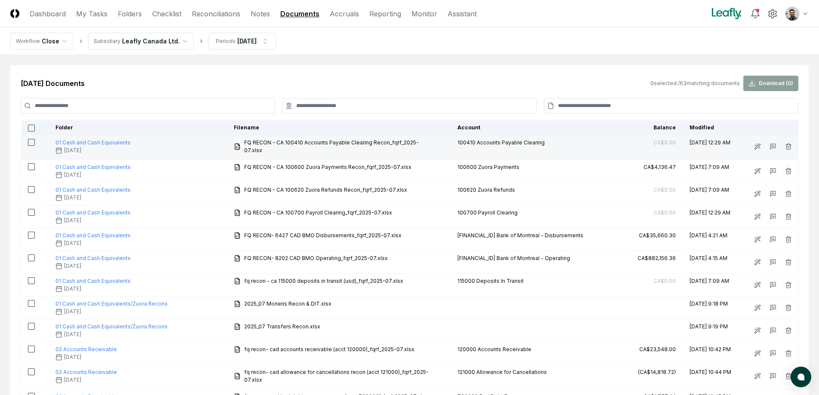
click at [28, 144] on button "button" at bounding box center [31, 142] width 7 height 7
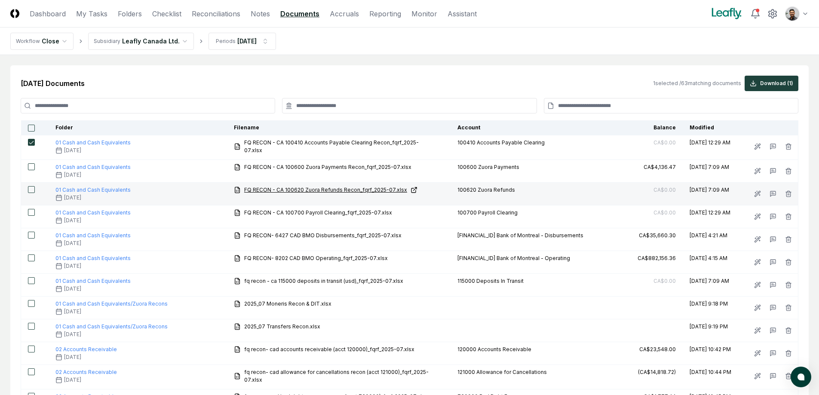
type button "on"
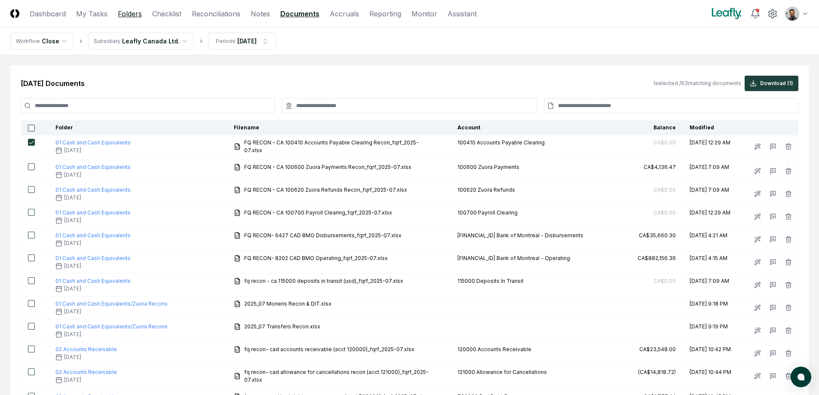
click at [138, 15] on link "Folders" at bounding box center [130, 14] width 24 height 10
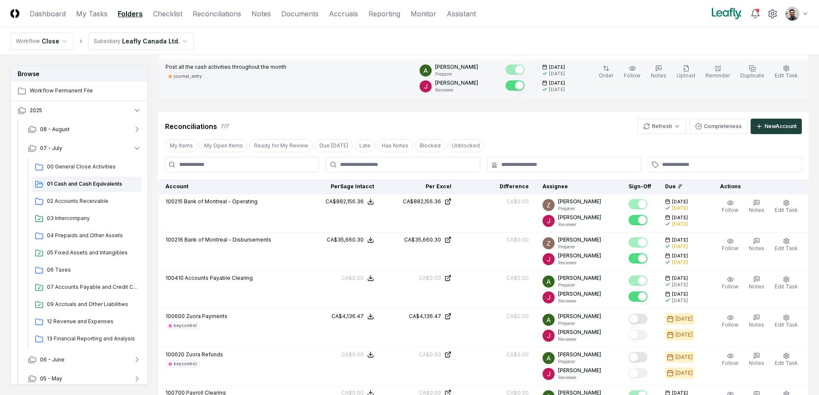
scroll to position [26, 0]
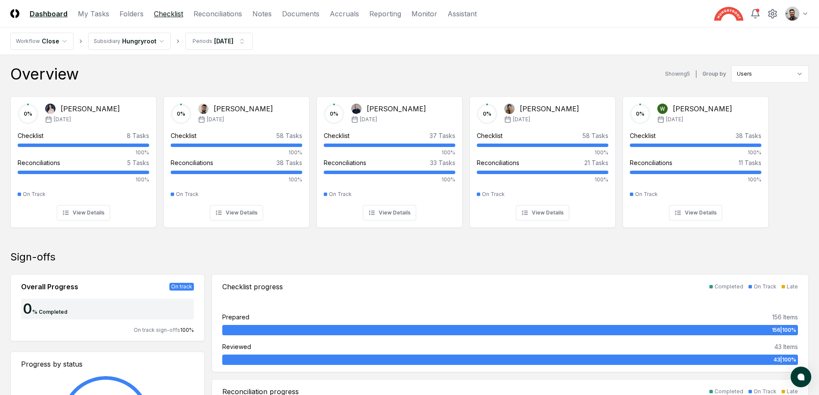
click at [165, 15] on link "Checklist" at bounding box center [168, 14] width 29 height 10
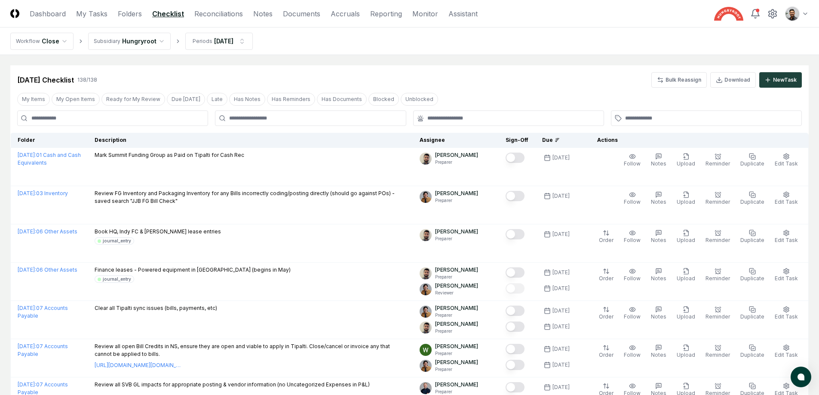
click at [126, 19] on header "CloseCore Dashboard My Tasks Folders Checklist Reconciliations Notes Documents …" at bounding box center [409, 14] width 819 height 28
click at [127, 16] on link "Folders" at bounding box center [130, 14] width 24 height 10
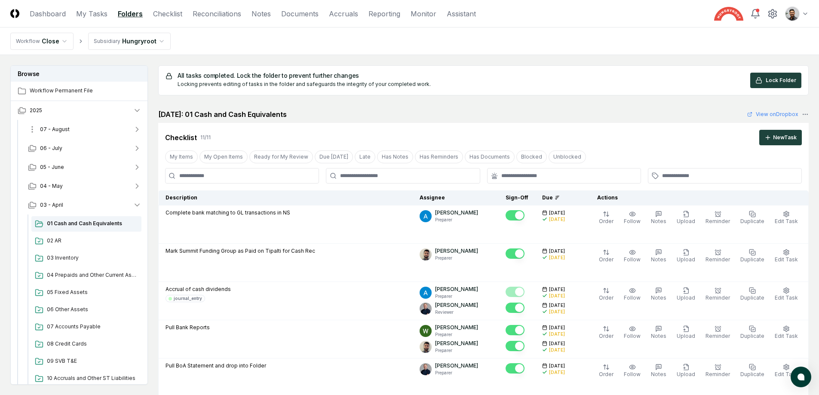
click at [104, 130] on button "07 - August" at bounding box center [84, 129] width 127 height 19
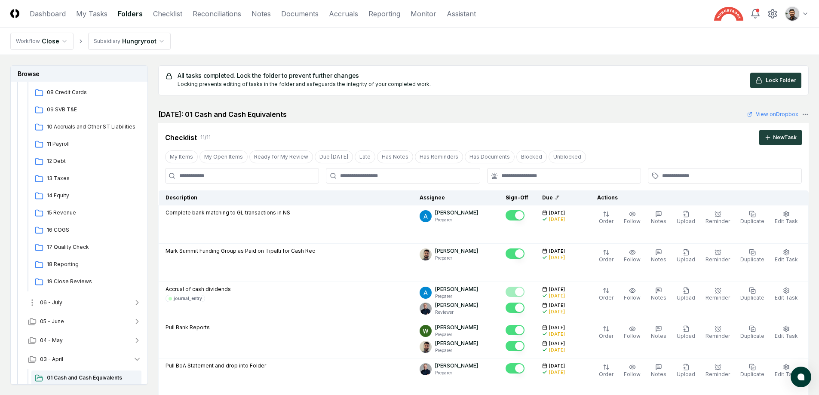
scroll to position [293, 0]
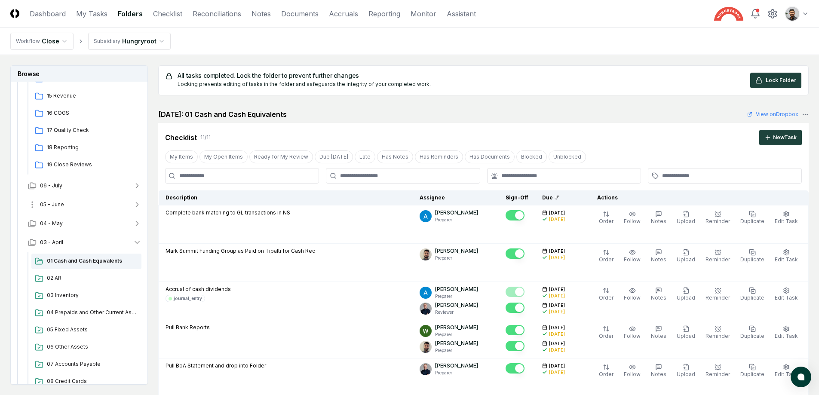
click at [99, 196] on button "05 - June" at bounding box center [84, 204] width 127 height 19
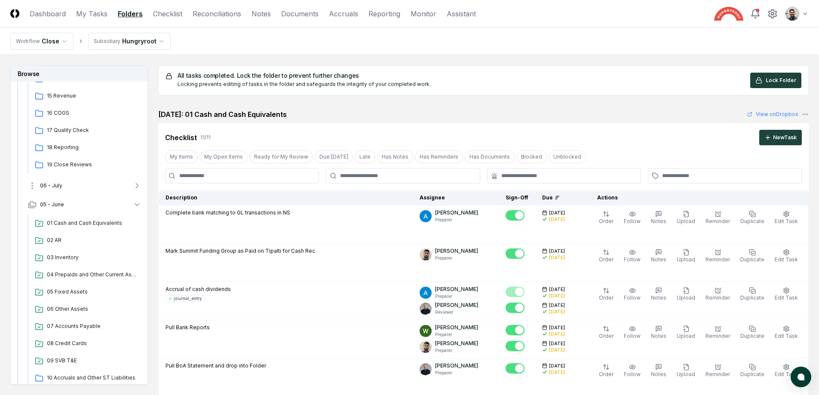
click at [100, 187] on button "06 - July" at bounding box center [84, 185] width 127 height 19
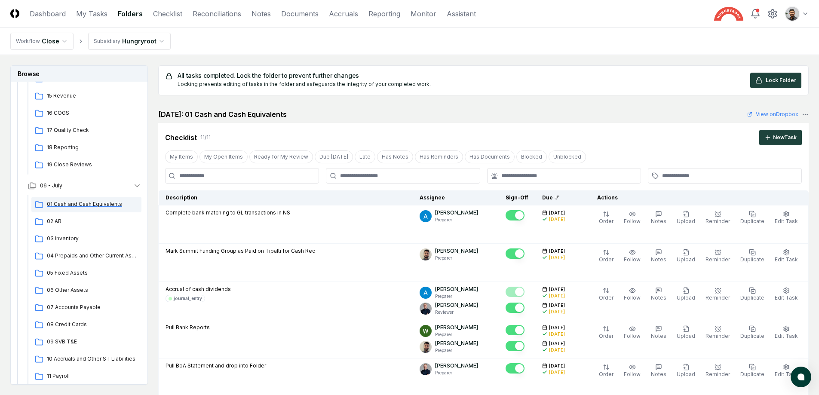
click at [98, 207] on span "01 Cash and Cash Equivalents" at bounding box center [92, 204] width 91 height 8
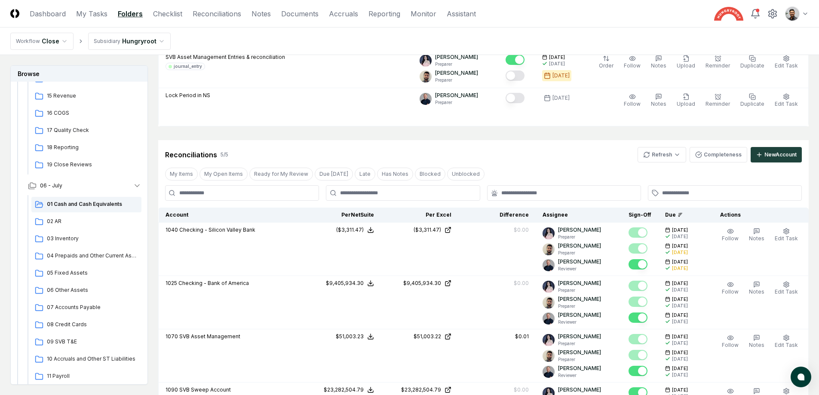
scroll to position [534, 0]
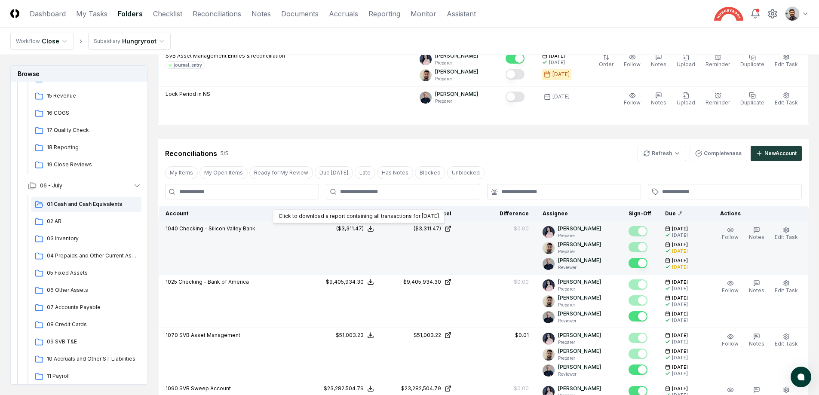
click at [358, 227] on div "($3,311.47)" at bounding box center [350, 229] width 28 height 8
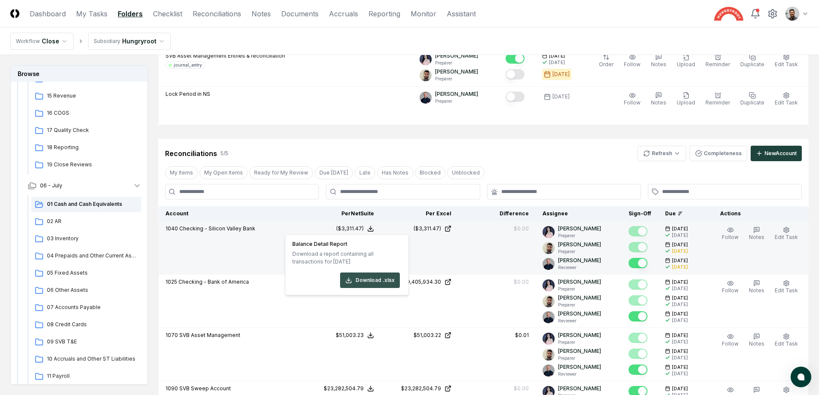
click at [386, 281] on button "Download .xlsx" at bounding box center [370, 279] width 60 height 15
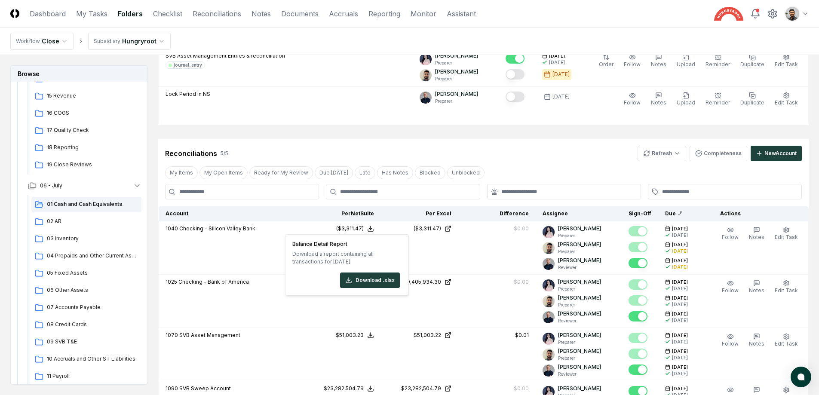
click at [521, 160] on div "Reconciliations 5 / 5 Refresh Completeness New Account" at bounding box center [483, 153] width 636 height 15
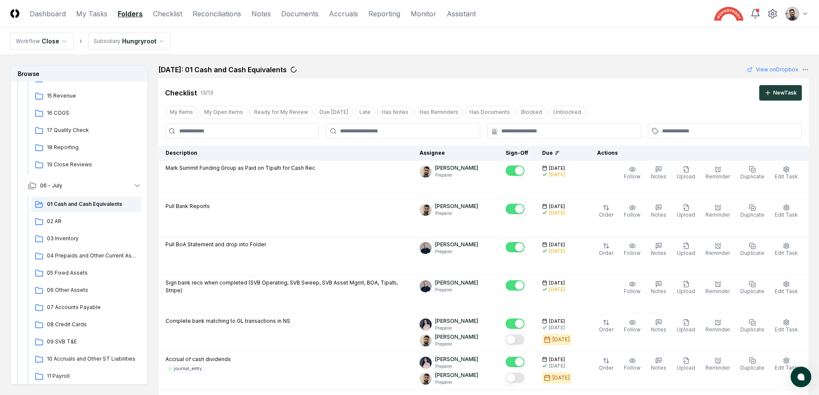
scroll to position [0, 0]
